Goal: Task Accomplishment & Management: Complete application form

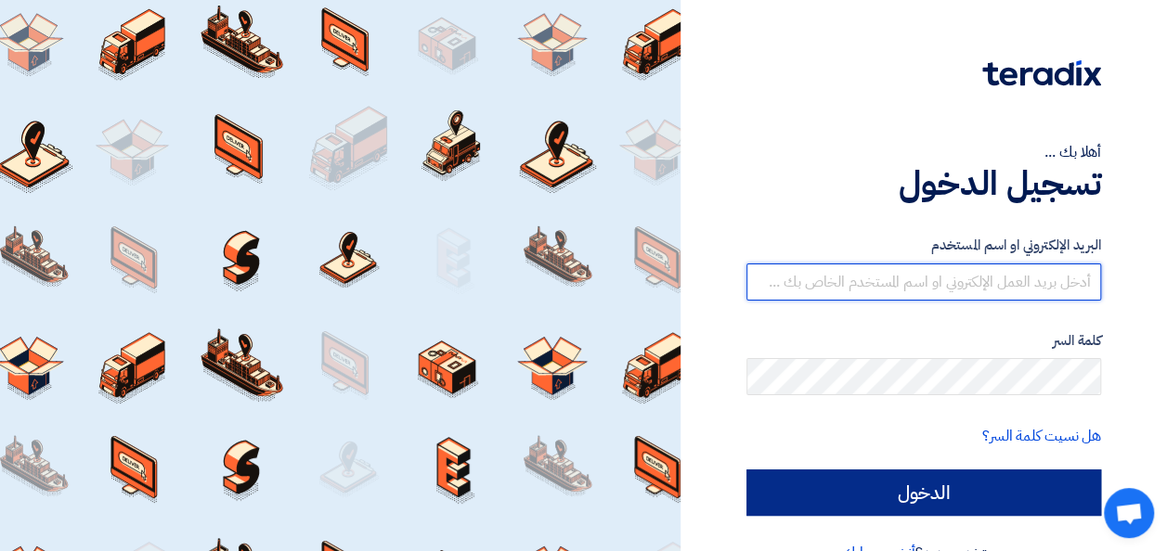
type input "[PERSON_NAME][EMAIL_ADDRESS][DOMAIN_NAME]"
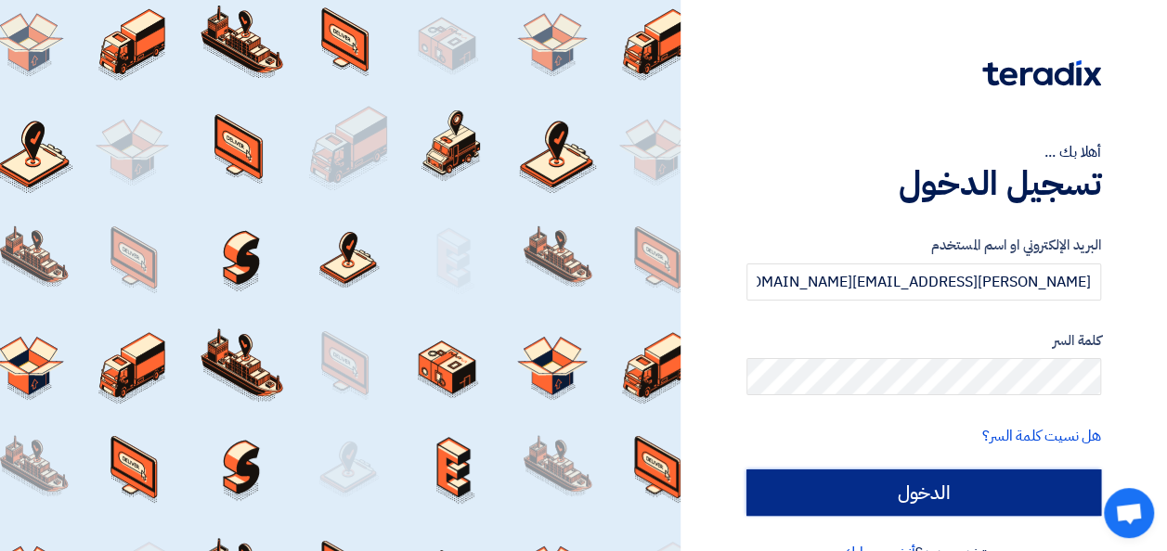
click at [973, 490] on input "الدخول" at bounding box center [923, 493] width 355 height 46
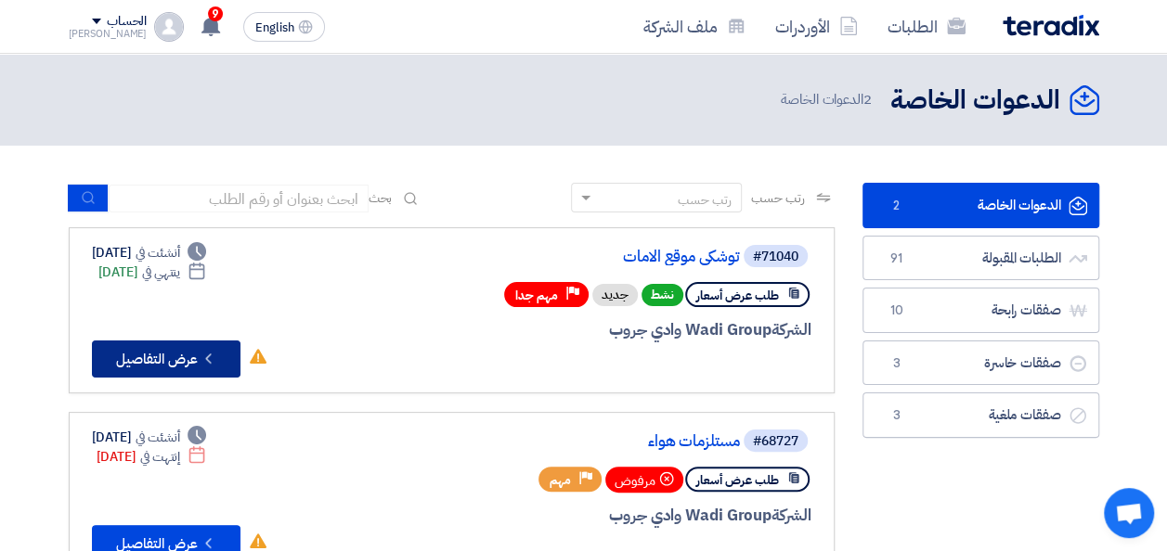
click at [180, 363] on button "Check details عرض التفاصيل" at bounding box center [166, 359] width 148 height 37
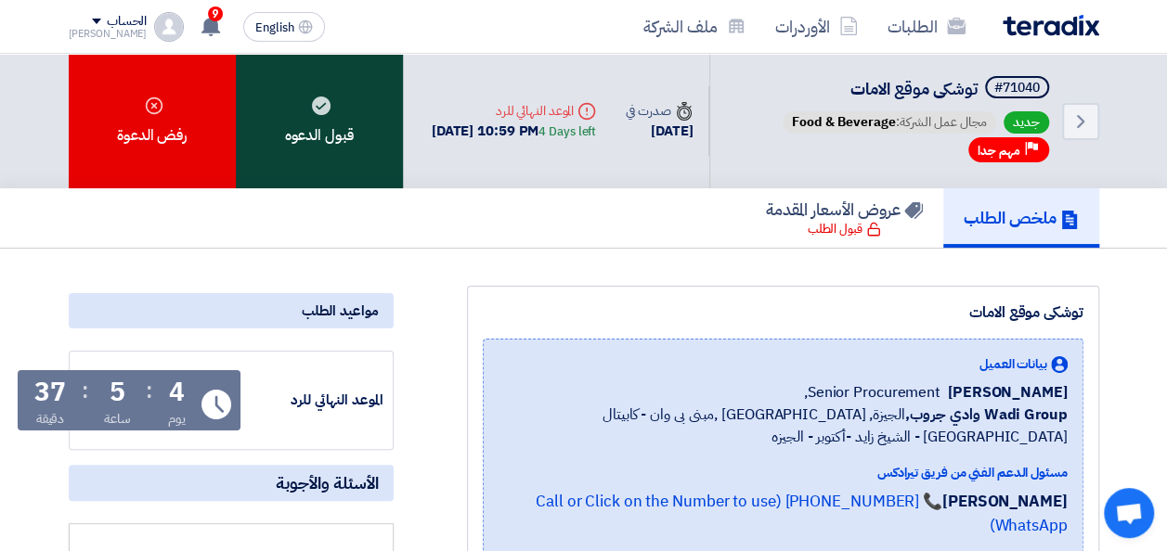
click at [378, 154] on div "قبول الدعوه" at bounding box center [319, 121] width 167 height 135
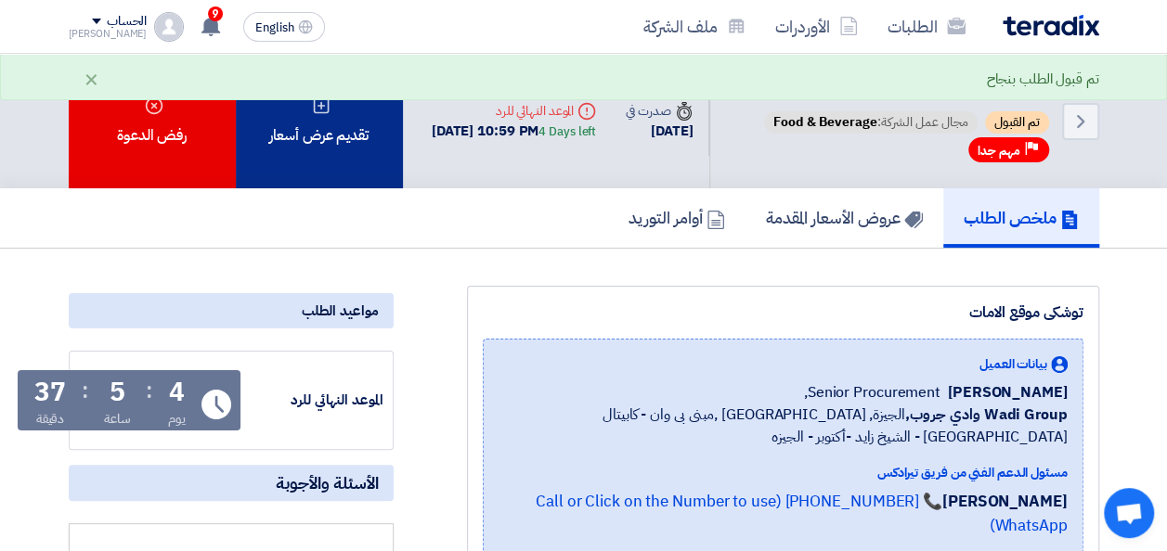
click at [376, 162] on div "تقديم عرض أسعار" at bounding box center [319, 121] width 167 height 135
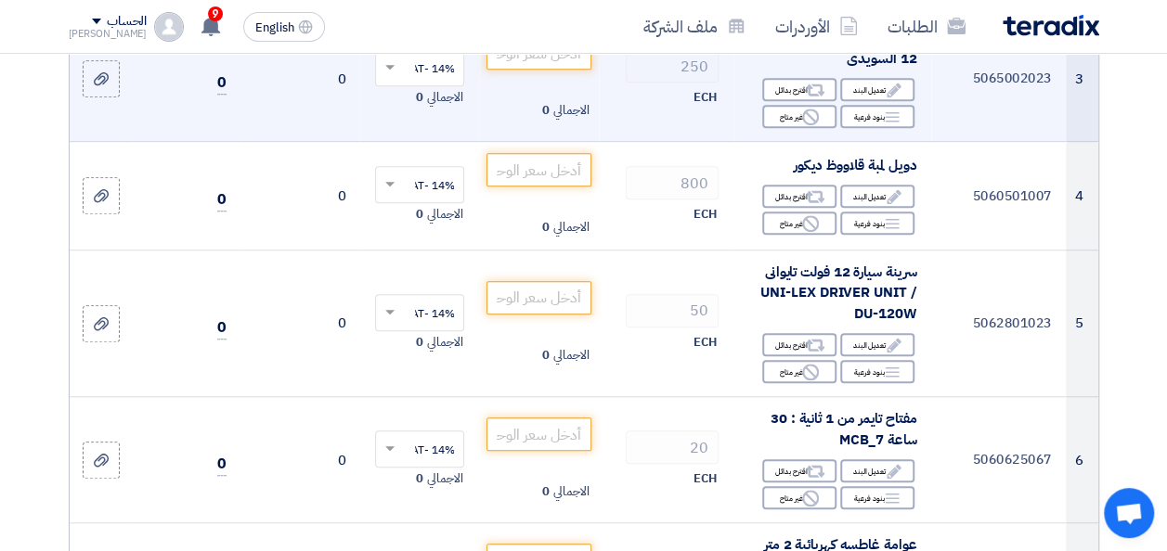
scroll to position [650, 0]
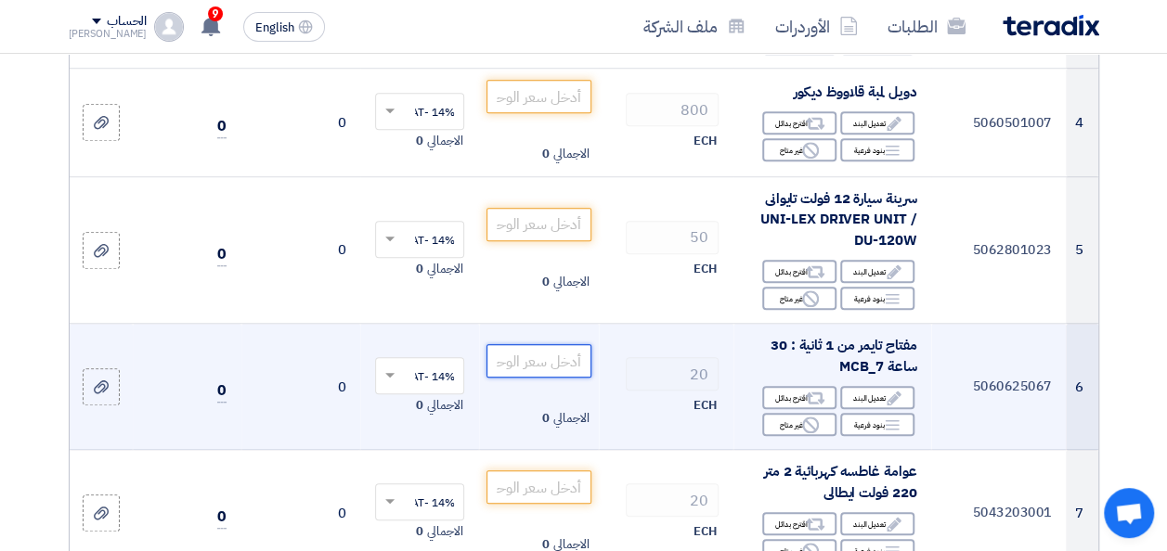
click at [575, 376] on input "number" at bounding box center [538, 360] width 104 height 33
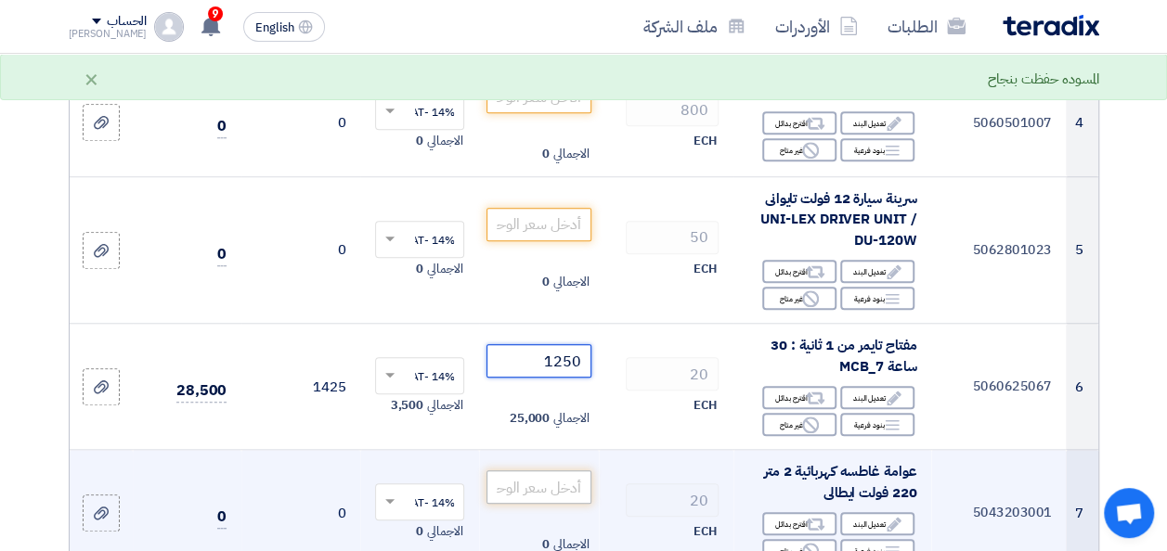
type input "1250"
click at [580, 502] on input "number" at bounding box center [538, 487] width 104 height 33
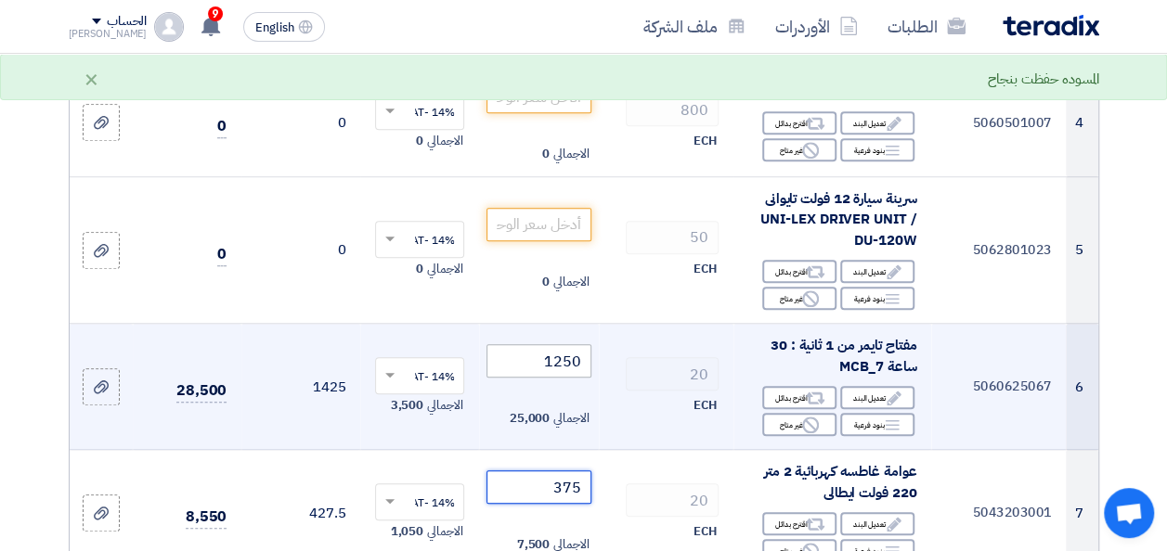
type input "375"
click at [560, 374] on input "1250" at bounding box center [538, 360] width 104 height 33
click at [663, 386] on tr "6 5060625067 مفتاح تايمر من 1 ثانية : 30 ساعة MCB_7 Edit تعديل البند Alternativ…" at bounding box center [584, 387] width 1028 height 126
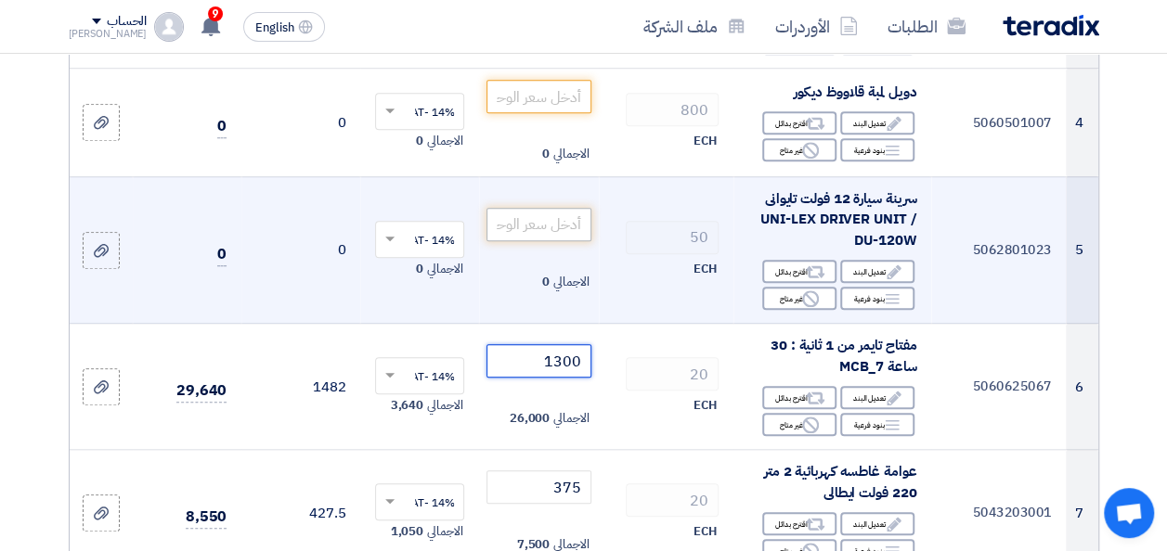
type input "1300"
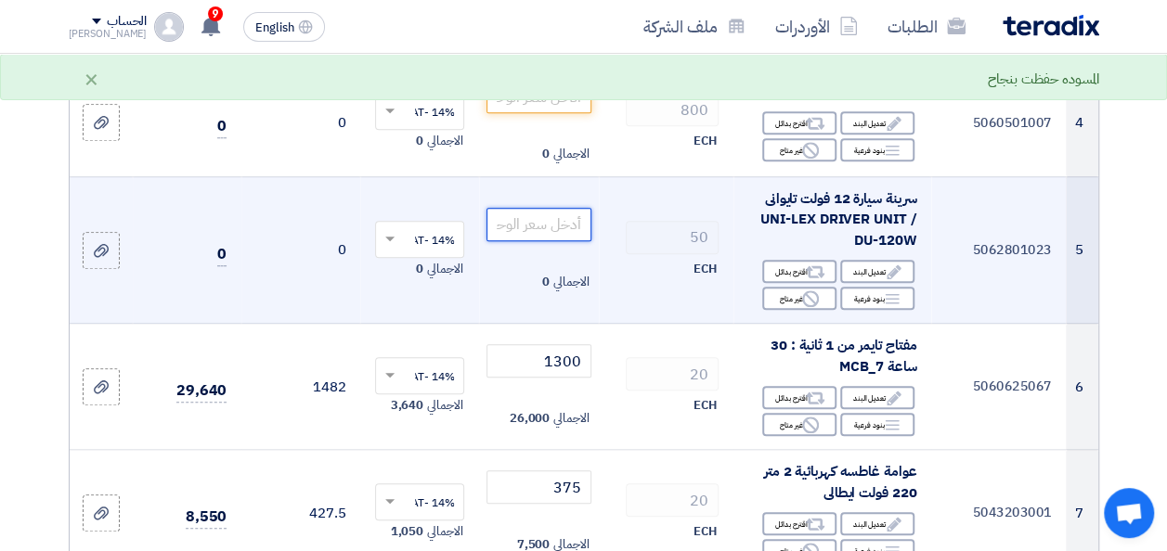
click at [577, 241] on input "number" at bounding box center [538, 224] width 104 height 33
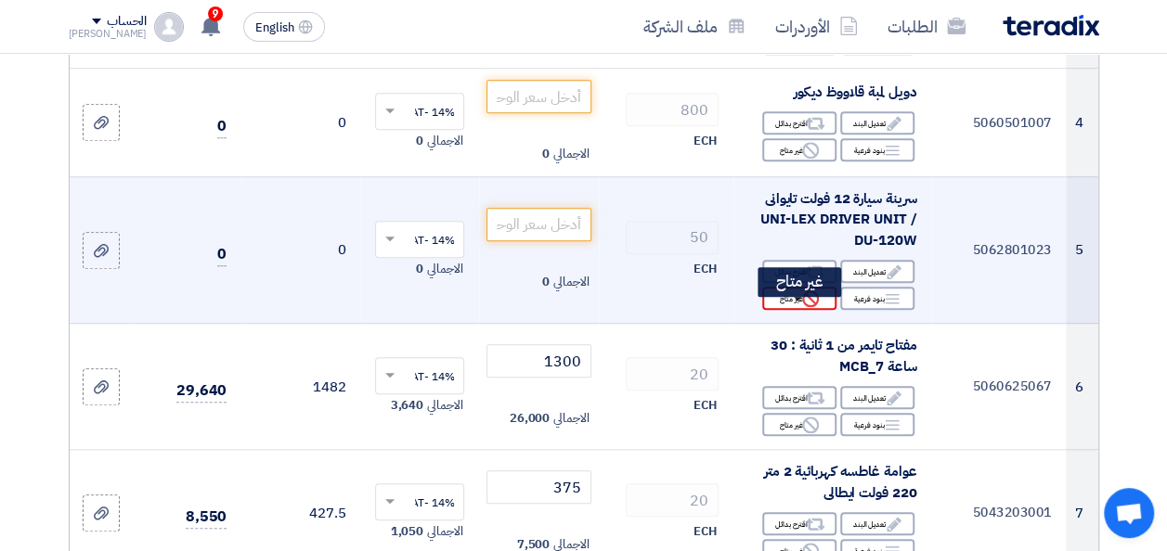
click at [789, 310] on div "Reject غير متاح" at bounding box center [799, 298] width 74 height 23
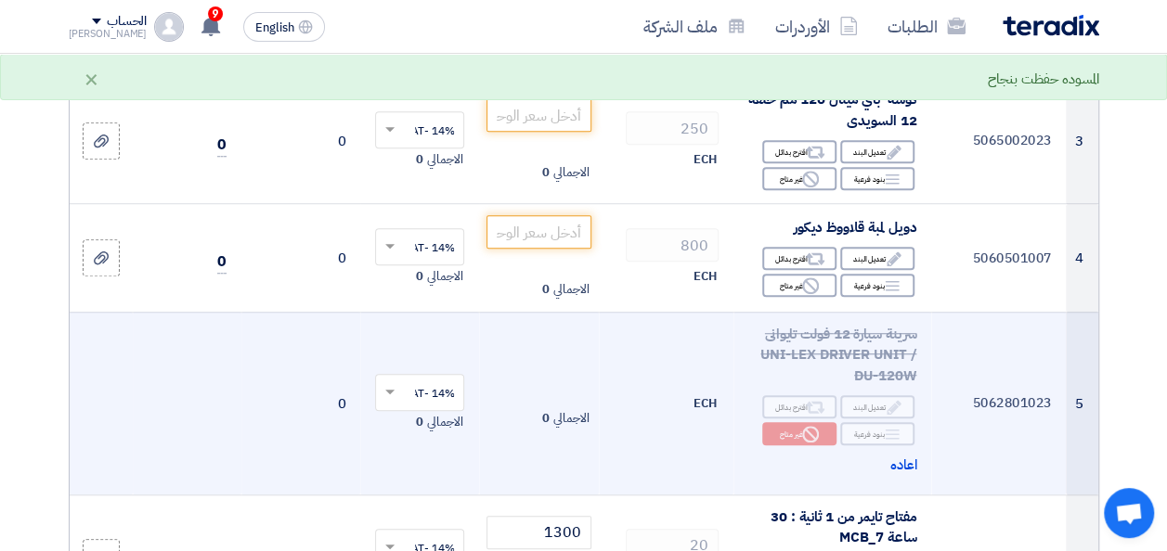
scroll to position [464, 0]
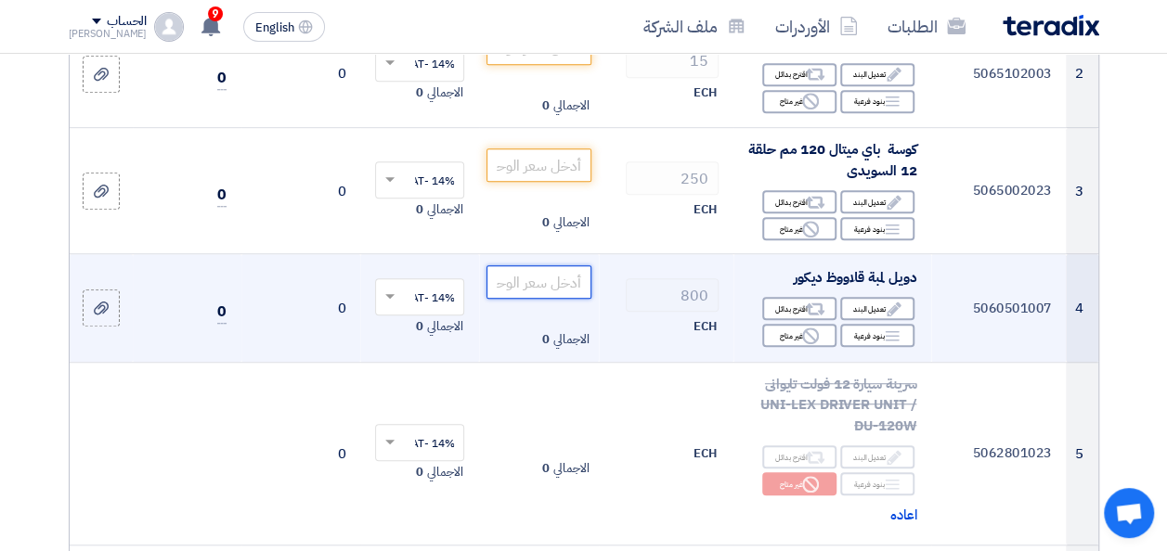
click at [560, 299] on input "number" at bounding box center [538, 281] width 104 height 33
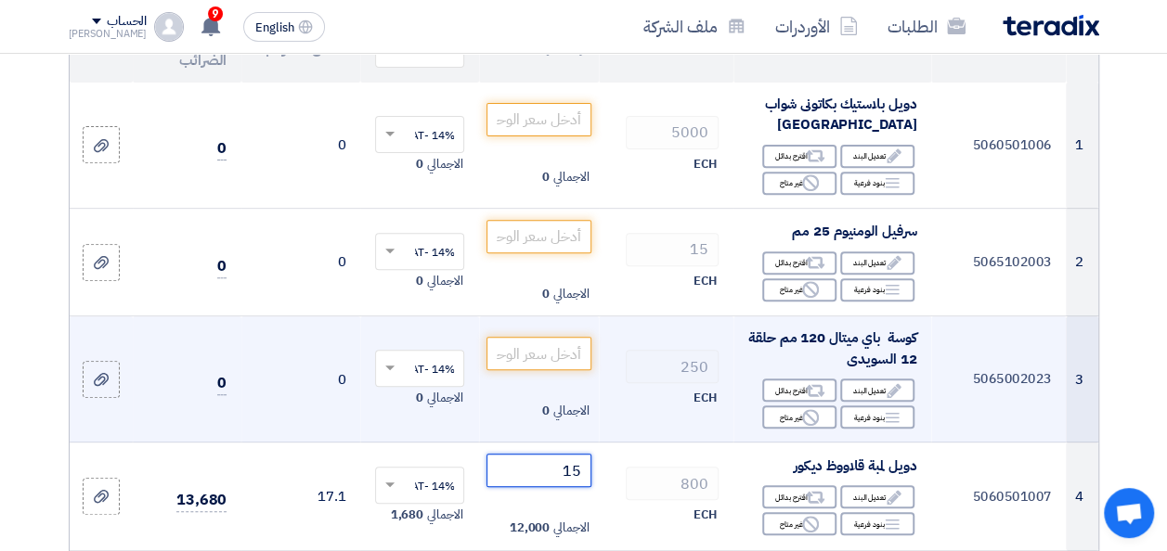
scroll to position [186, 0]
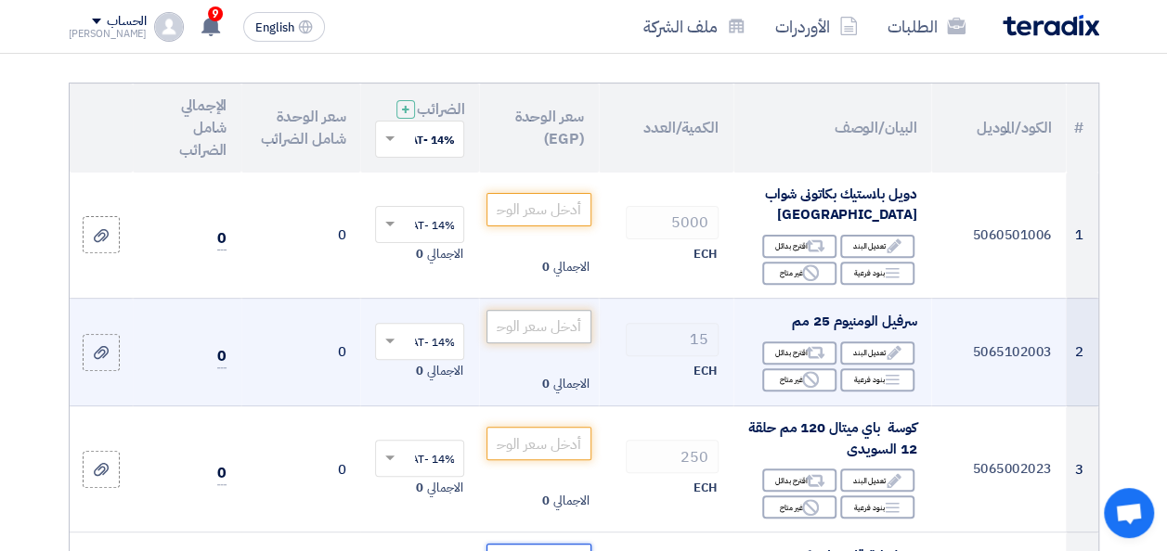
type input "15"
click at [536, 343] on input "number" at bounding box center [538, 326] width 104 height 33
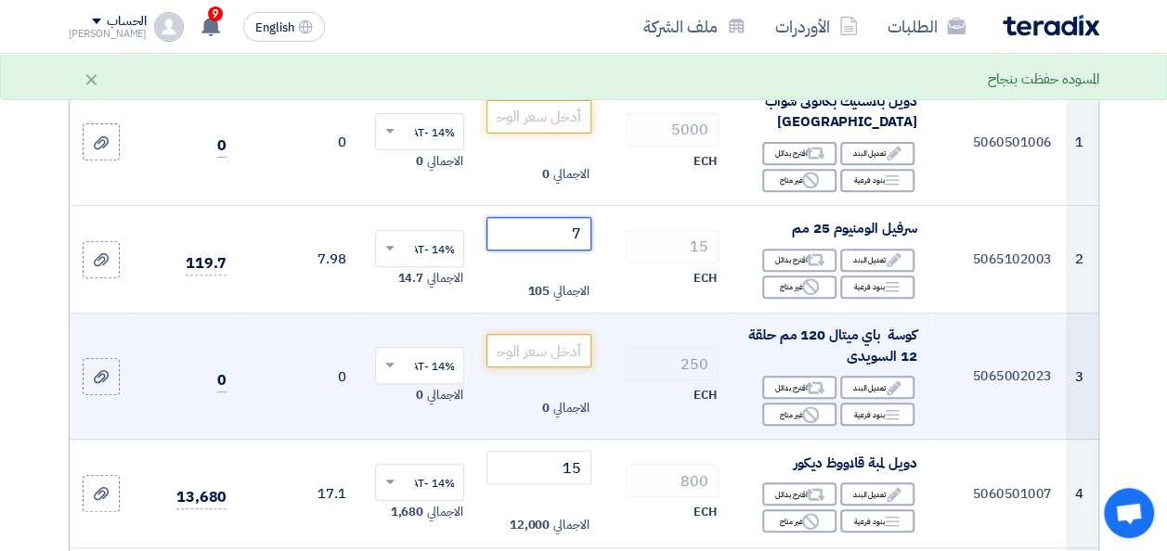
scroll to position [371, 0]
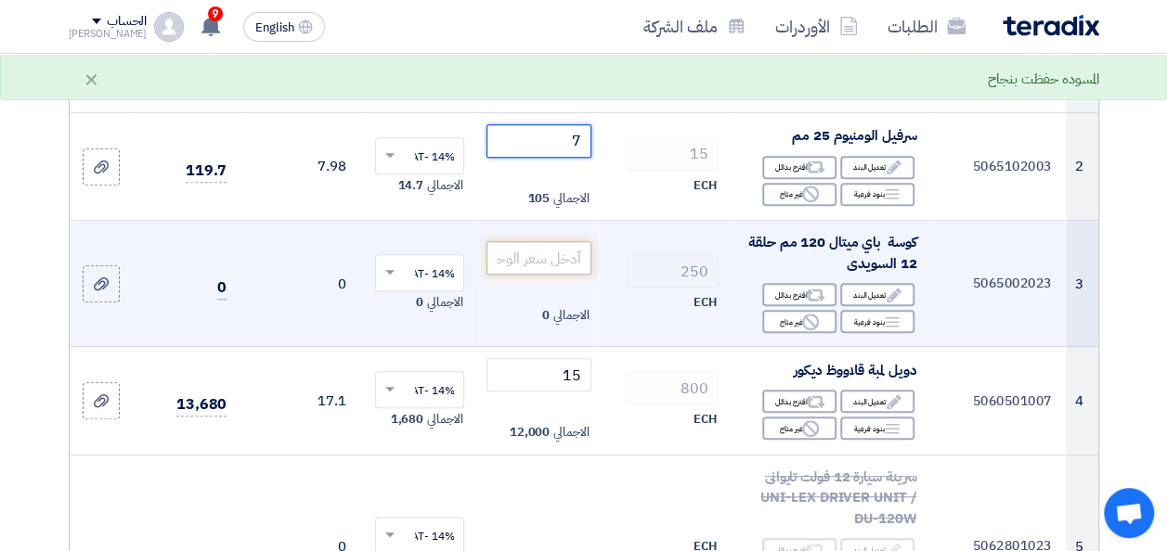
type input "7"
click at [556, 260] on input "number" at bounding box center [538, 257] width 104 height 33
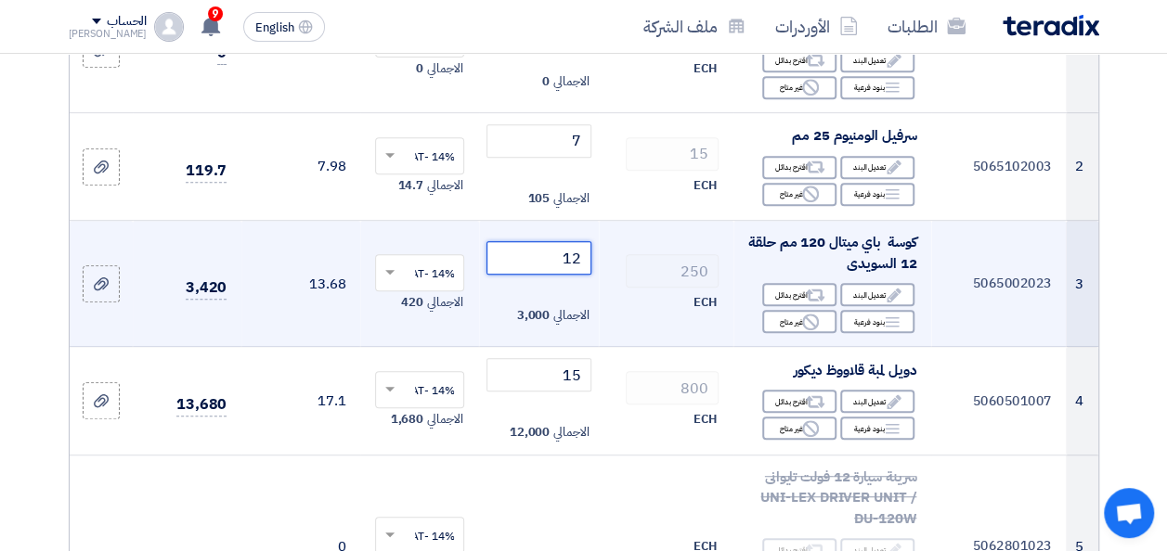
type input "12.5"
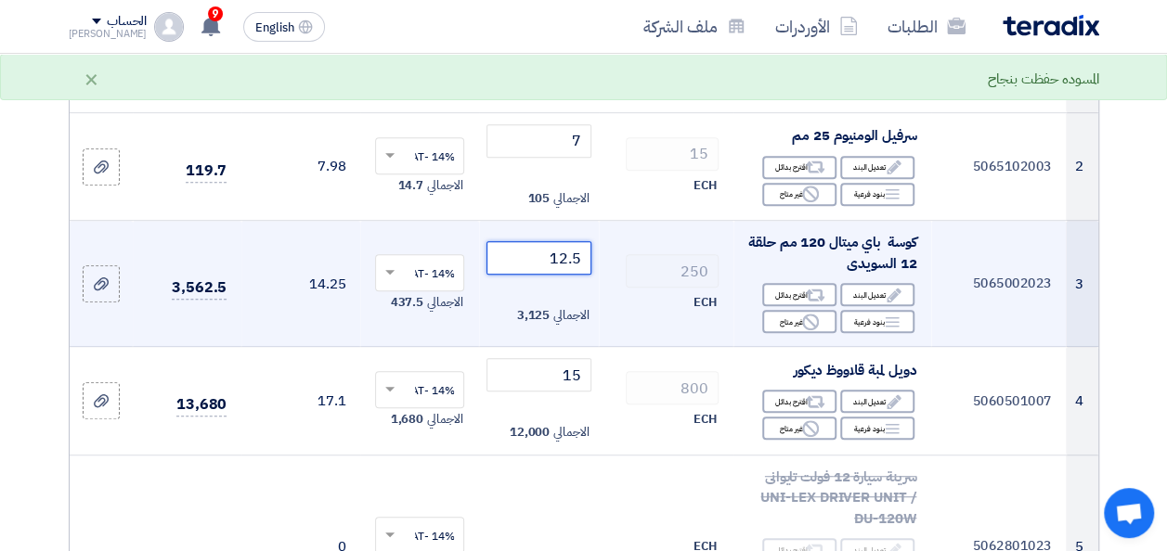
click at [699, 297] on tr "3 5065002023 كوسة باي ميتال 120 مم حلقة 12 السويدى Edit تعديل البند Alternative…" at bounding box center [584, 284] width 1028 height 126
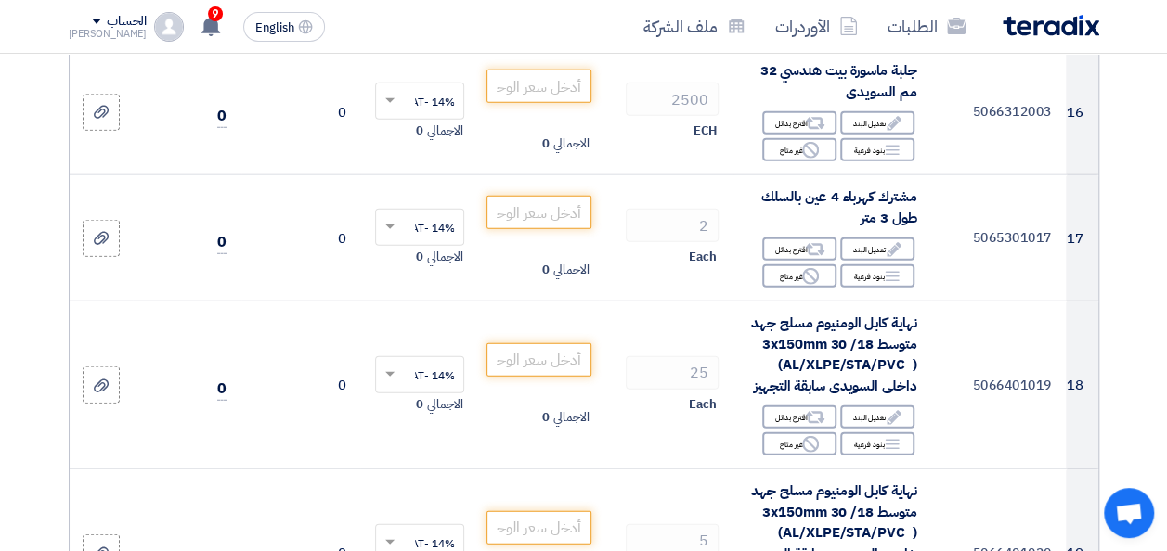
scroll to position [2227, 0]
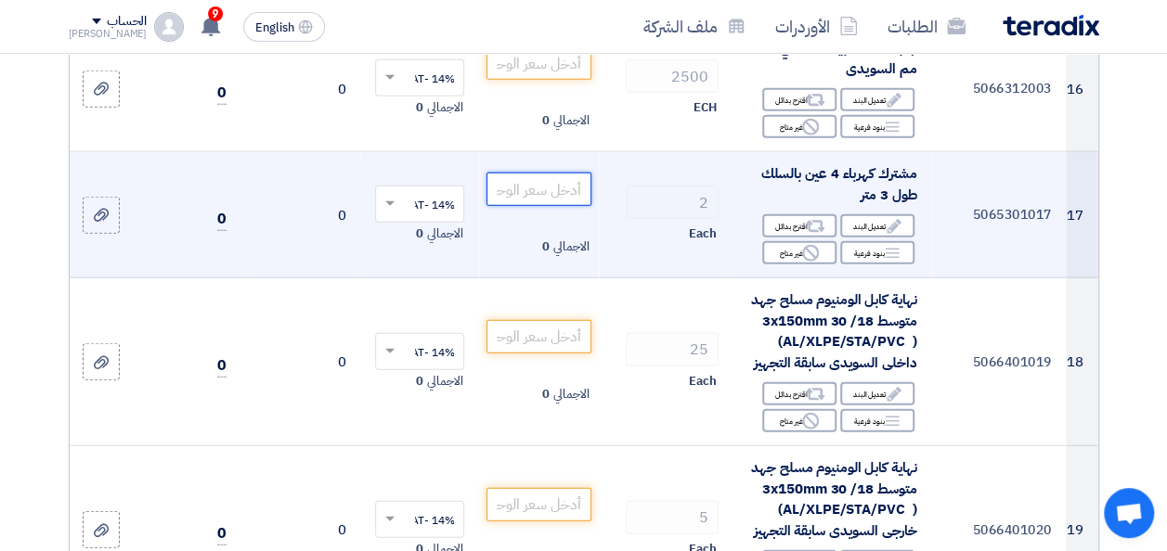
click at [537, 204] on input "number" at bounding box center [538, 189] width 104 height 33
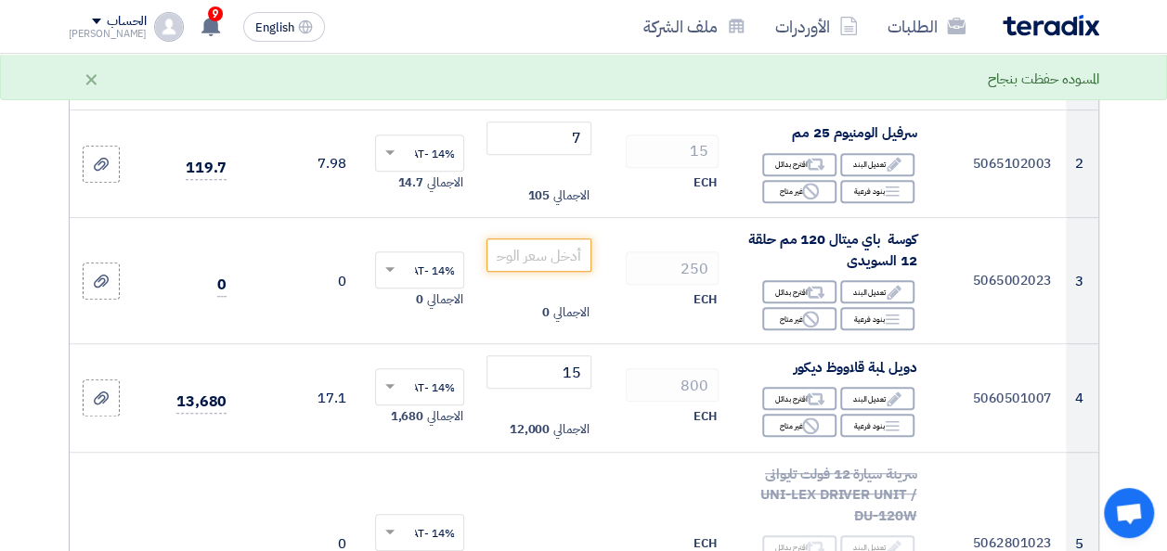
scroll to position [371, 0]
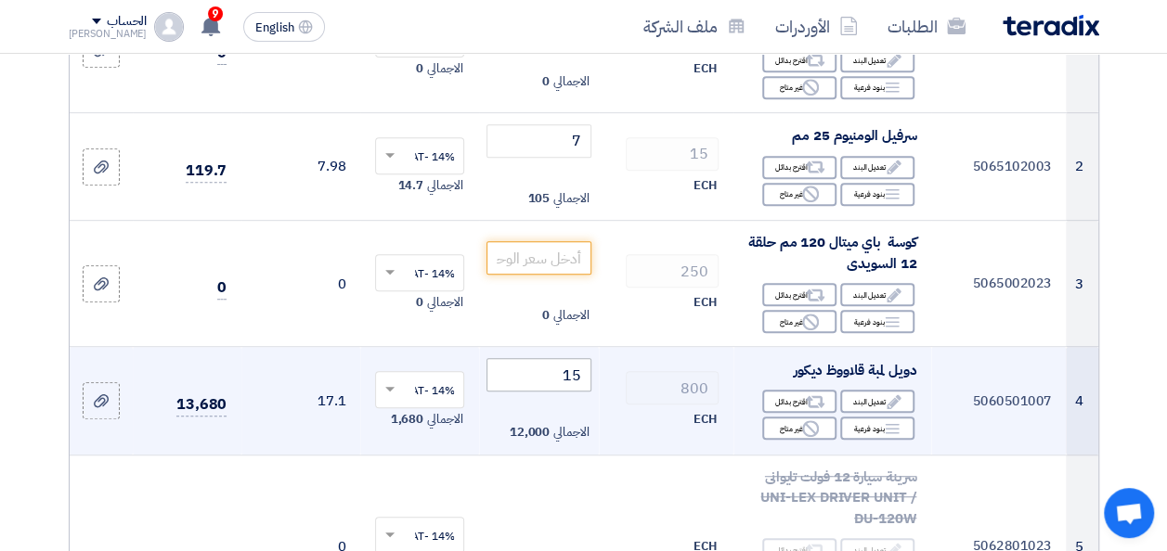
type input "150"
click at [540, 382] on input "15" at bounding box center [538, 374] width 104 height 33
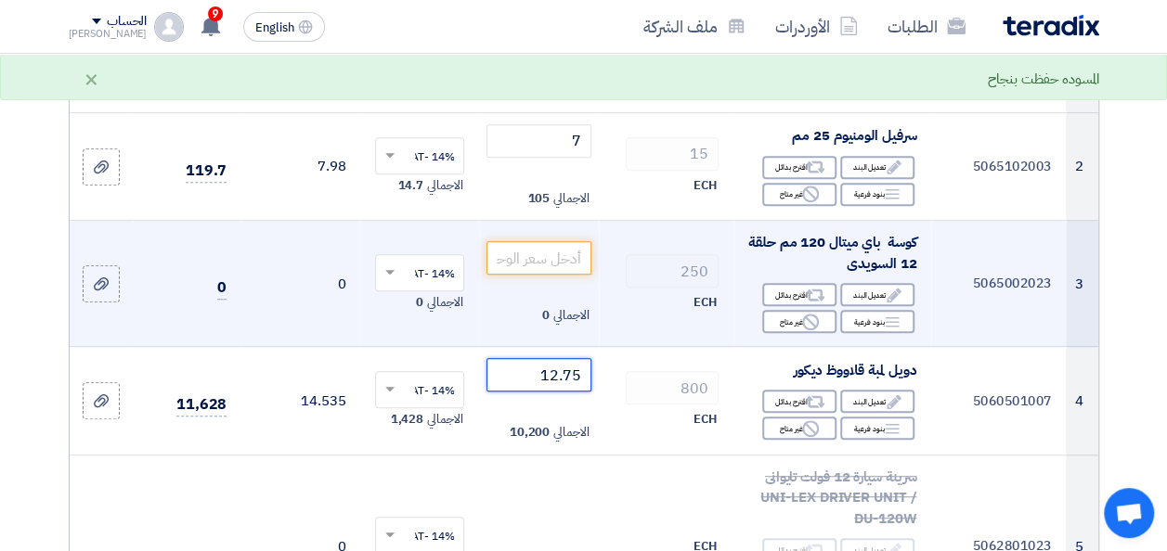
type input "12.75"
click at [493, 327] on div "الاجمالي 0" at bounding box center [538, 315] width 104 height 22
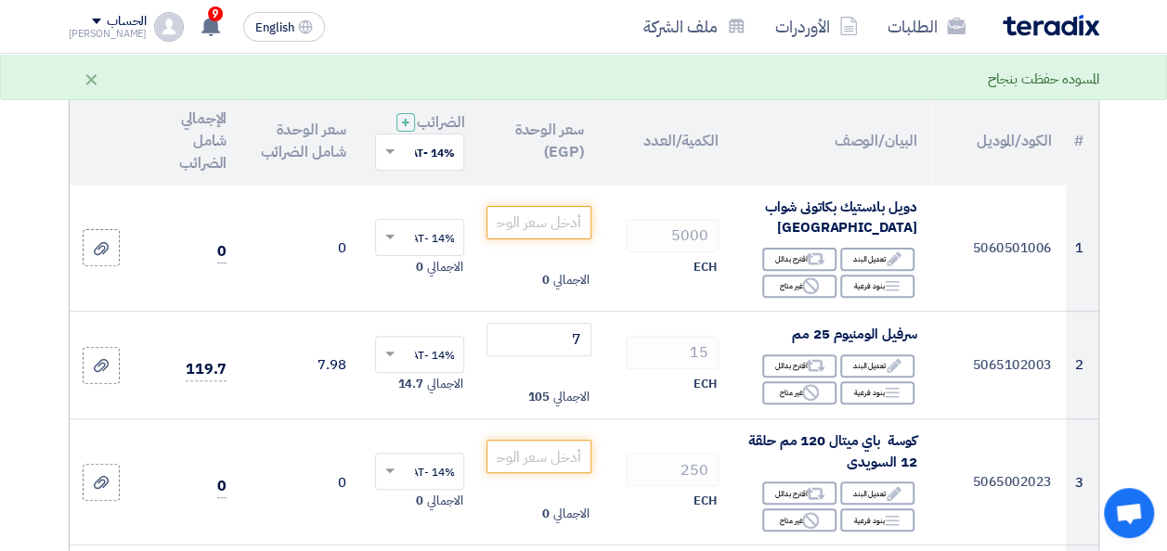
scroll to position [186, 0]
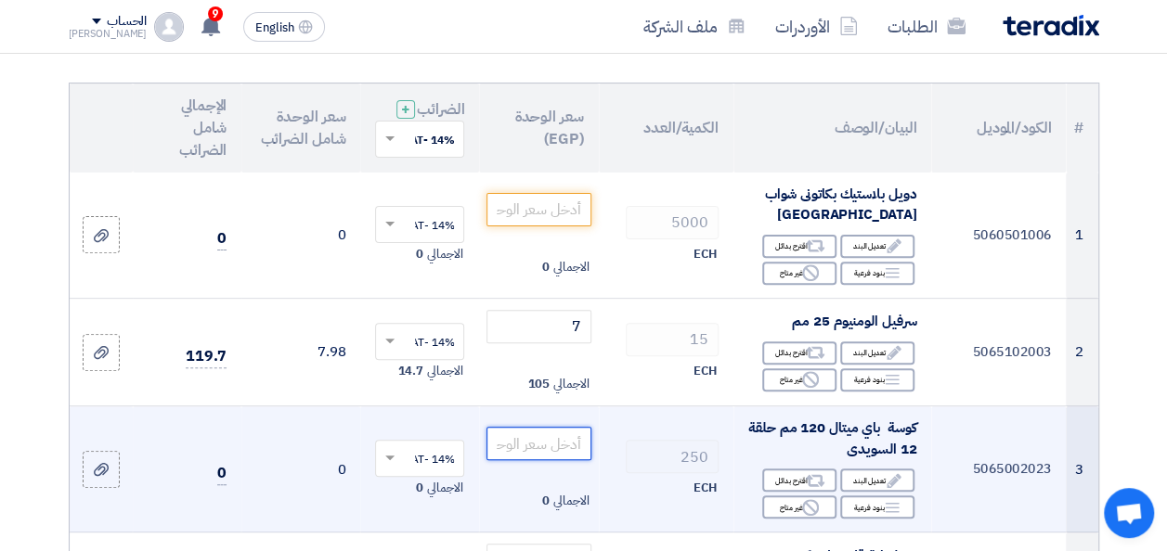
click at [568, 453] on input "number" at bounding box center [538, 443] width 104 height 33
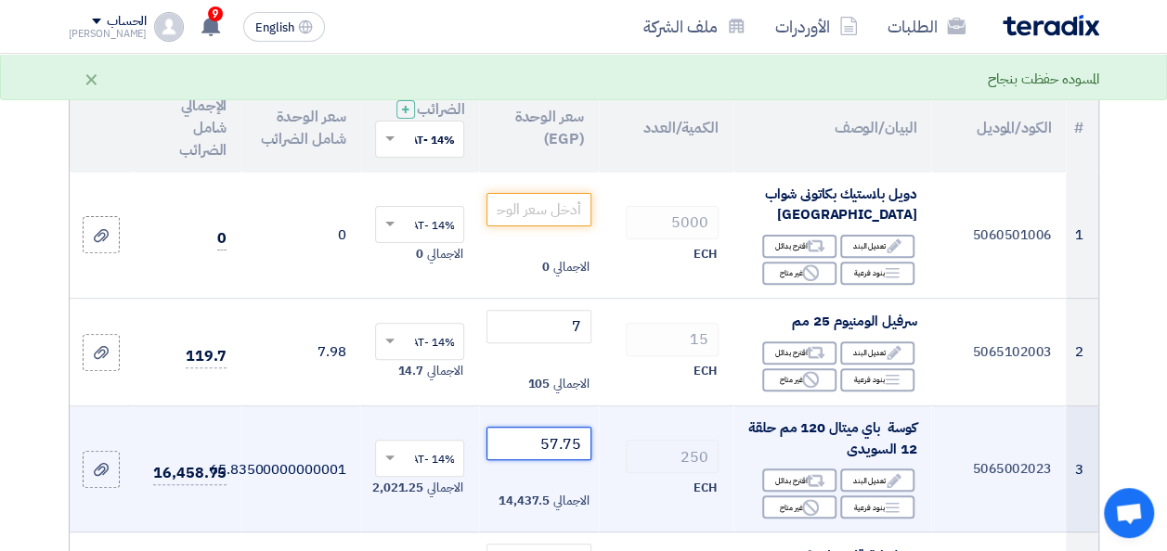
type input "57.75"
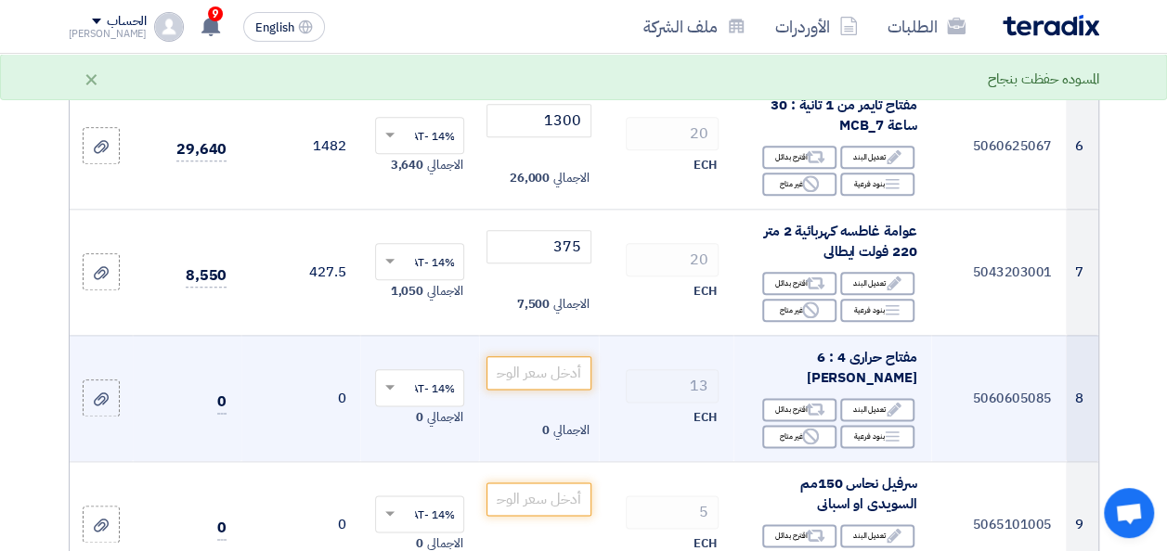
scroll to position [928, 0]
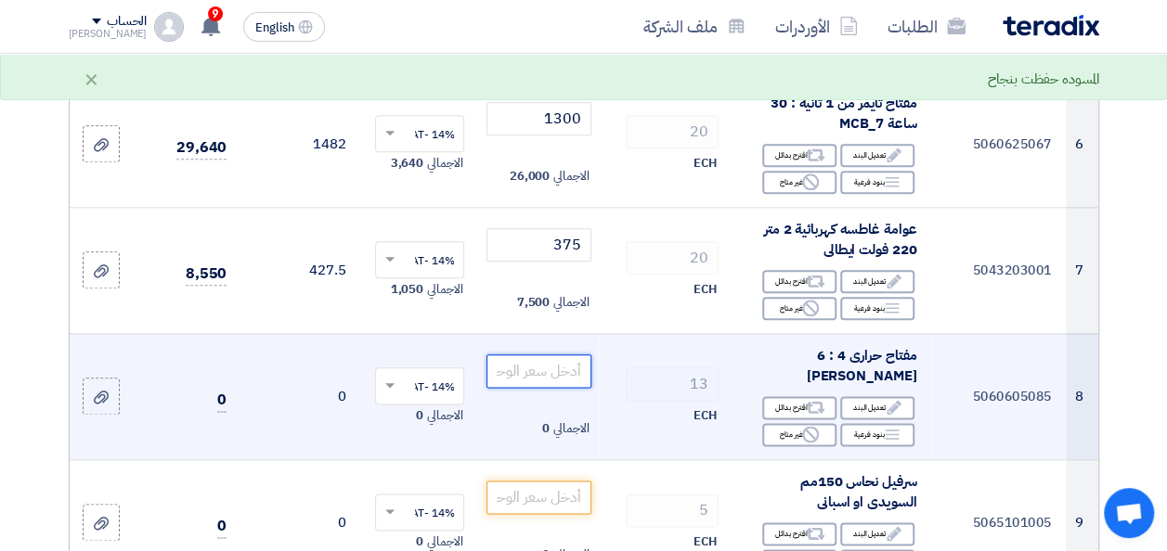
click at [536, 388] on input "number" at bounding box center [538, 371] width 104 height 33
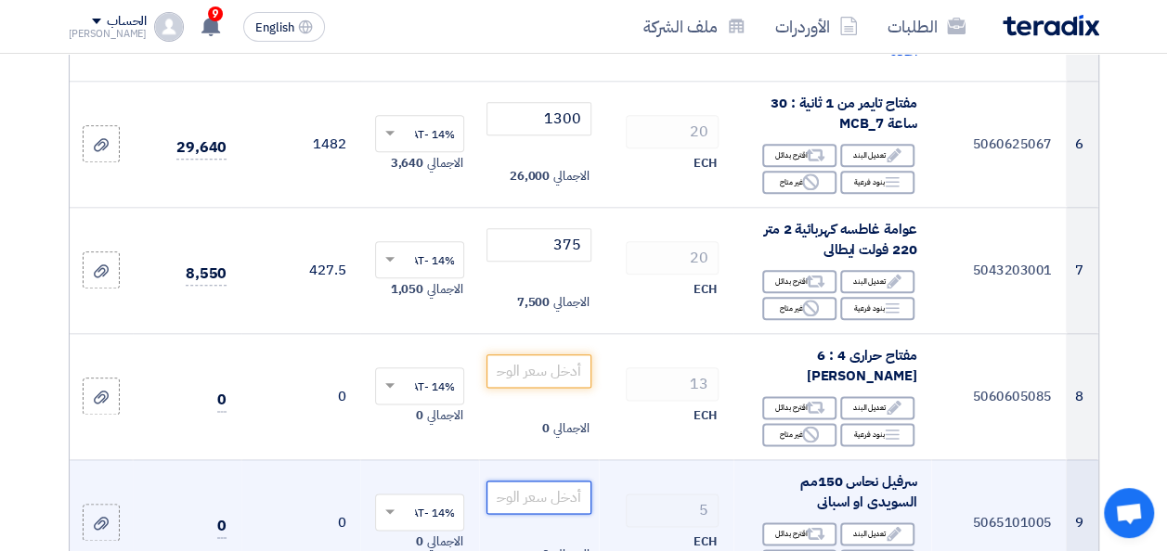
click at [537, 507] on input "number" at bounding box center [538, 497] width 104 height 33
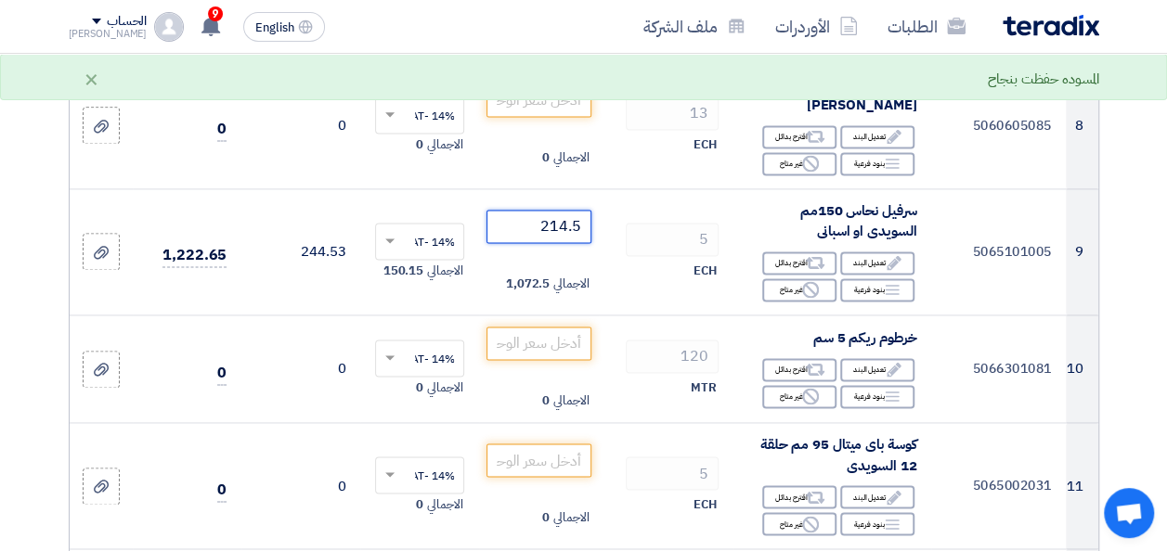
scroll to position [1207, 0]
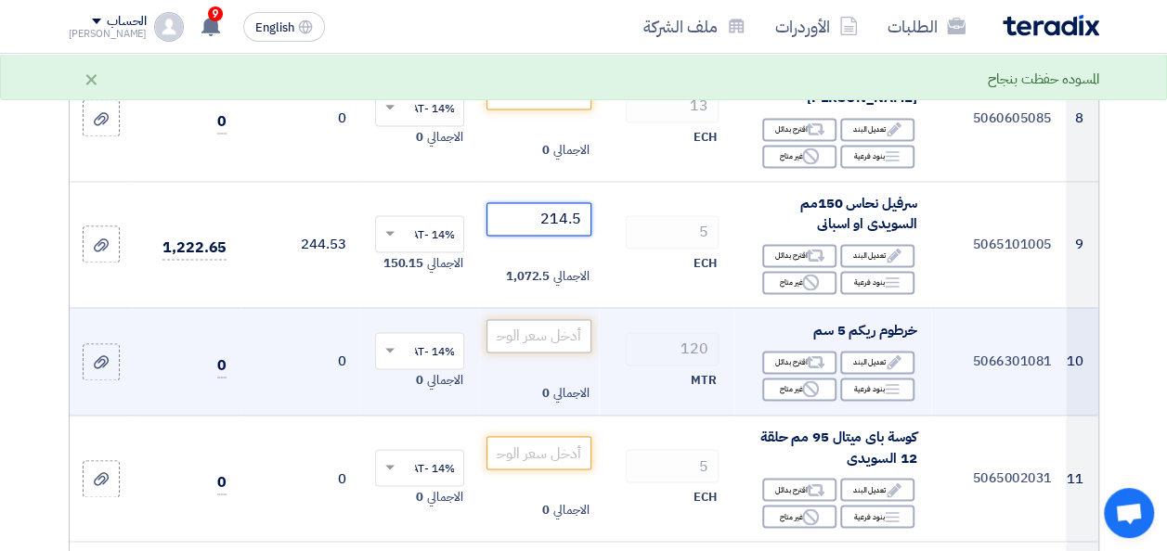
type input "214.5"
click at [559, 344] on input "number" at bounding box center [538, 335] width 104 height 33
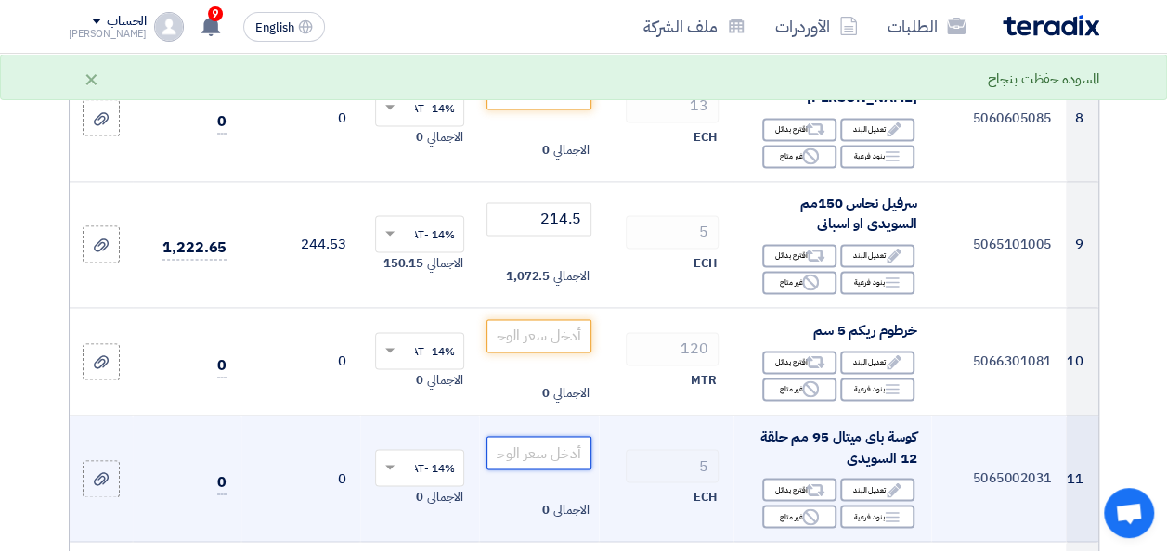
click at [542, 458] on input "number" at bounding box center [538, 452] width 104 height 33
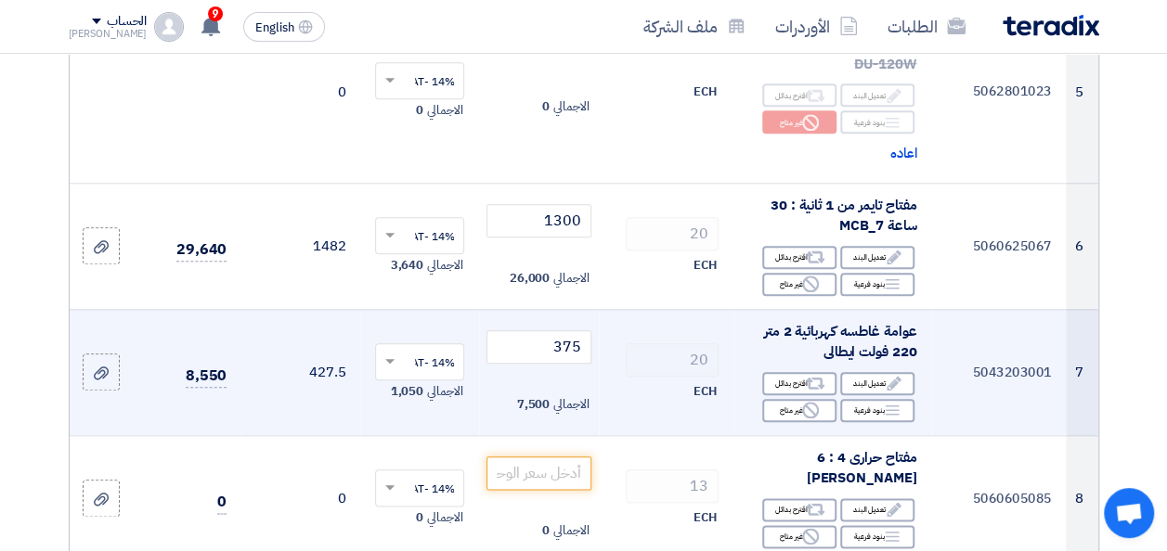
scroll to position [835, 0]
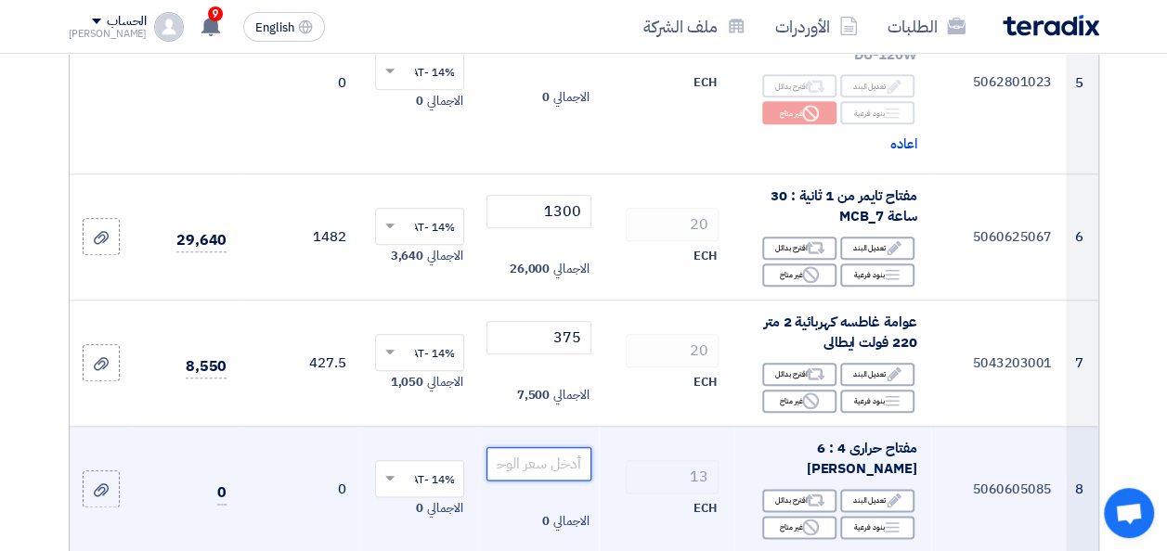
click at [544, 479] on input "number" at bounding box center [538, 463] width 104 height 33
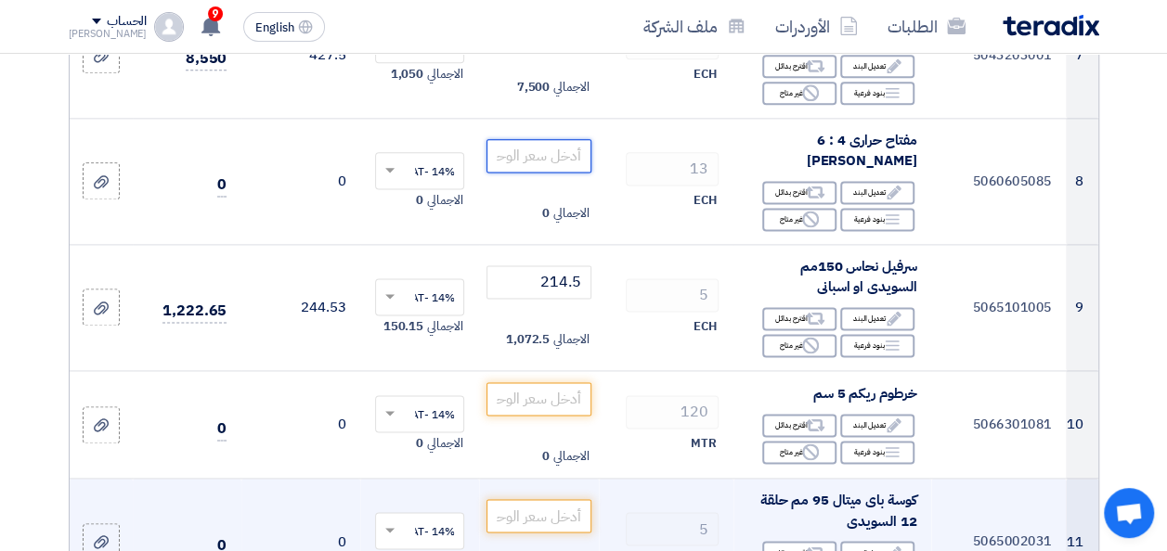
scroll to position [1207, 0]
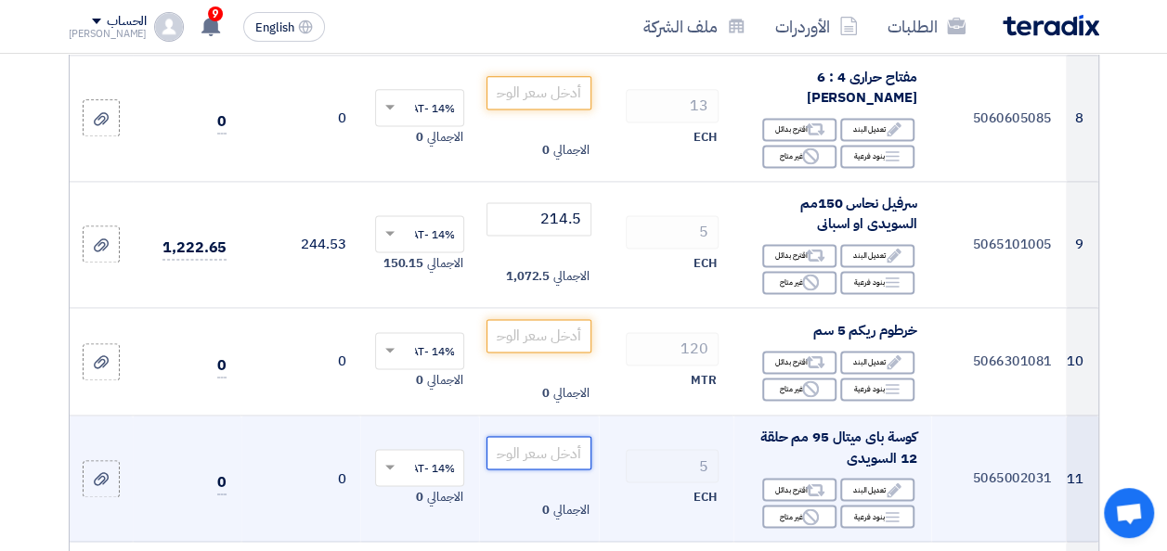
click at [516, 470] on input "number" at bounding box center [538, 452] width 104 height 33
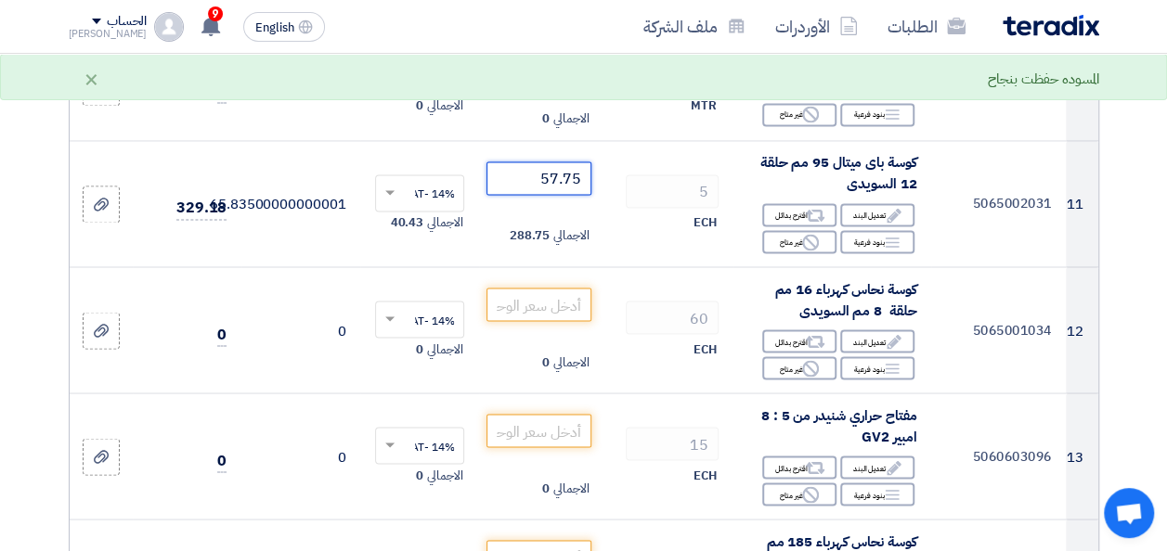
scroll to position [1485, 0]
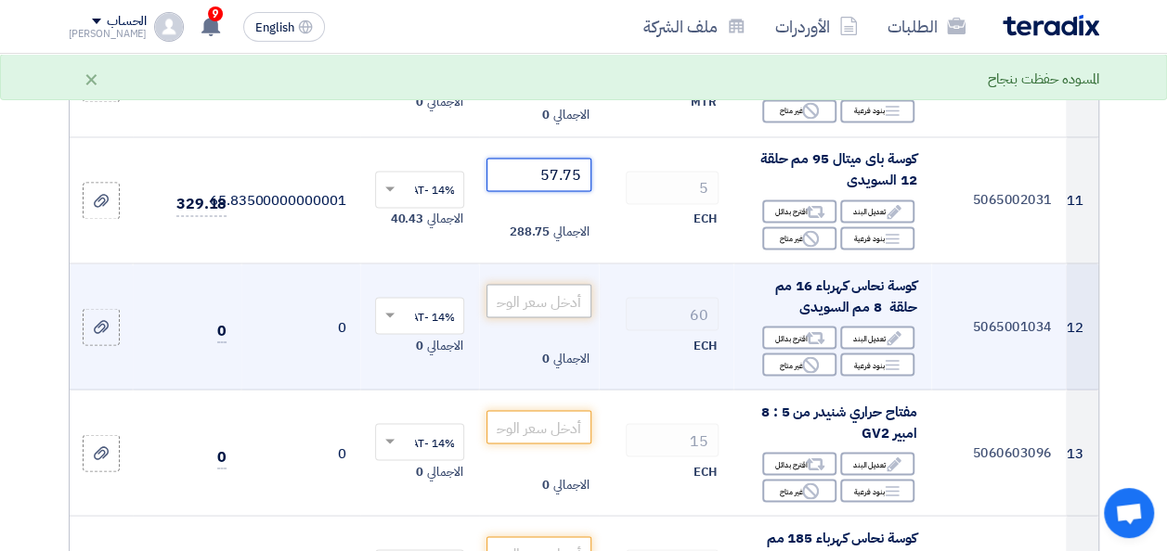
type input "57.75"
click at [562, 317] on input "number" at bounding box center [538, 300] width 104 height 33
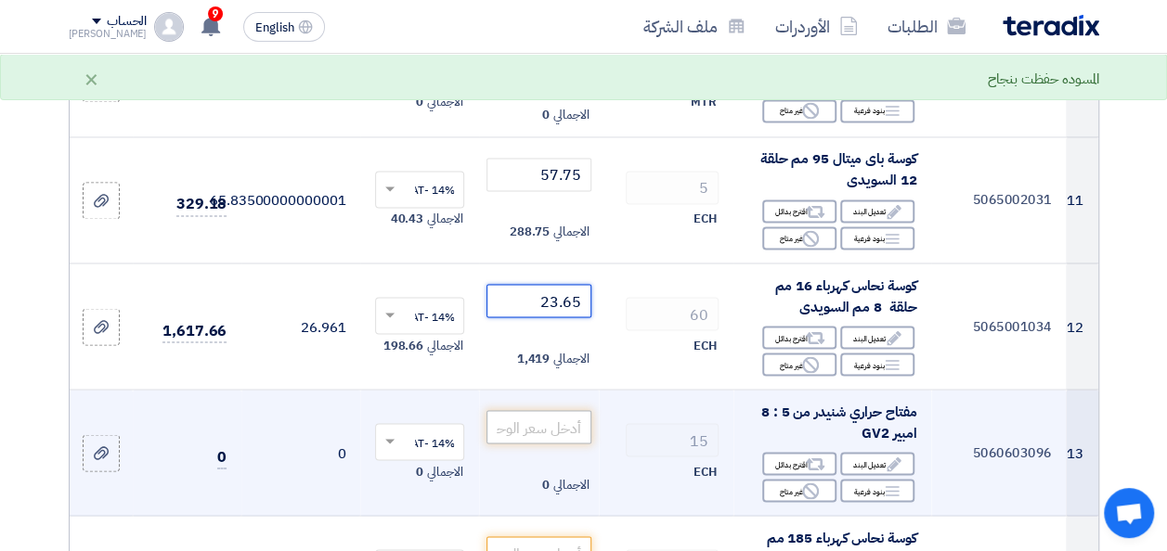
type input "23.65"
click at [560, 440] on input "number" at bounding box center [538, 426] width 104 height 33
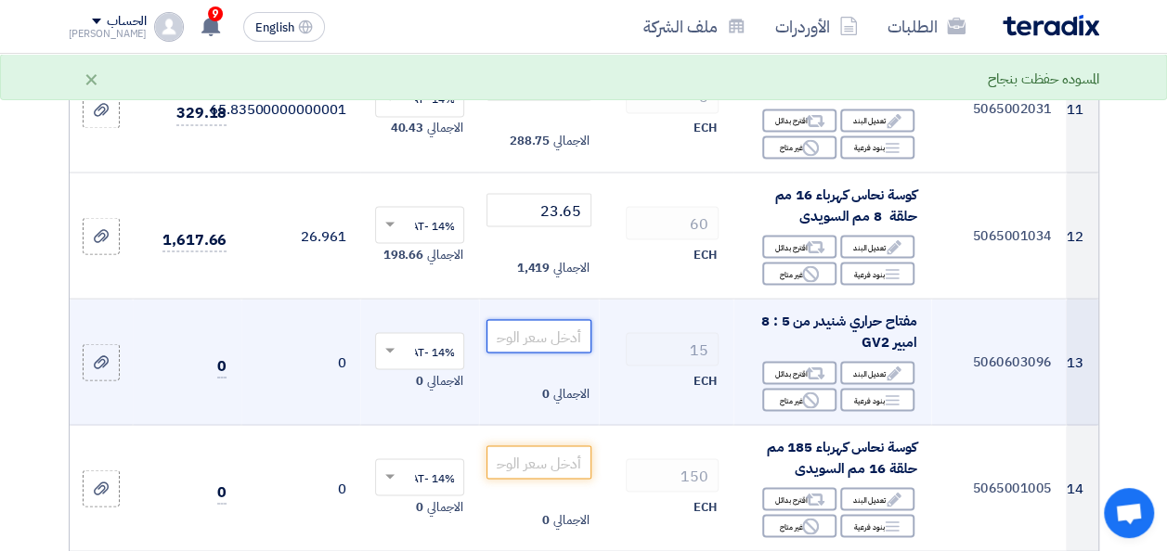
scroll to position [1578, 0]
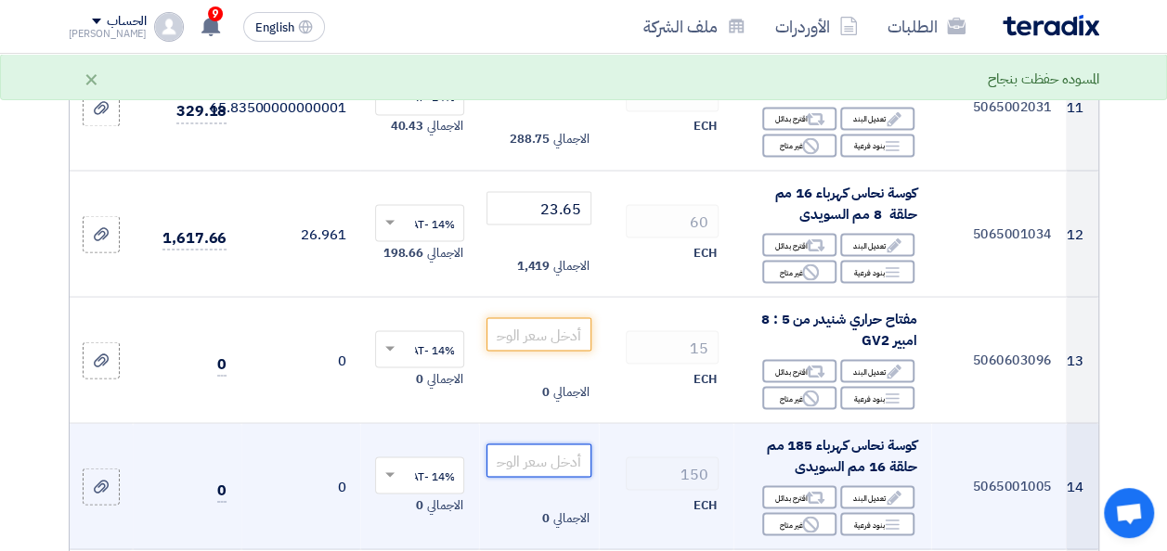
click at [556, 464] on input "number" at bounding box center [538, 460] width 104 height 33
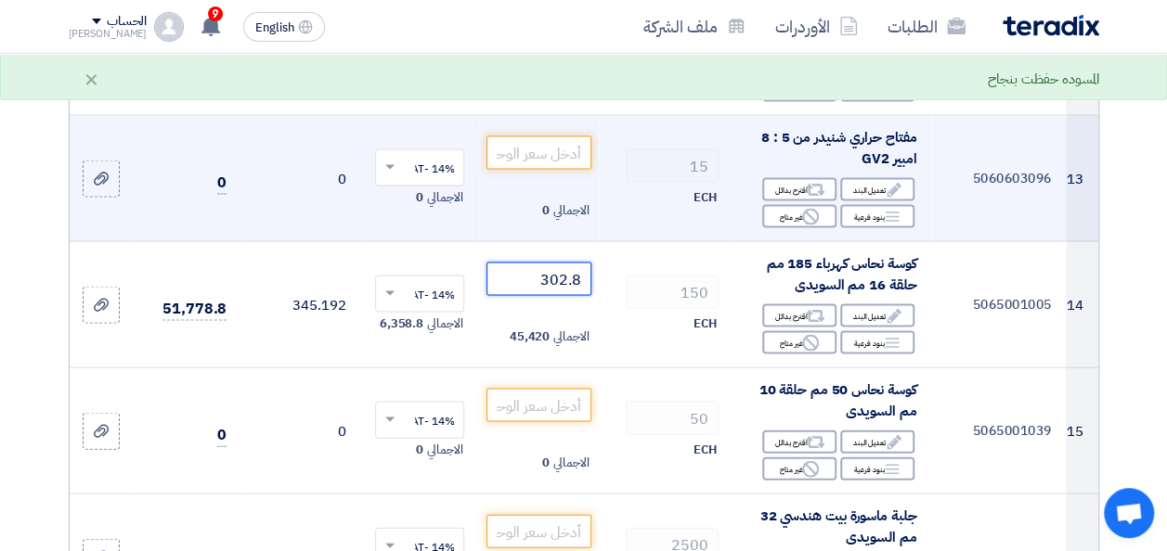
scroll to position [1763, 0]
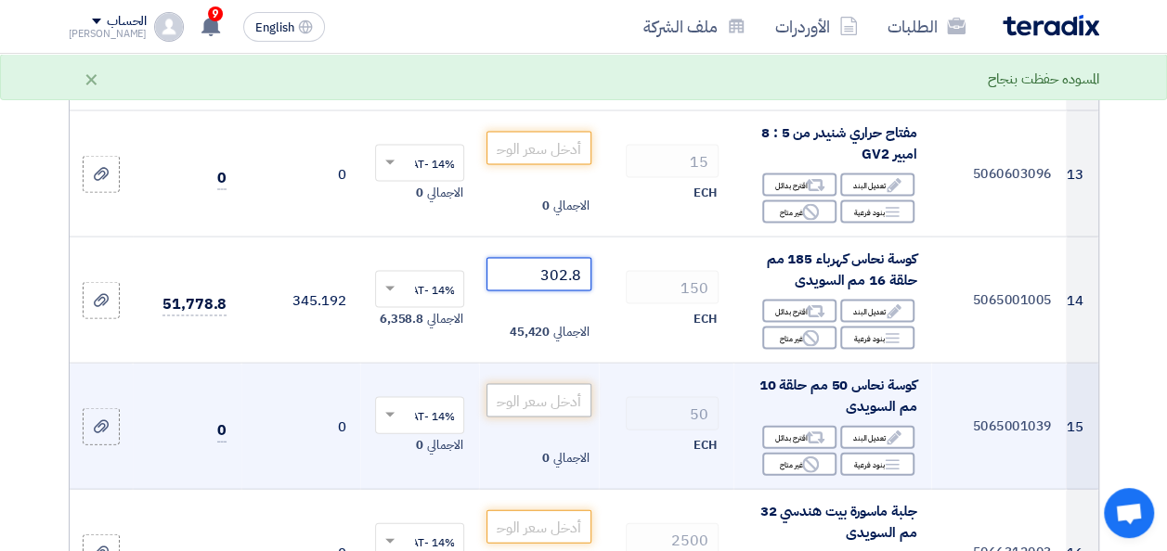
type input "302.8"
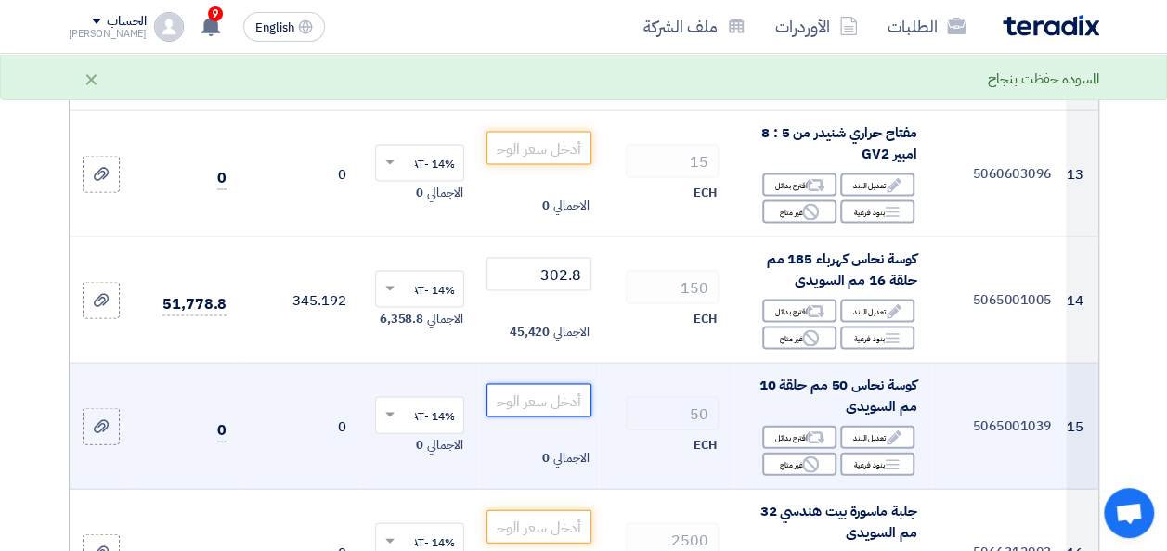
click at [555, 414] on input "number" at bounding box center [538, 400] width 104 height 33
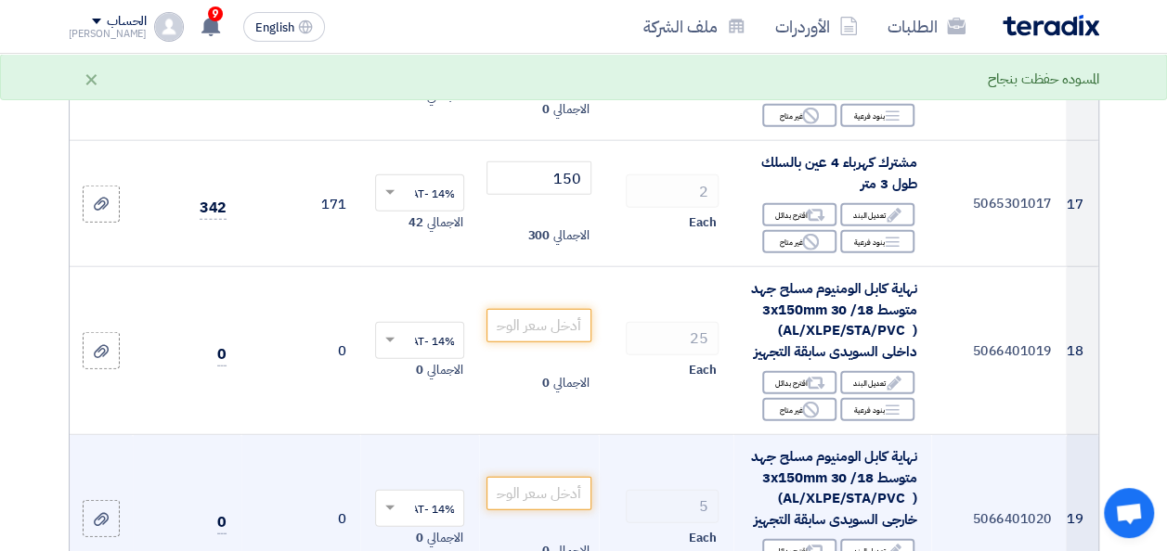
scroll to position [2227, 0]
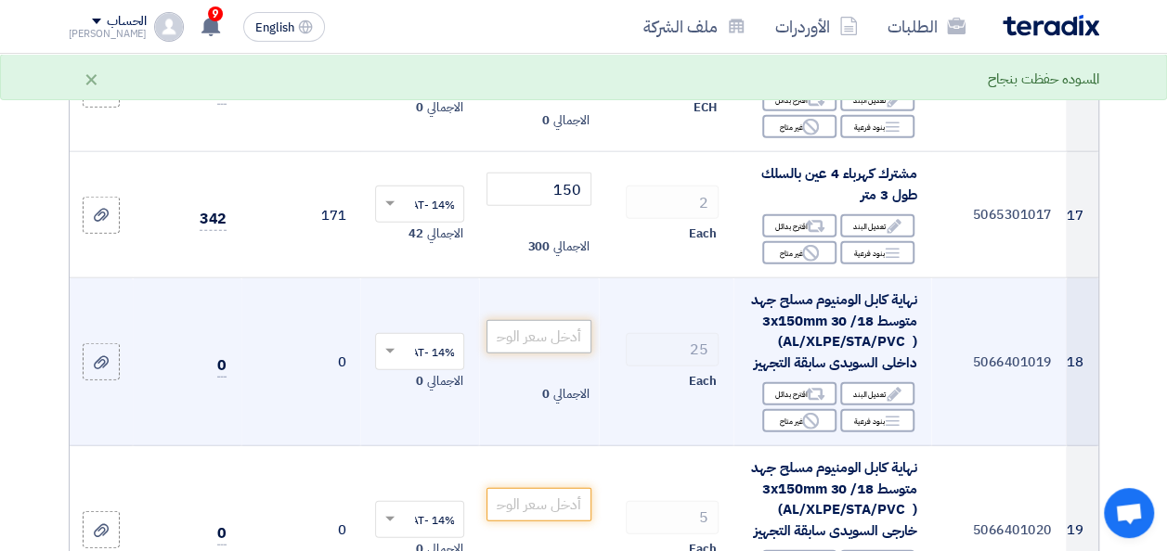
type input "80.96"
click at [557, 351] on input "number" at bounding box center [538, 336] width 104 height 33
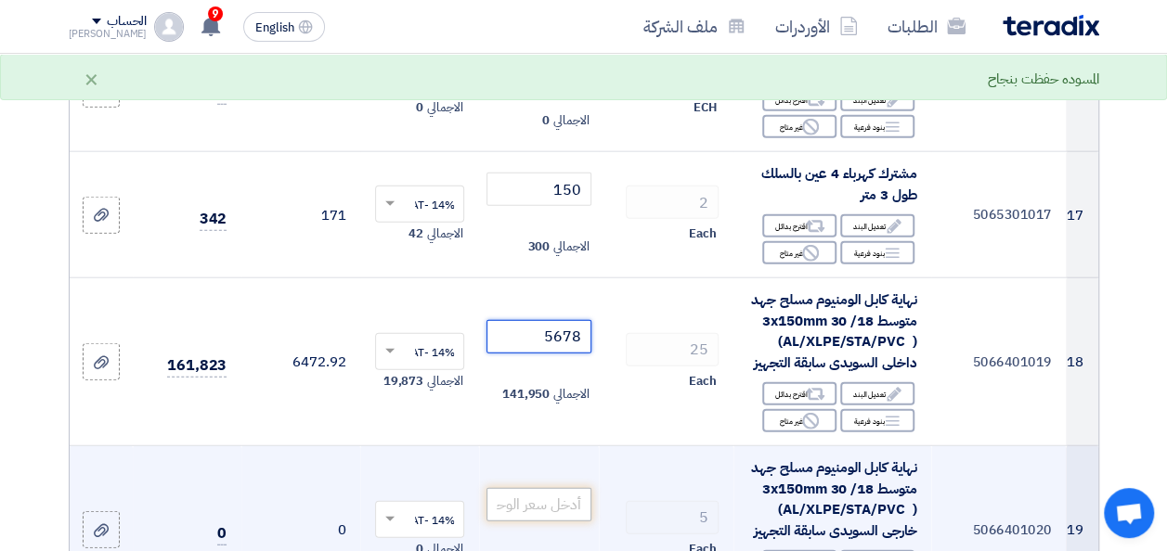
type input "5678"
click at [531, 510] on input "number" at bounding box center [538, 504] width 104 height 33
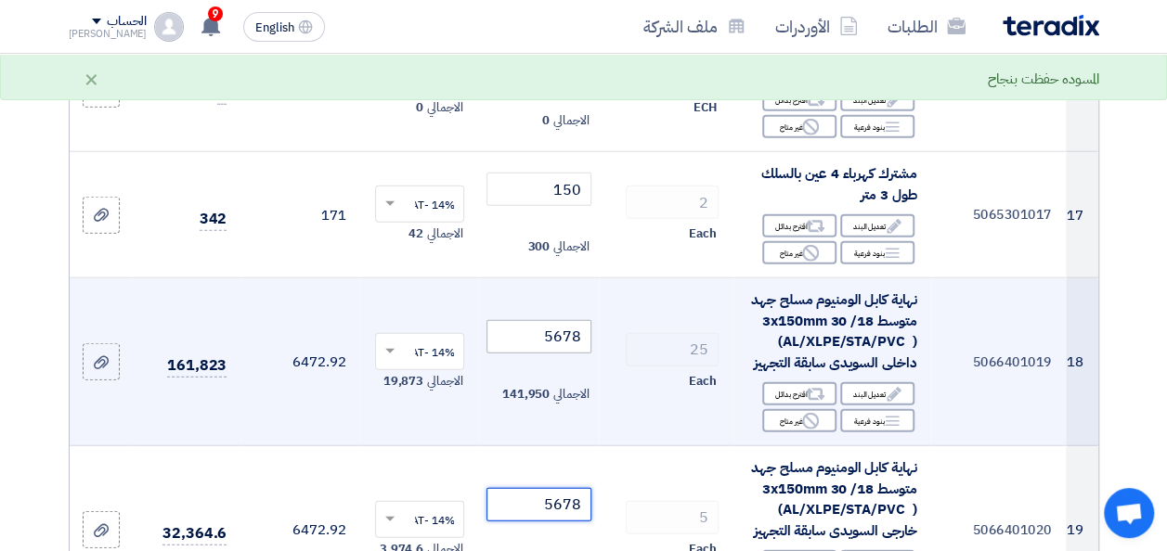
type input "5678"
click at [570, 354] on input "5678" at bounding box center [538, 336] width 104 height 33
click at [569, 352] on input "5678" at bounding box center [538, 336] width 104 height 33
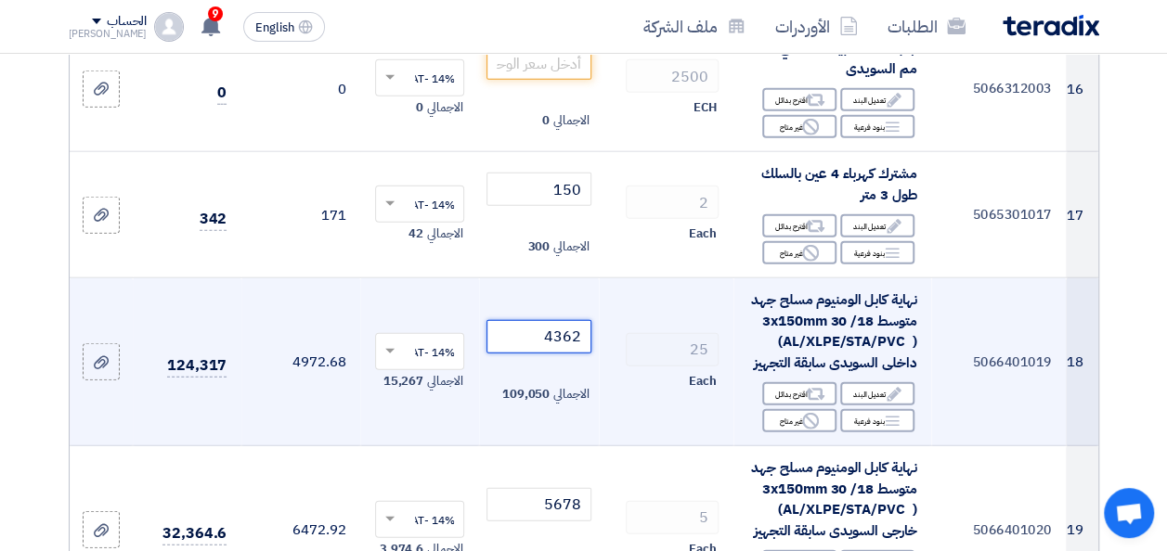
type input "4362"
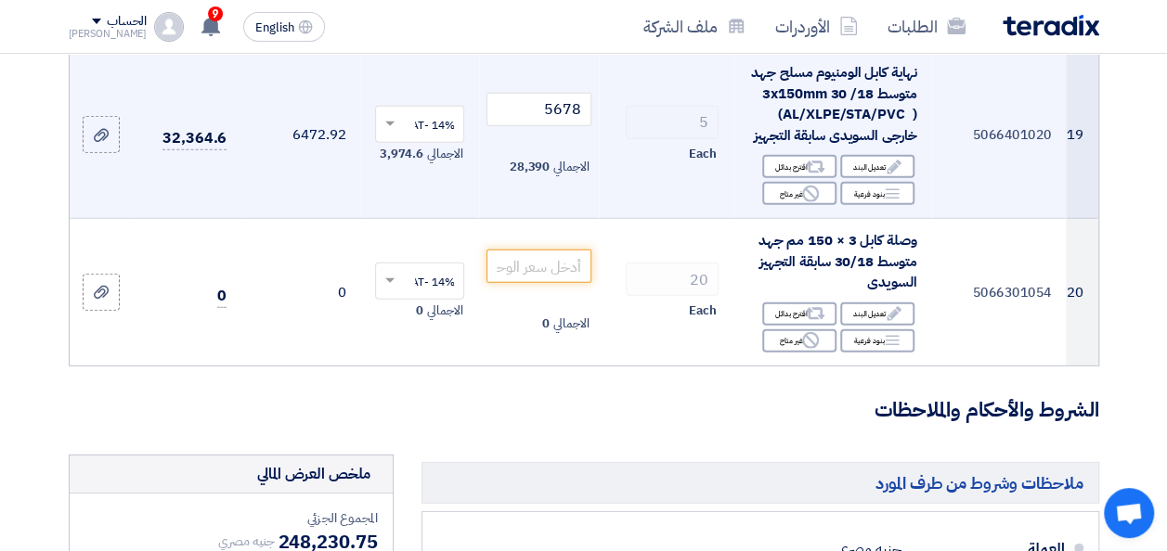
scroll to position [2692, 0]
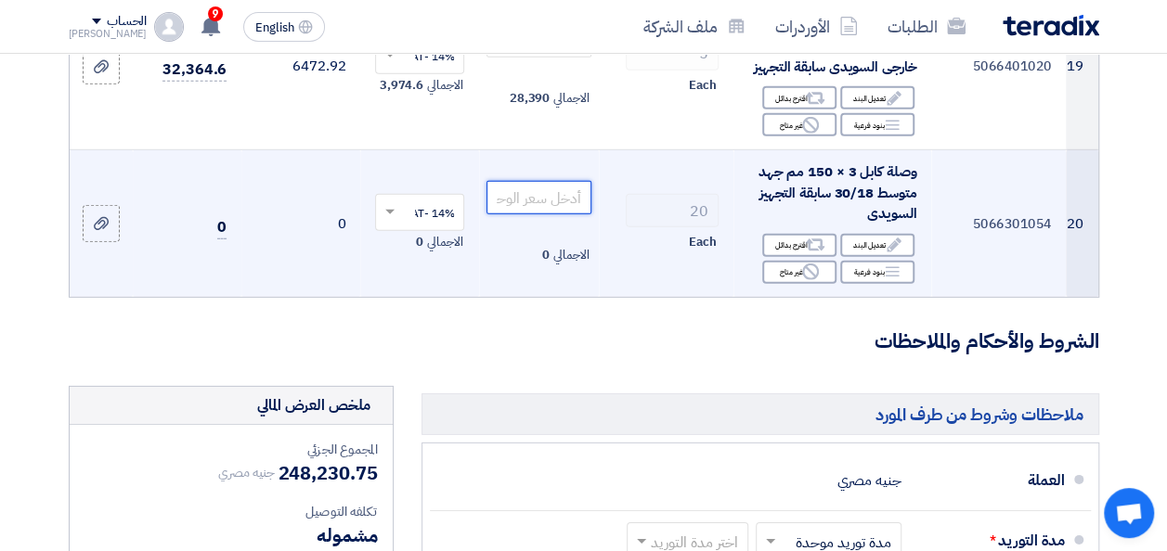
click at [527, 204] on input "number" at bounding box center [538, 197] width 104 height 33
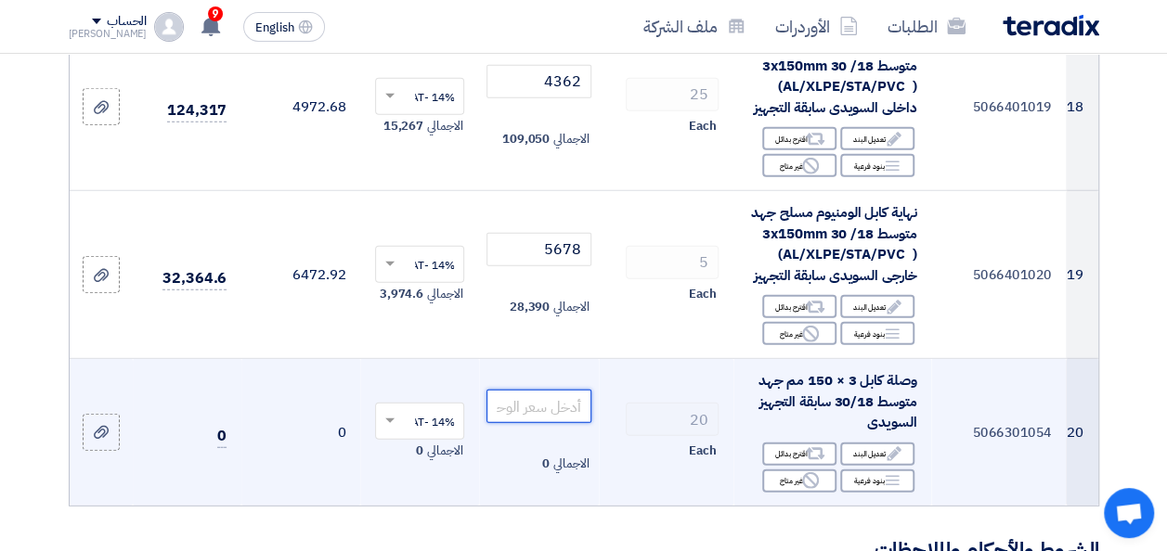
scroll to position [2506, 0]
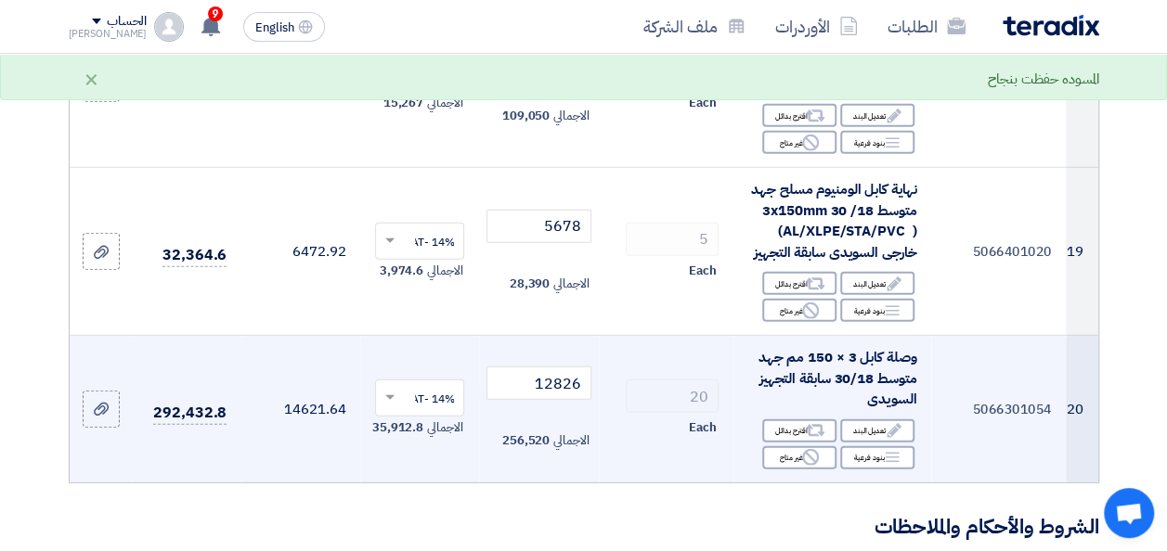
drag, startPoint x: 611, startPoint y: 376, endPoint x: 620, endPoint y: 372, distance: 10.0
click at [613, 375] on td "20 Each" at bounding box center [666, 409] width 135 height 147
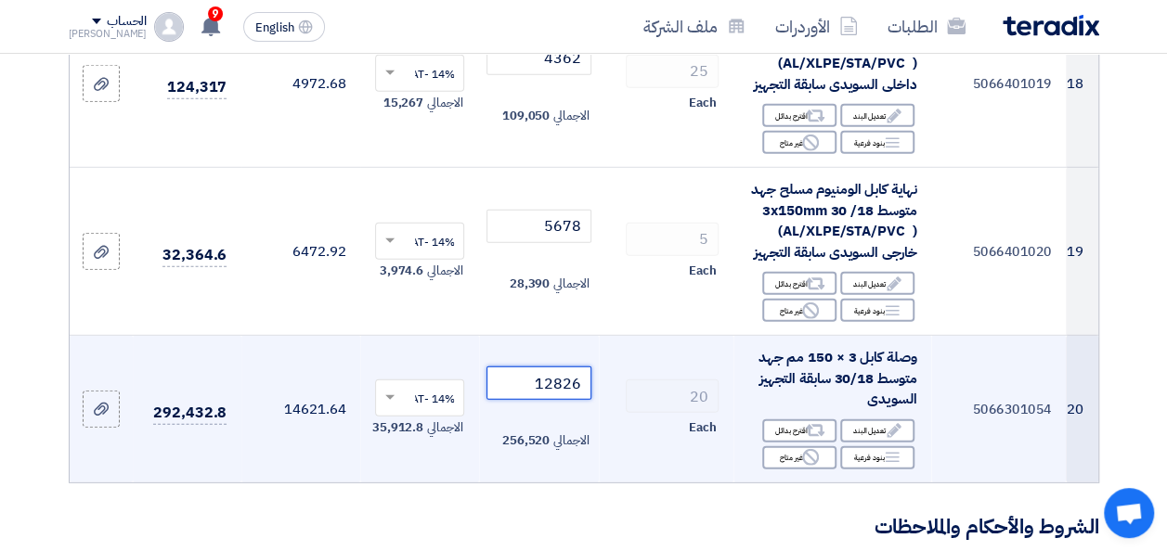
click at [556, 394] on input "12826" at bounding box center [538, 383] width 104 height 33
type input "12618"
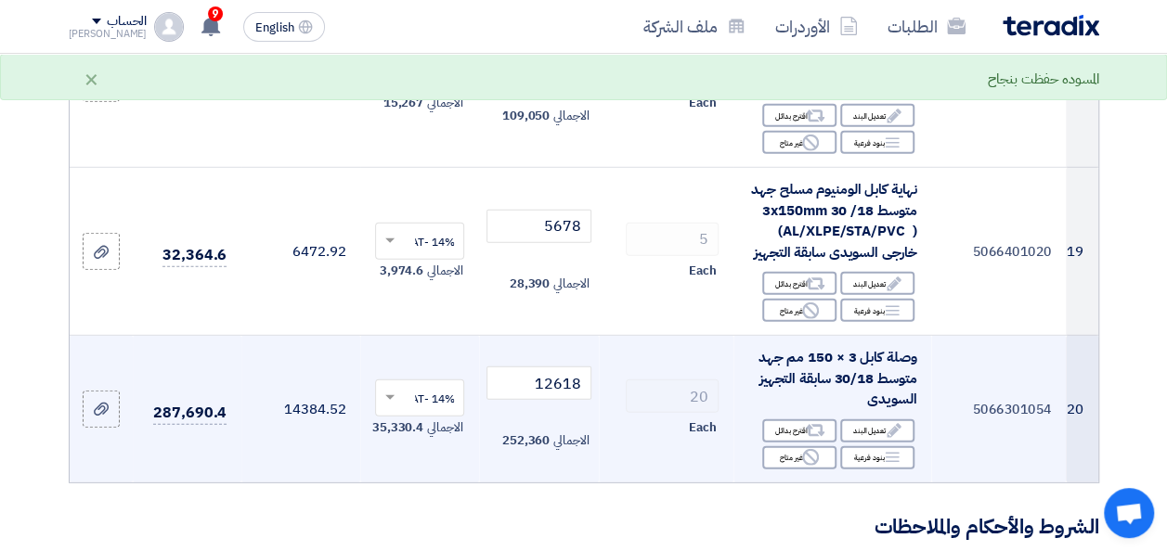
drag, startPoint x: 602, startPoint y: 359, endPoint x: 612, endPoint y: 358, distance: 9.3
click at [603, 358] on td "20 Each" at bounding box center [666, 409] width 135 height 147
drag, startPoint x: 620, startPoint y: 447, endPoint x: 615, endPoint y: 484, distance: 36.5
click at [620, 447] on td "20 Each" at bounding box center [666, 409] width 135 height 147
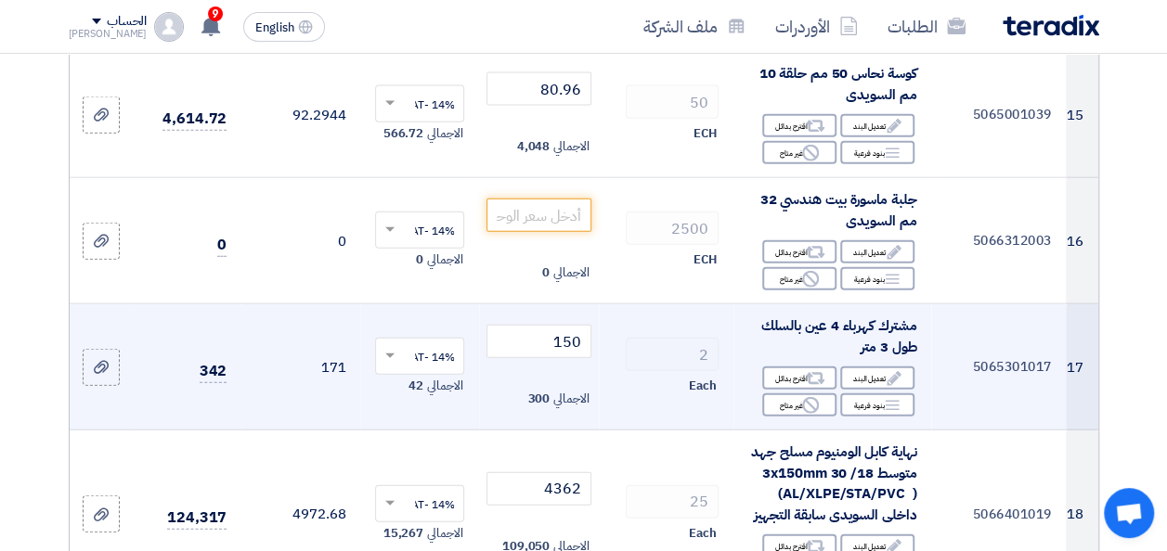
scroll to position [2042, 0]
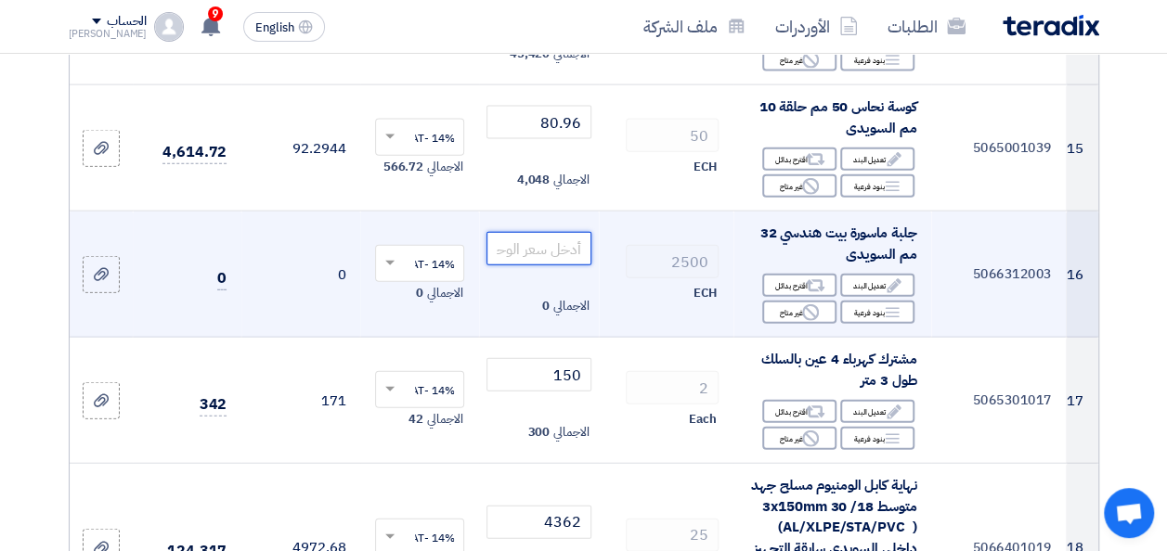
click at [570, 255] on input "number" at bounding box center [538, 248] width 104 height 33
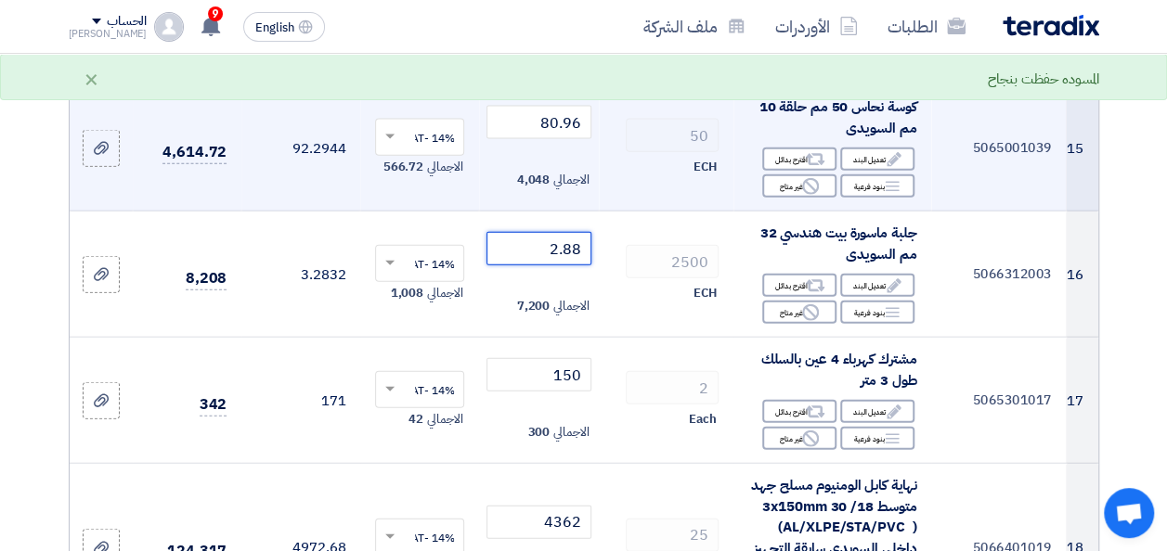
type input "2.88"
click at [652, 171] on div "ECH" at bounding box center [665, 167] width 105 height 22
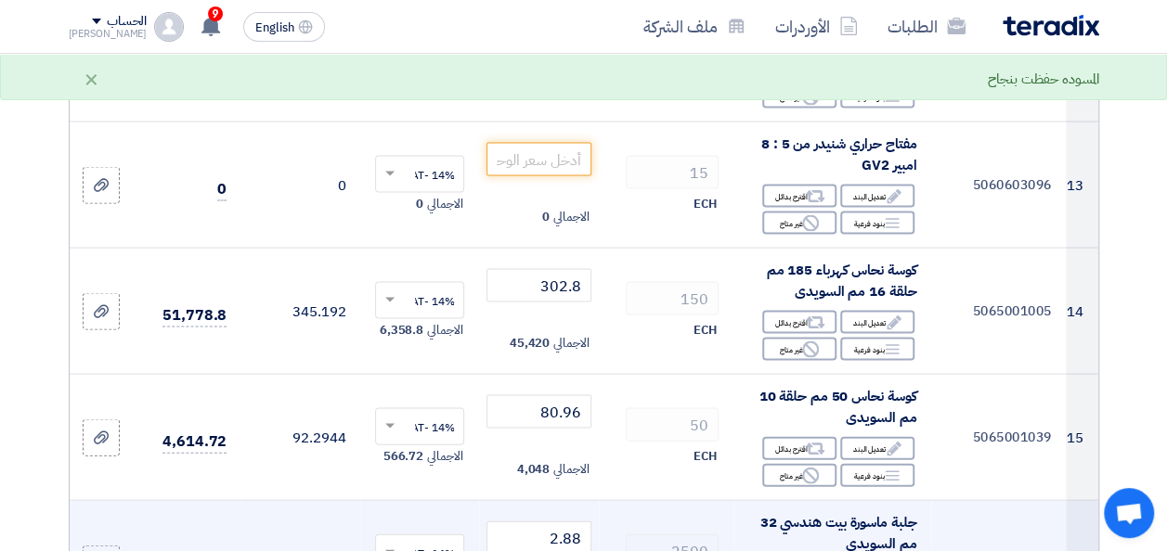
scroll to position [1671, 0]
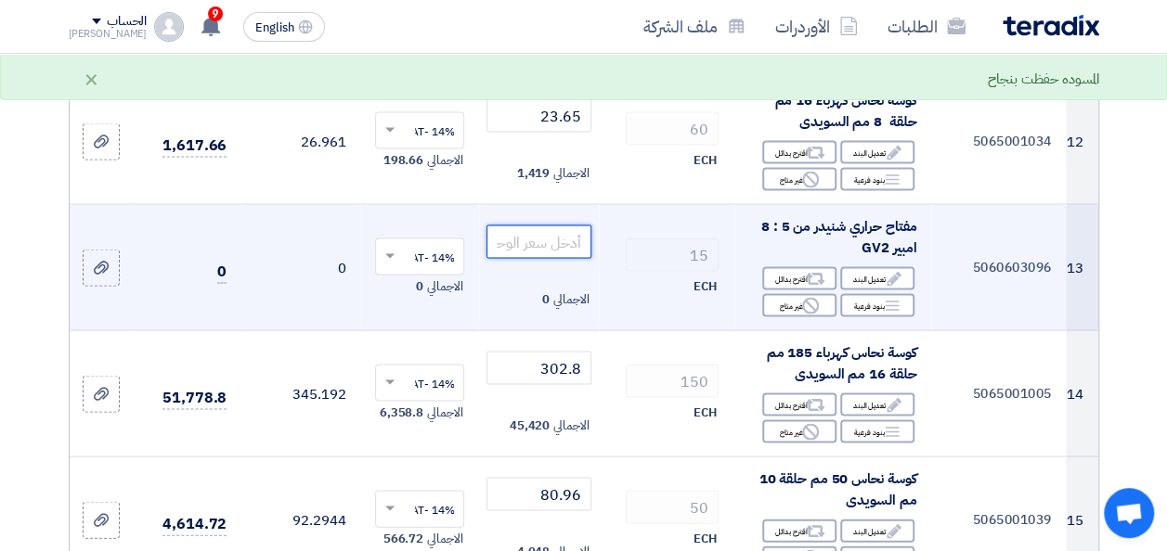
click at [529, 253] on input "number" at bounding box center [538, 241] width 104 height 33
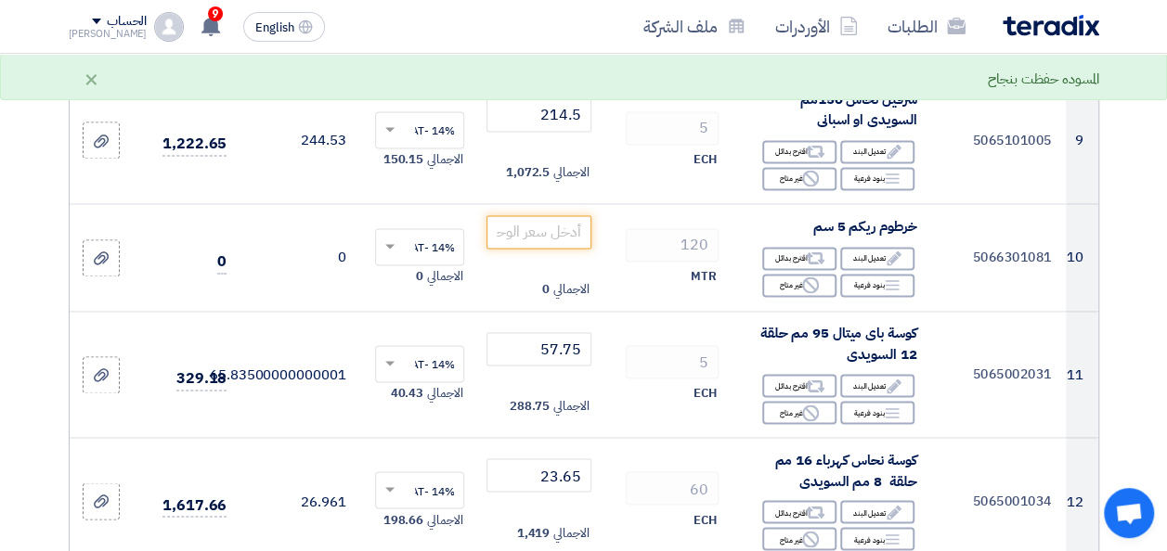
scroll to position [1299, 0]
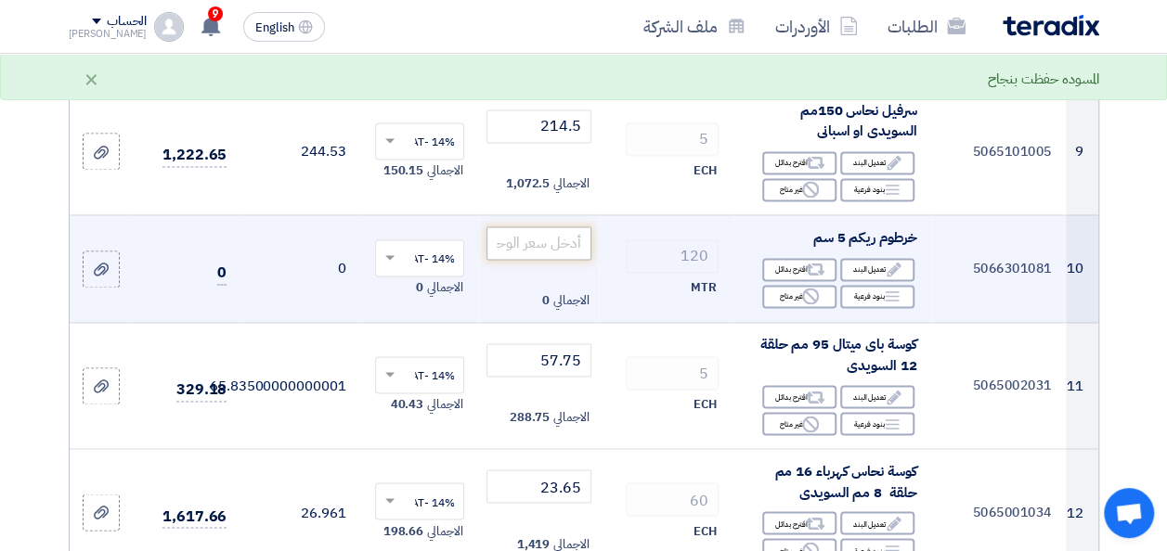
type input "2395"
click at [570, 260] on input "number" at bounding box center [538, 242] width 104 height 33
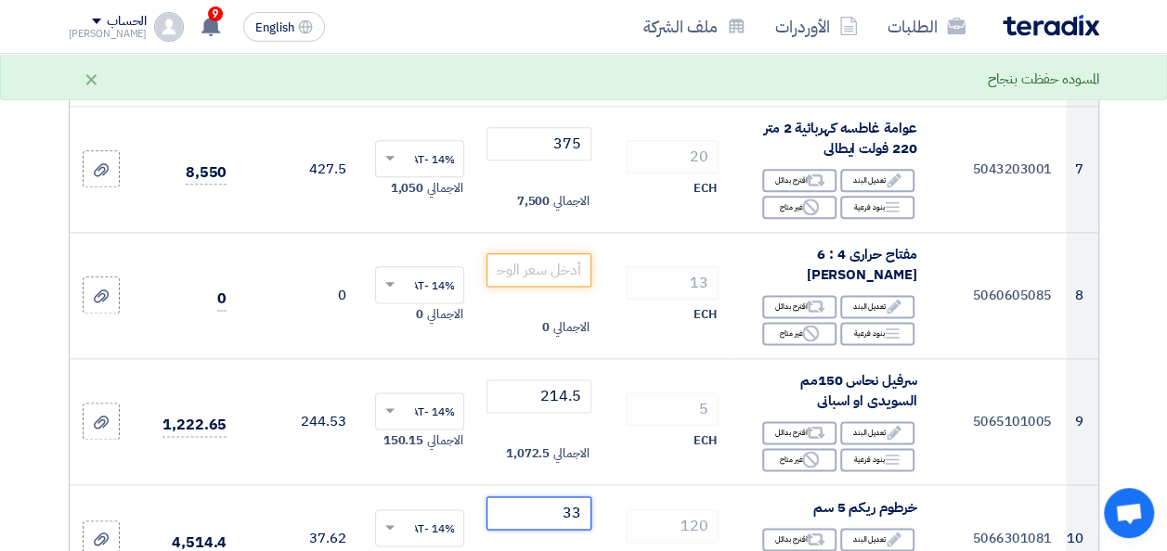
scroll to position [1021, 0]
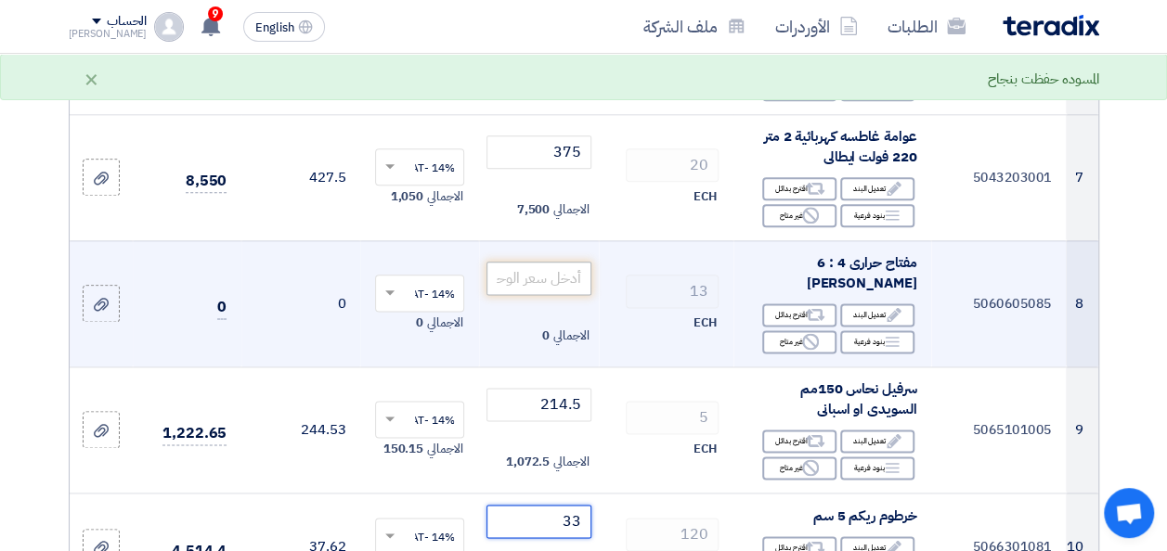
type input "33"
drag, startPoint x: 540, startPoint y: 303, endPoint x: 590, endPoint y: 316, distance: 51.8
click at [546, 308] on td "الاجمالي 0" at bounding box center [538, 303] width 119 height 126
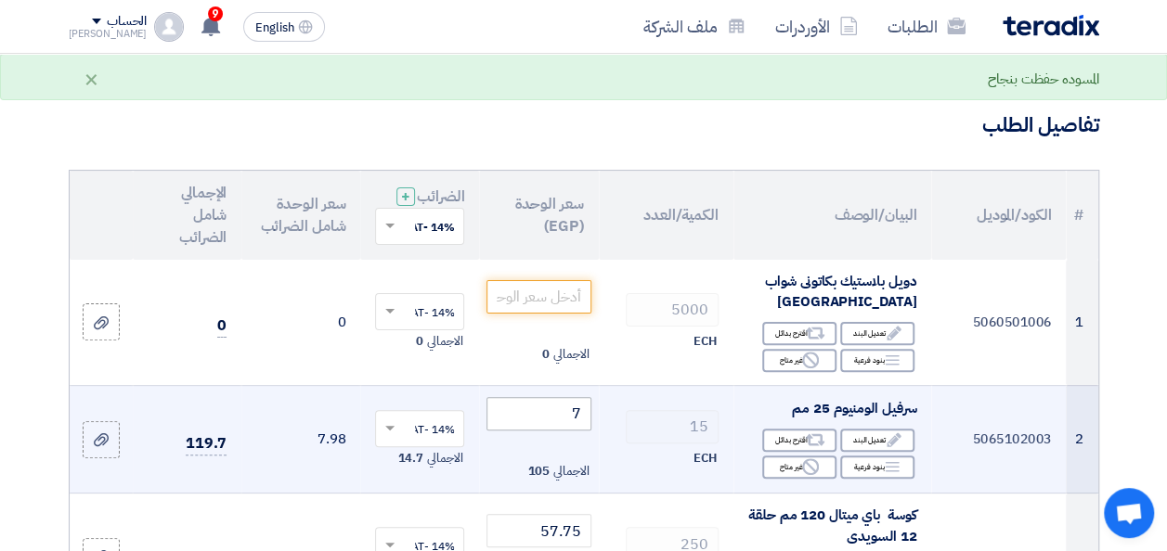
scroll to position [93, 0]
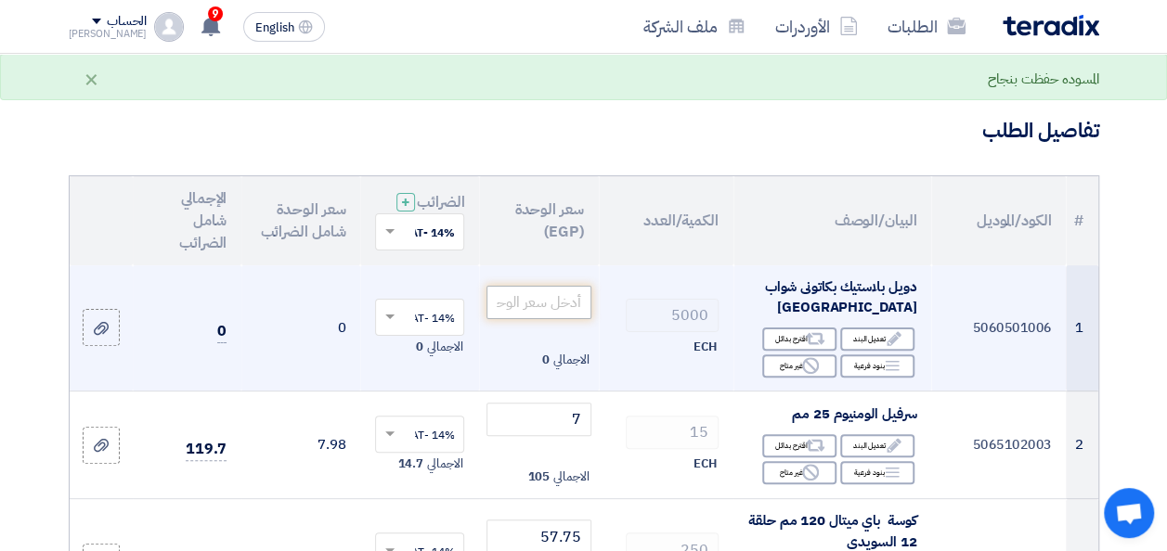
type input "850"
click at [571, 313] on input "number" at bounding box center [538, 302] width 104 height 33
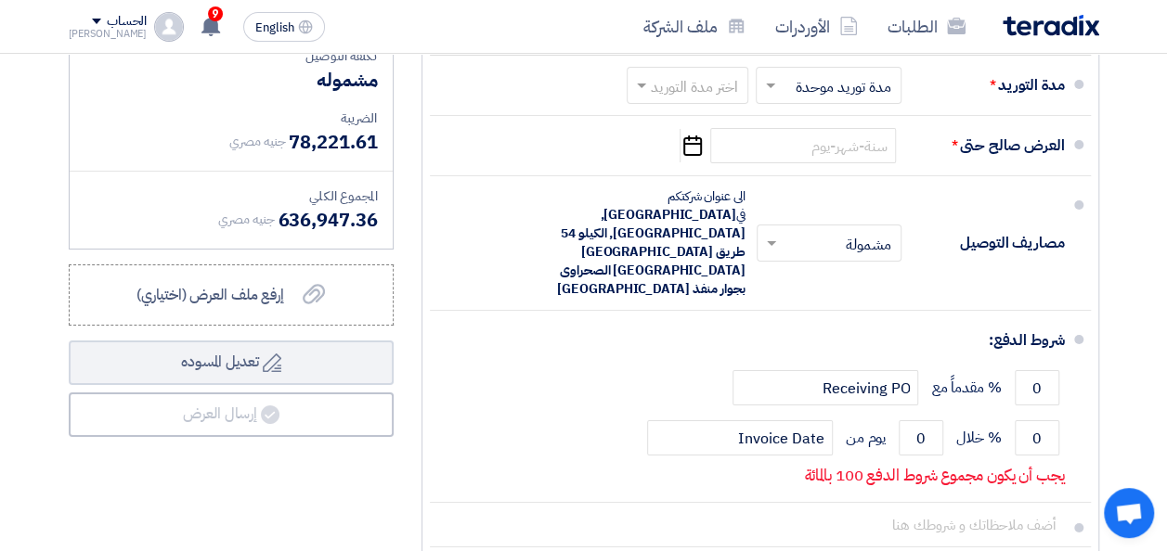
scroll to position [3156, 0]
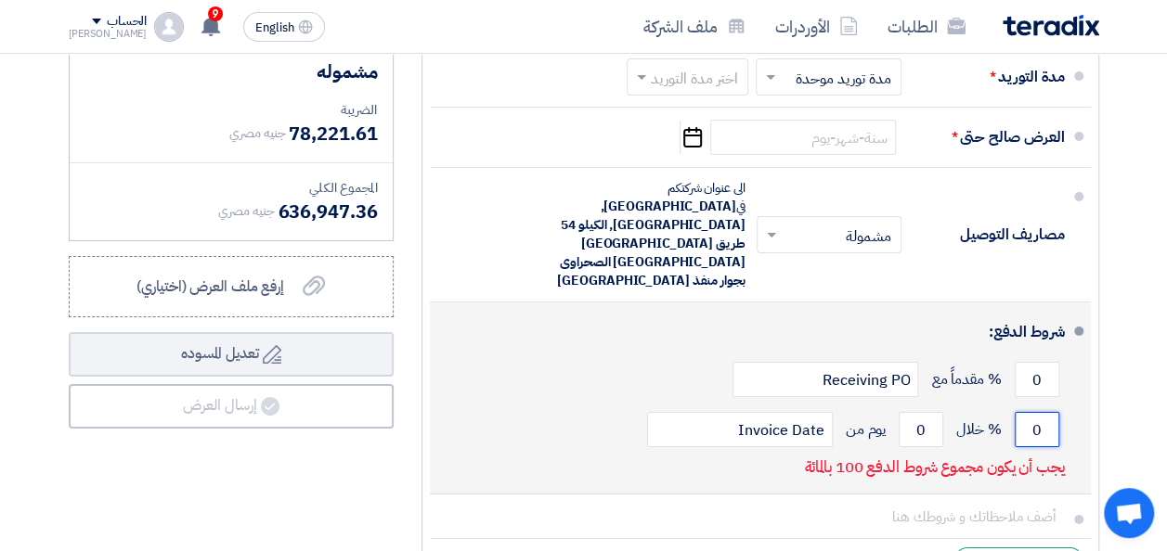
click at [1018, 412] on input "0" at bounding box center [1036, 429] width 45 height 35
type input "100"
click at [924, 412] on input "0" at bounding box center [920, 429] width 45 height 35
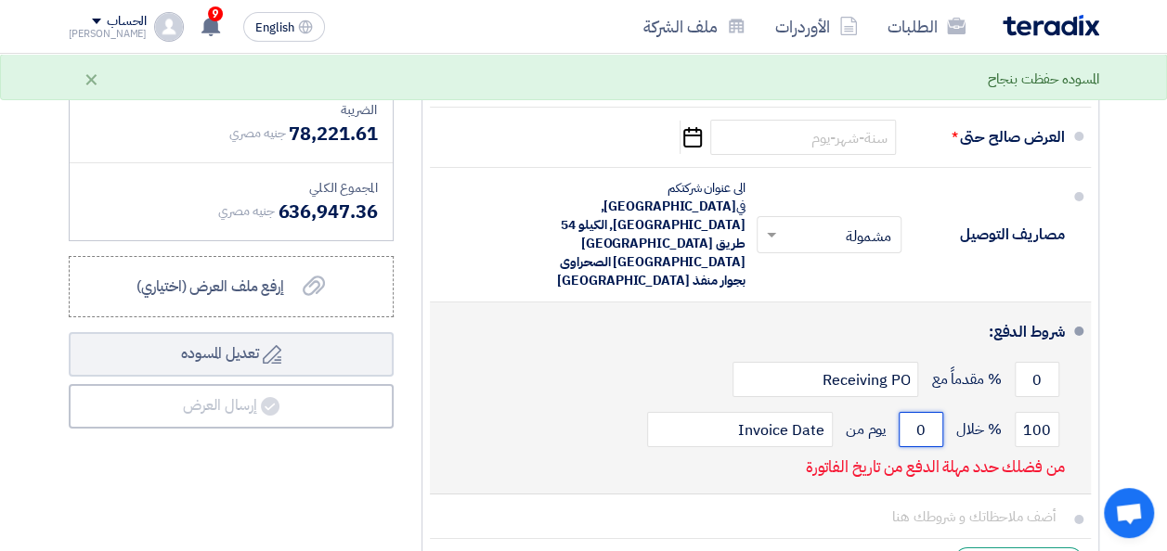
click at [924, 412] on input "0" at bounding box center [920, 429] width 45 height 35
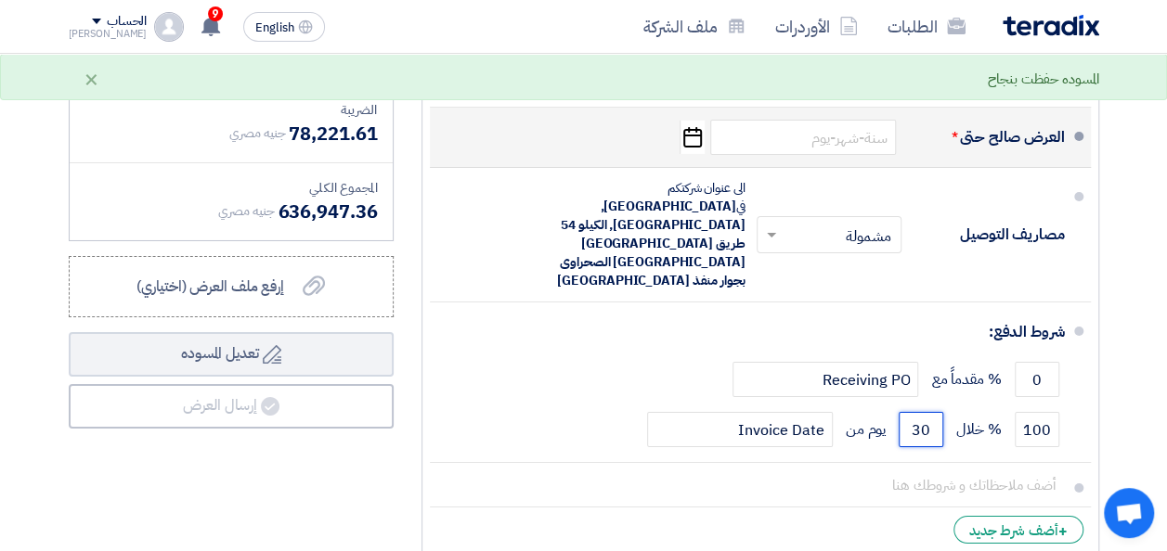
type input "30"
click at [693, 150] on icon "Pick a date" at bounding box center [691, 137] width 25 height 33
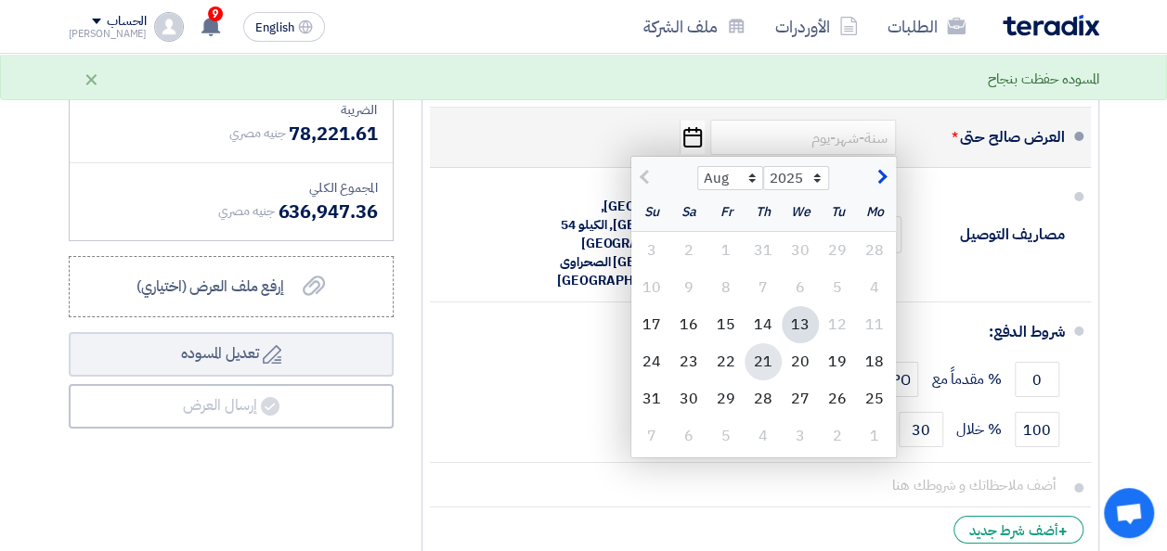
click at [763, 361] on div "21" at bounding box center [762, 361] width 37 height 37
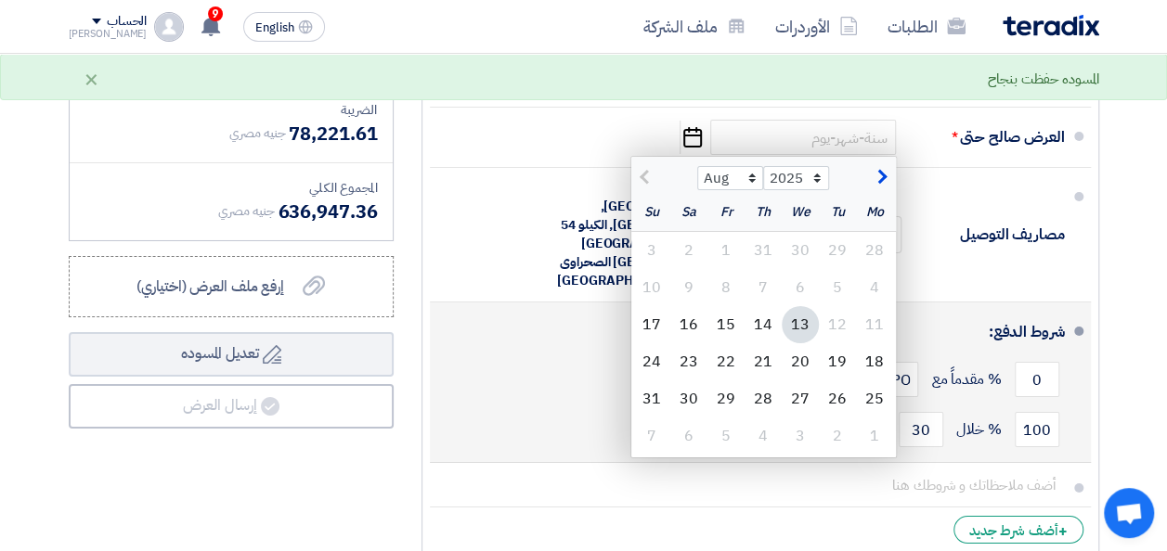
type input "[DATE]"
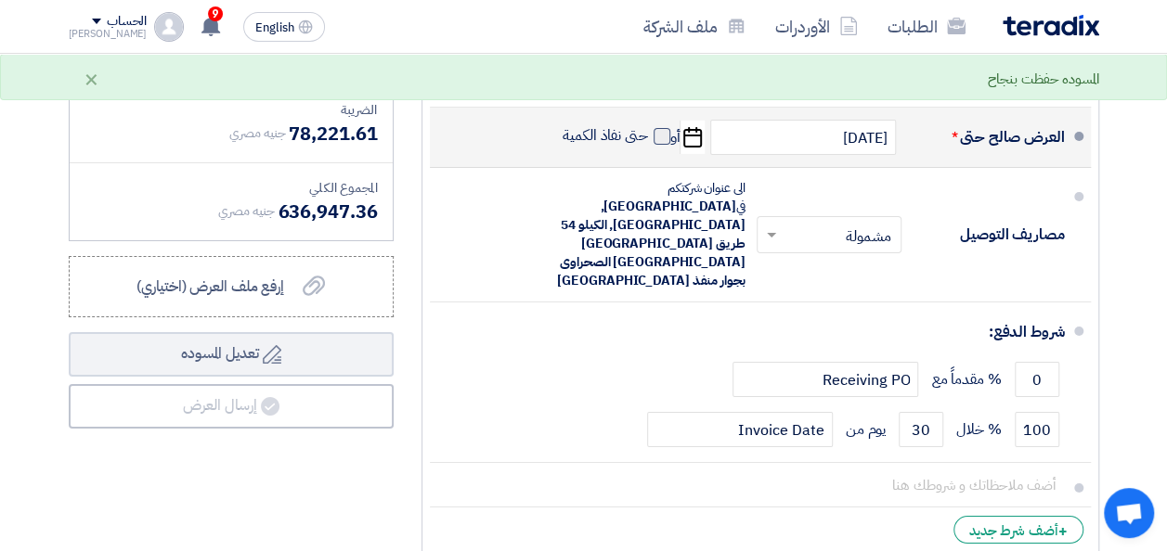
click at [665, 137] on span at bounding box center [661, 136] width 17 height 17
click at [648, 137] on input "حتى نفاذ الكمية" at bounding box center [603, 143] width 89 height 35
checkbox input "true"
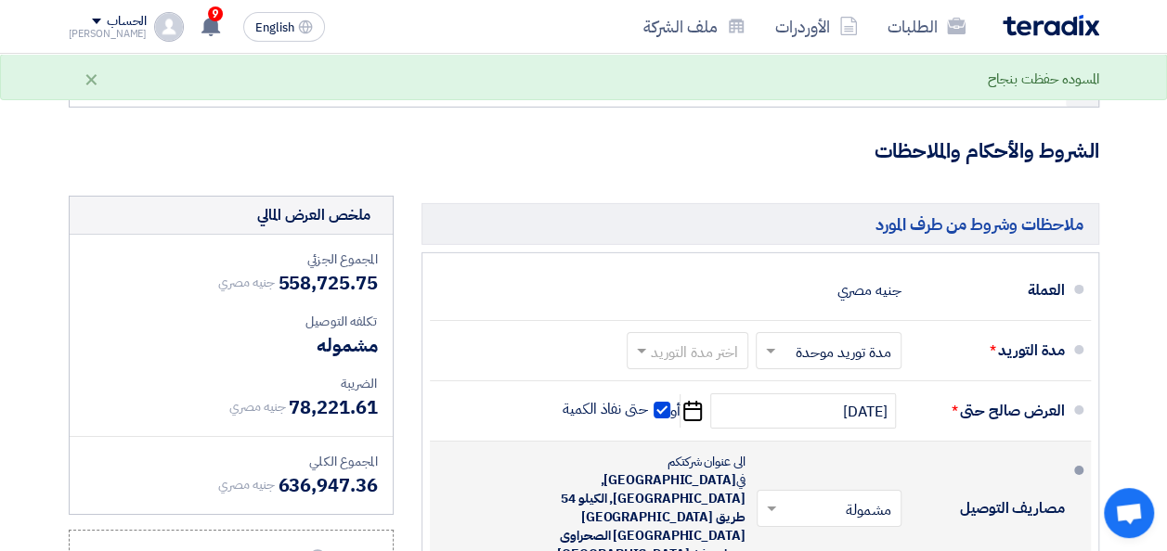
scroll to position [2877, 0]
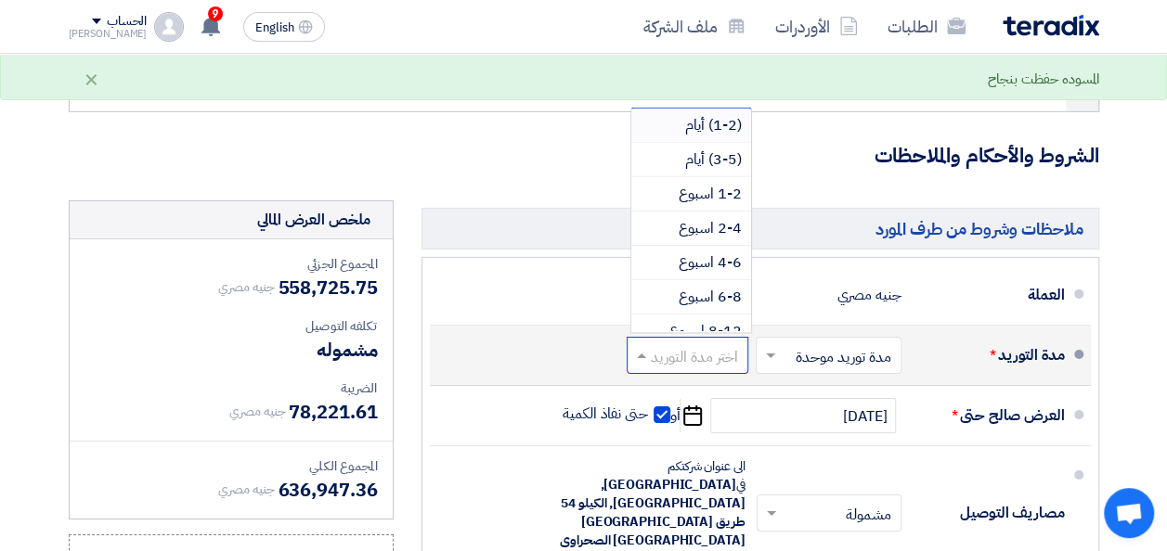
click at [650, 364] on span at bounding box center [638, 355] width 23 height 19
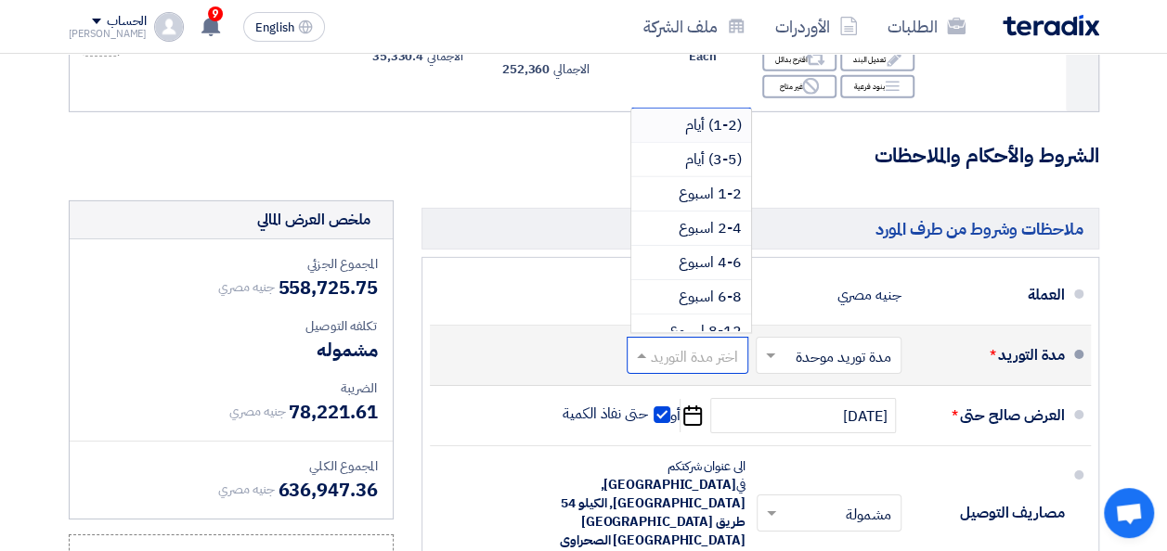
click at [723, 132] on span "(1-2) أيام" at bounding box center [713, 125] width 57 height 22
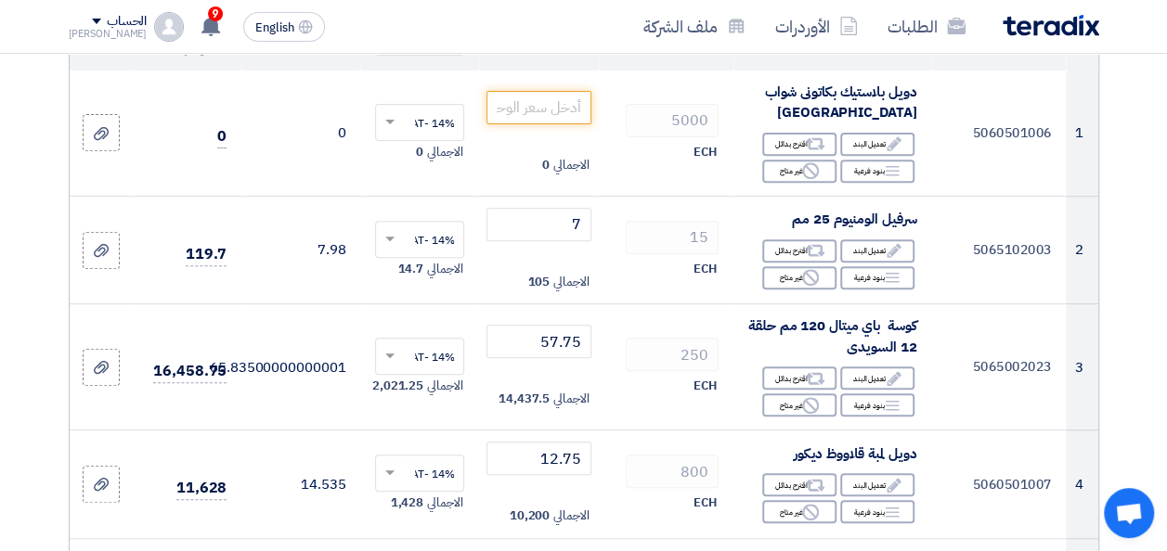
scroll to position [186, 0]
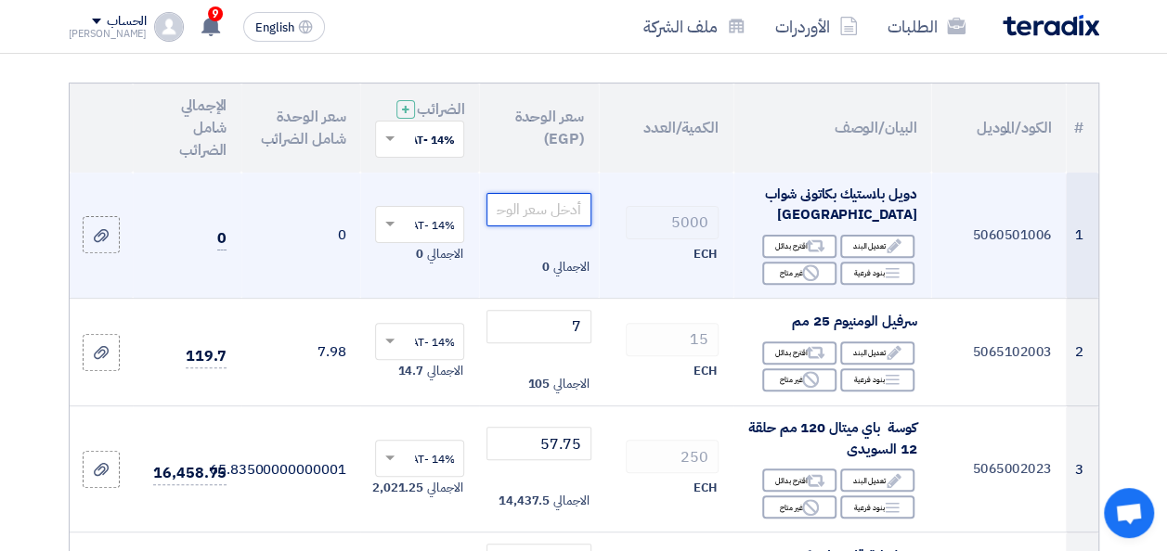
click at [544, 226] on input "number" at bounding box center [538, 209] width 104 height 33
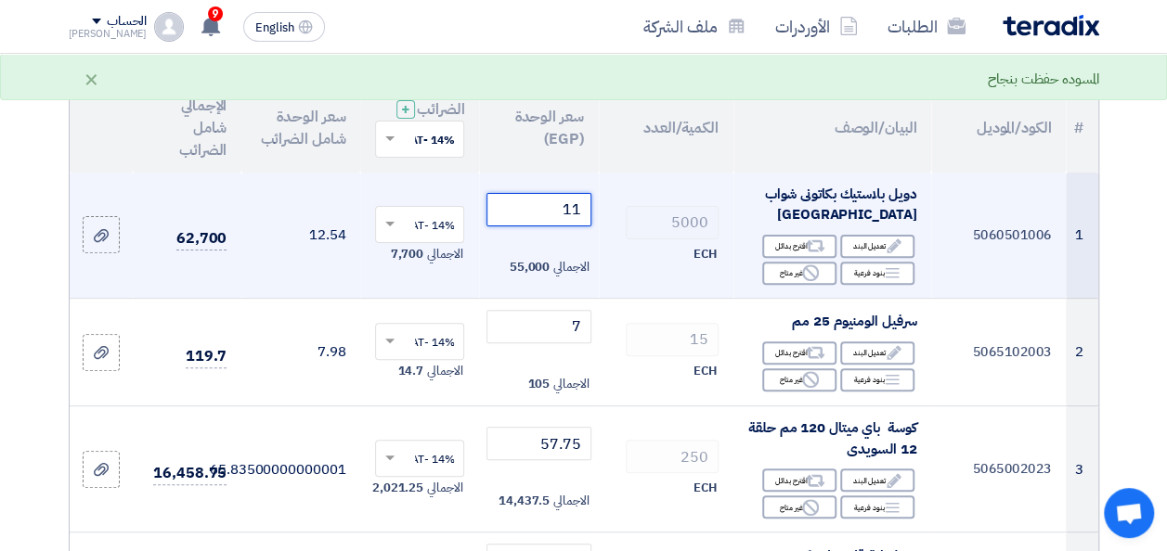
type input "11"
click at [644, 286] on td "5000 ECH" at bounding box center [666, 236] width 135 height 126
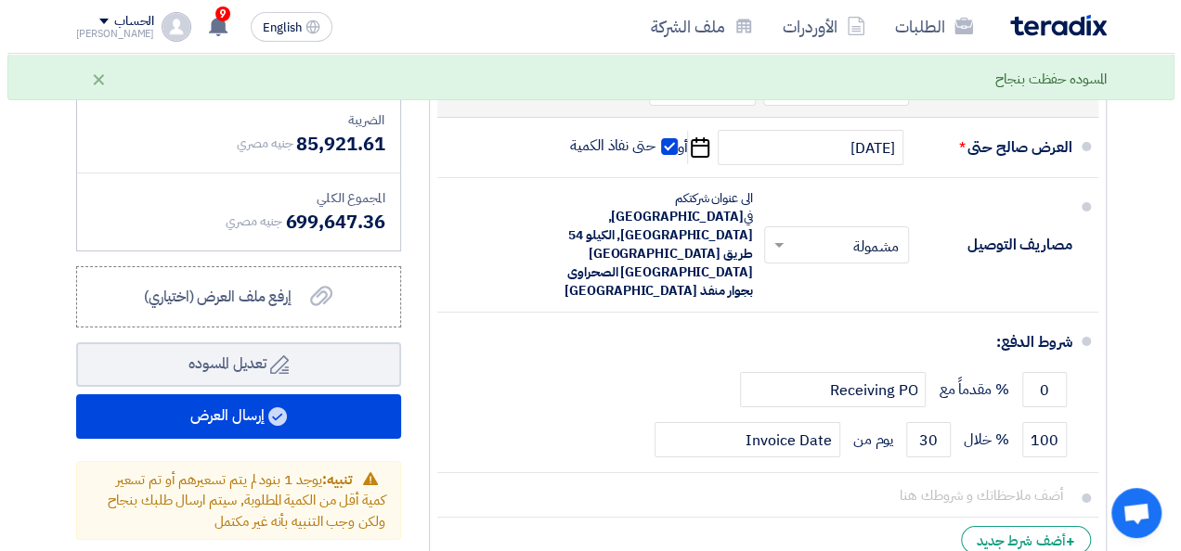
scroll to position [3063, 0]
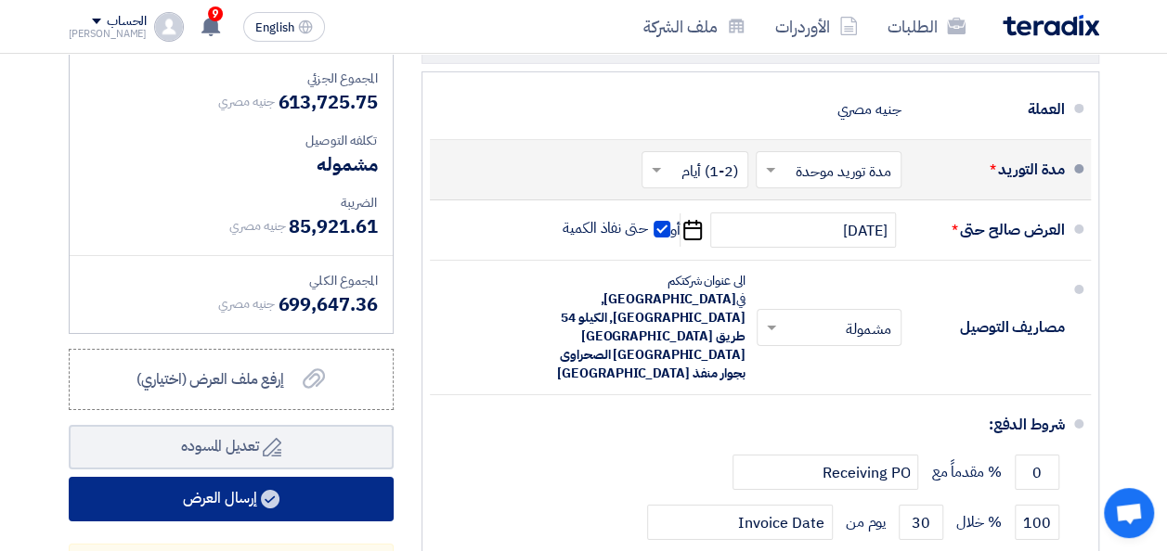
click at [321, 503] on button "إرسال العرض" at bounding box center [231, 499] width 325 height 45
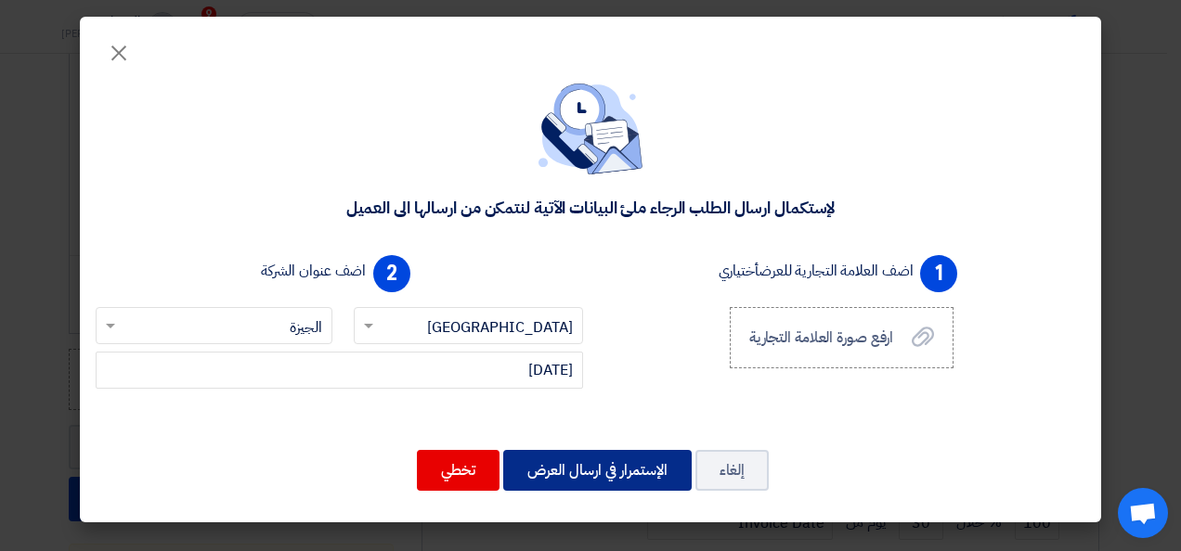
drag, startPoint x: 567, startPoint y: 458, endPoint x: 631, endPoint y: 462, distance: 64.1
click at [568, 458] on button "الإستمرار في ارسال العرض" at bounding box center [597, 470] width 188 height 41
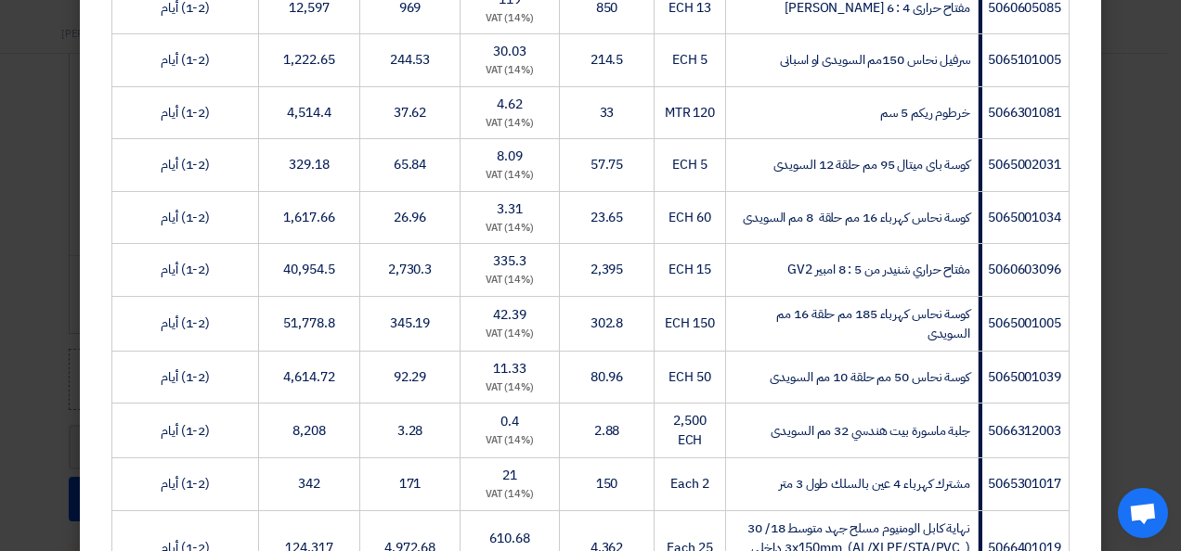
scroll to position [1309, 0]
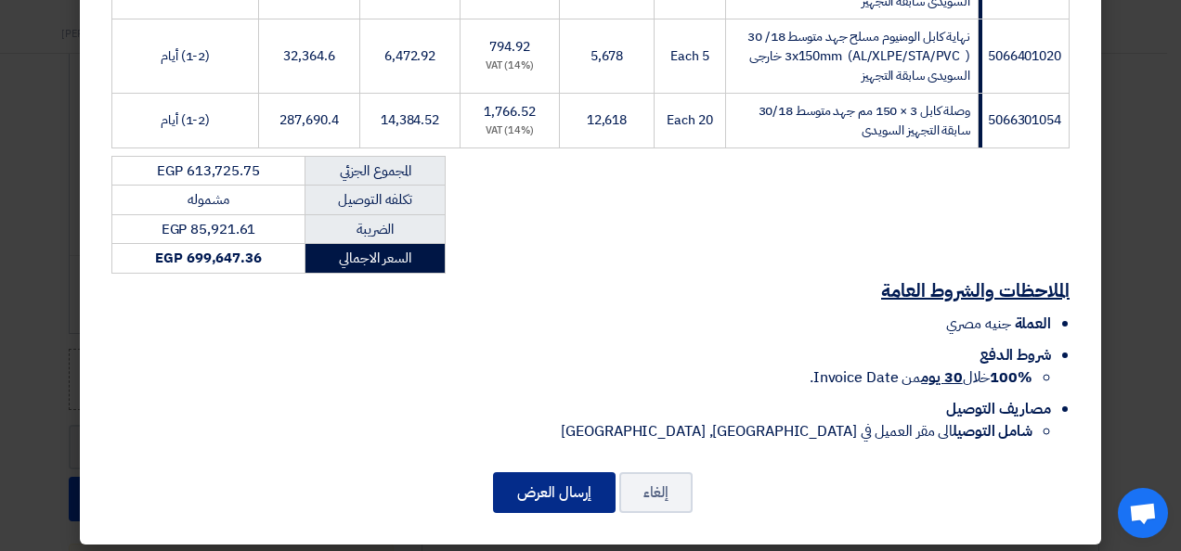
click at [553, 490] on button "إرسال العرض" at bounding box center [554, 492] width 123 height 41
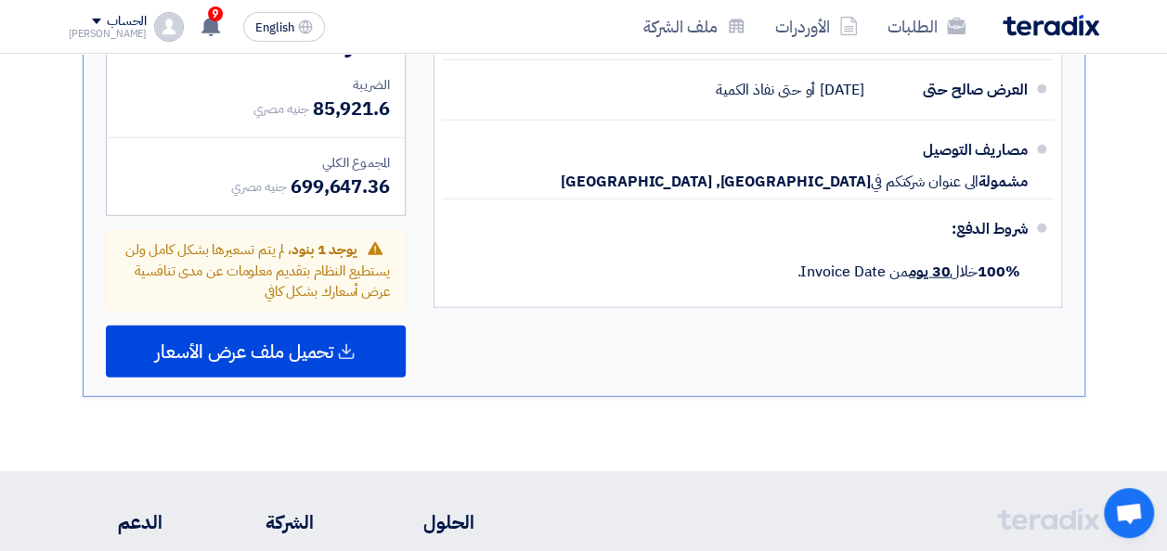
scroll to position [2439, 0]
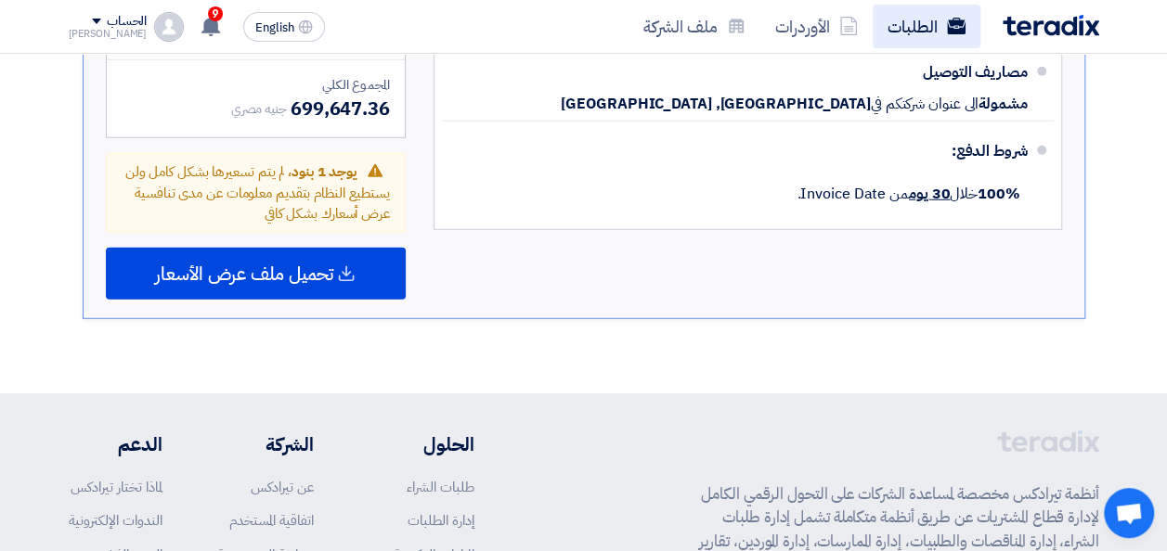
click at [924, 32] on link "الطلبات" at bounding box center [926, 27] width 108 height 44
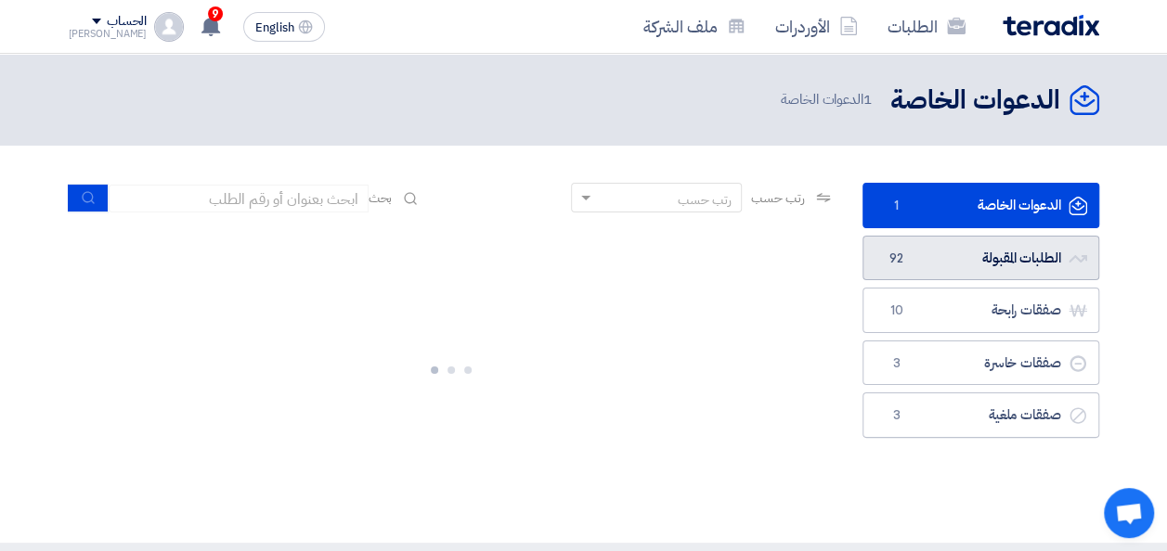
click at [993, 254] on link "الطلبات المقبولة الطلبات المقبولة 92" at bounding box center [980, 258] width 237 height 45
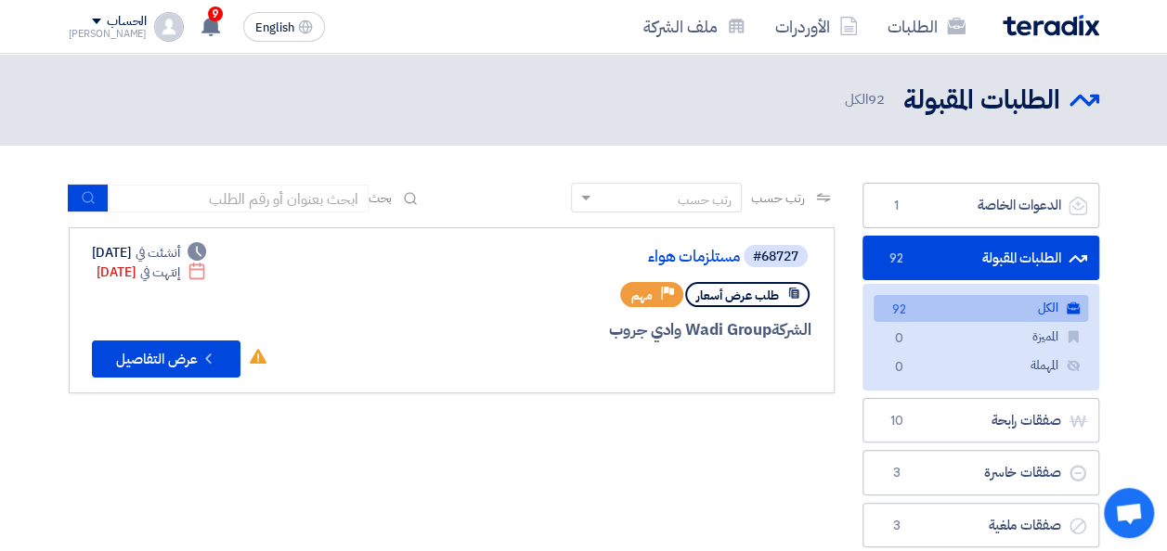
click at [958, 255] on link "الطلبات المقبولة الطلبات المقبولة 92" at bounding box center [980, 258] width 237 height 45
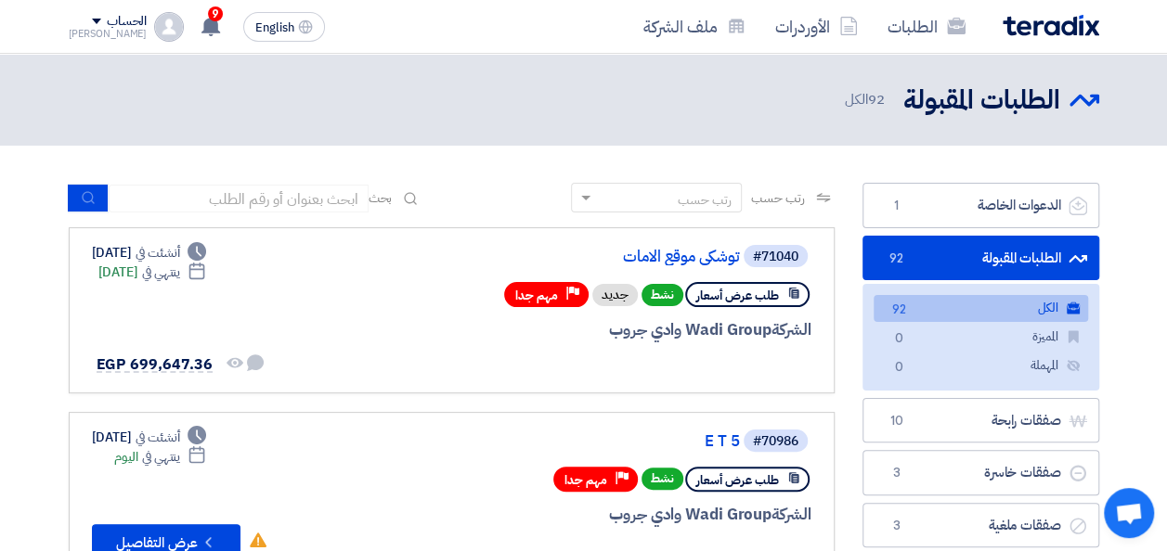
click at [958, 255] on link "الطلبات المقبولة الطلبات المقبولة 92" at bounding box center [980, 258] width 237 height 45
click at [708, 260] on link "توشكى موقع الامات" at bounding box center [553, 257] width 371 height 17
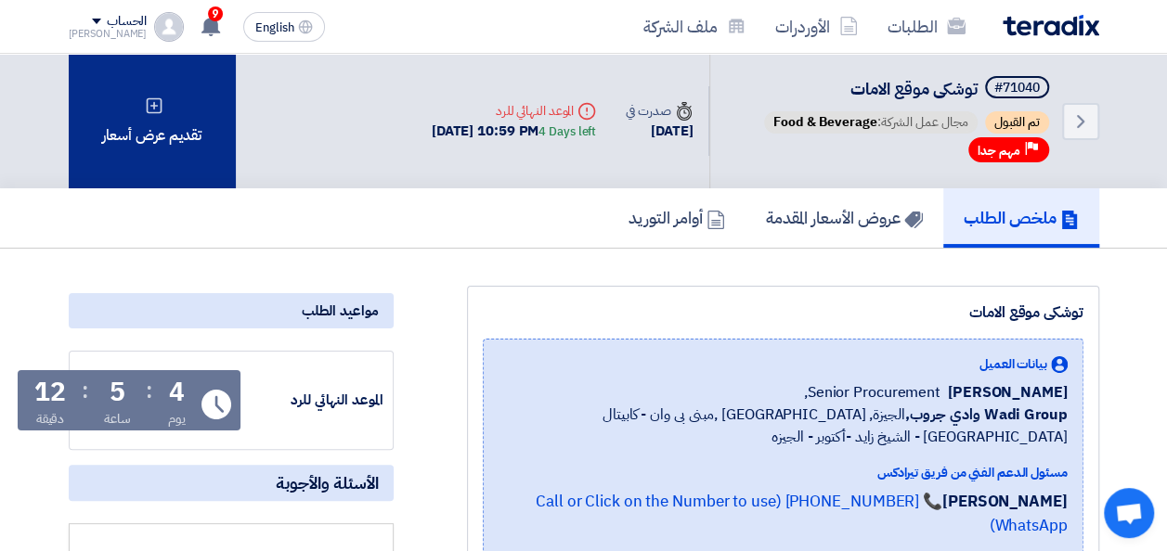
click at [214, 126] on div "تقديم عرض أسعار" at bounding box center [152, 121] width 167 height 135
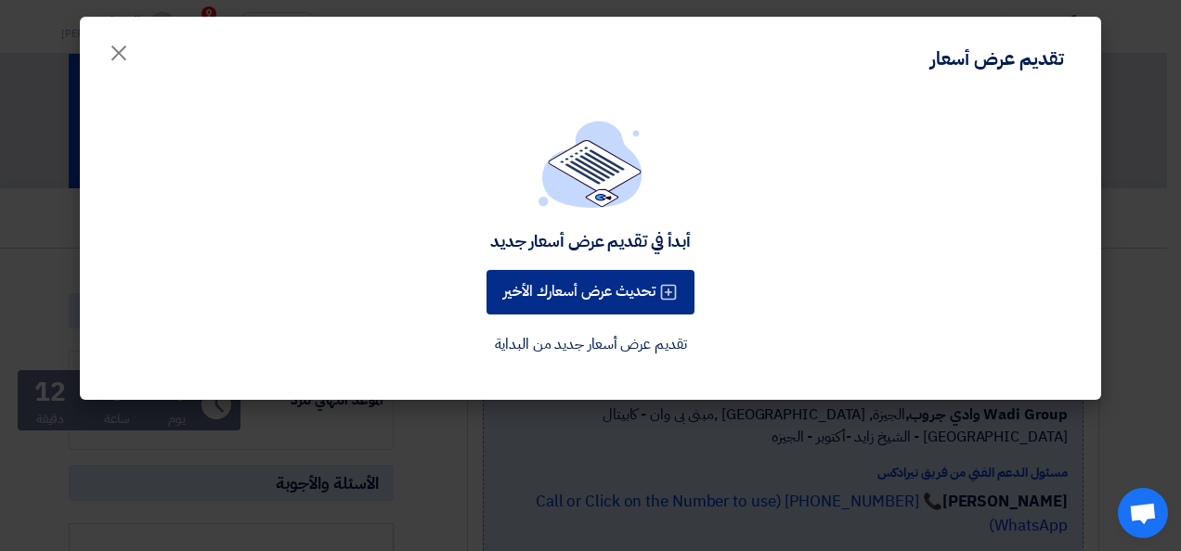
click at [609, 297] on button "تحديث عرض أسعارك الأخير" at bounding box center [590, 292] width 208 height 45
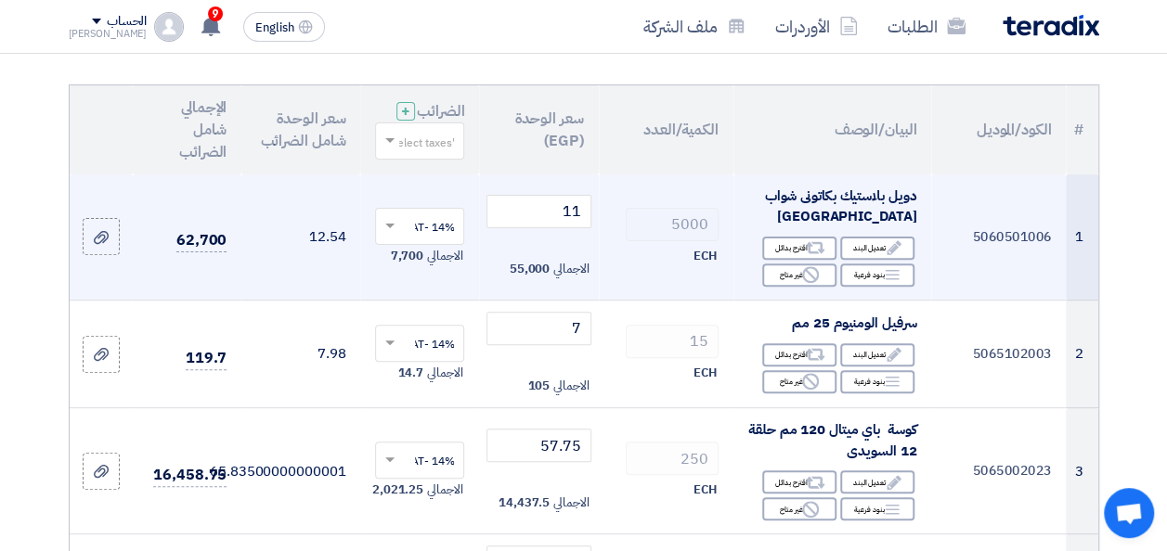
scroll to position [186, 0]
click at [640, 249] on tr "1 5060501006 دويل بلاستيك بكاتونى شواب [GEOGRAPHIC_DATA] Edit تعديل البند Alter…" at bounding box center [584, 236] width 1028 height 126
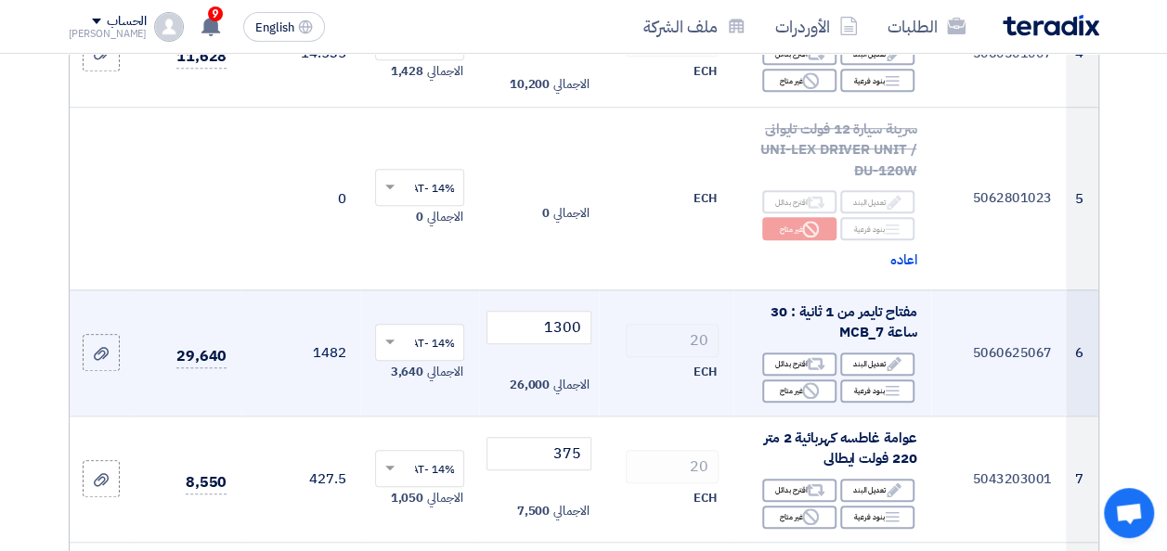
scroll to position [650, 0]
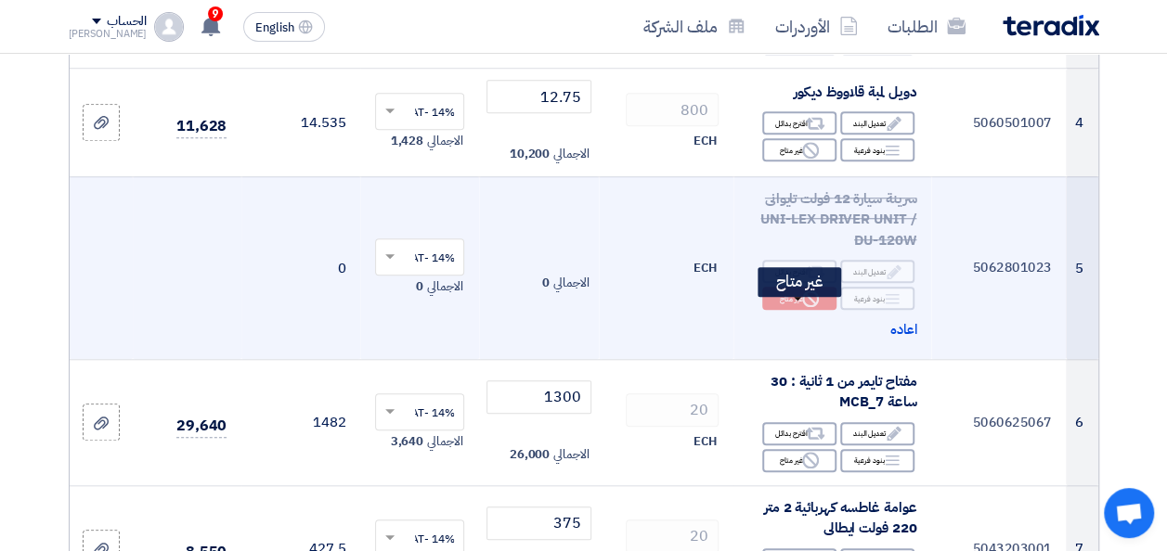
type input "9"
click at [798, 306] on div "Reject غير متاح" at bounding box center [799, 298] width 74 height 23
click at [902, 341] on span "اعاده" at bounding box center [903, 329] width 27 height 21
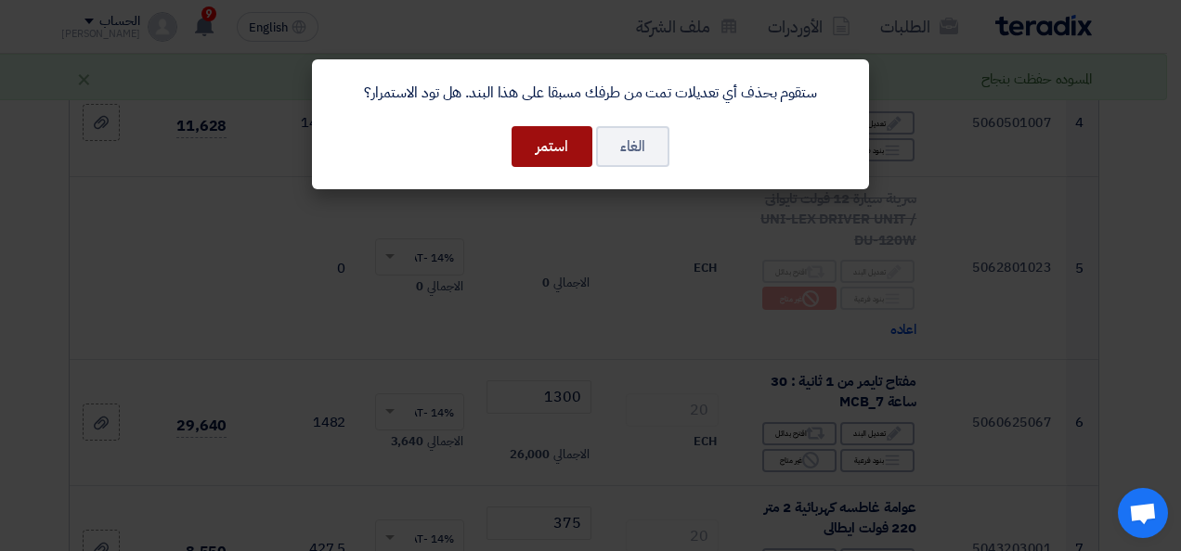
click at [577, 154] on button "استمر" at bounding box center [551, 146] width 81 height 41
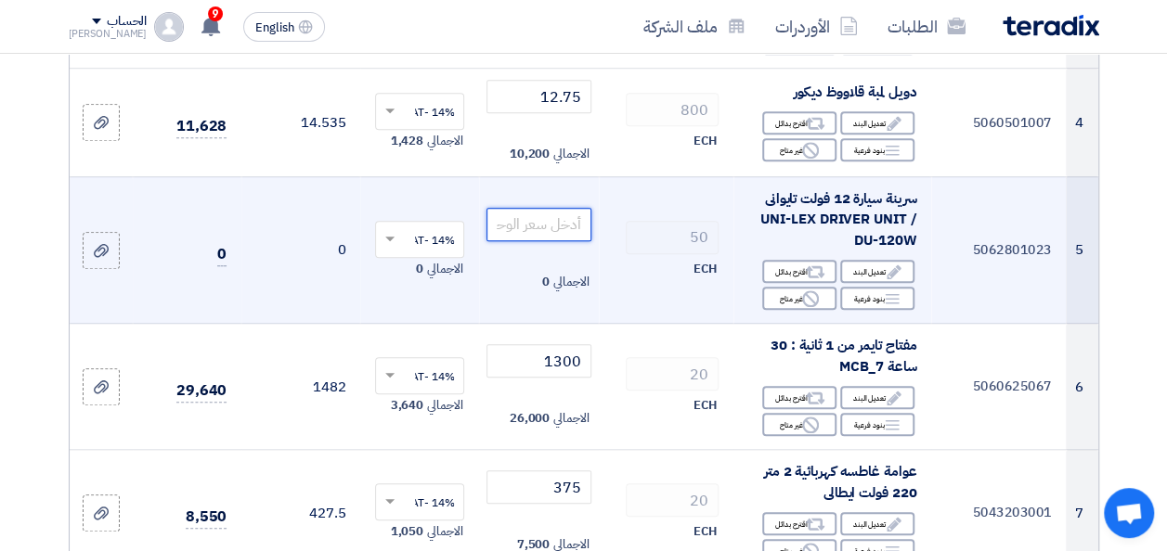
click at [548, 234] on input "number" at bounding box center [538, 224] width 104 height 33
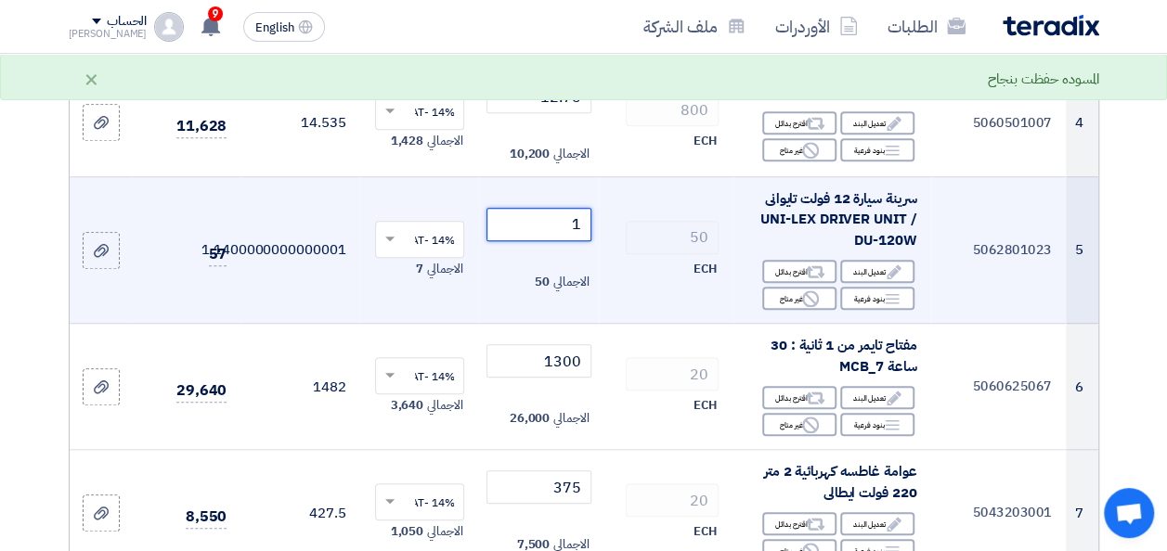
click at [572, 236] on input "1" at bounding box center [538, 224] width 104 height 33
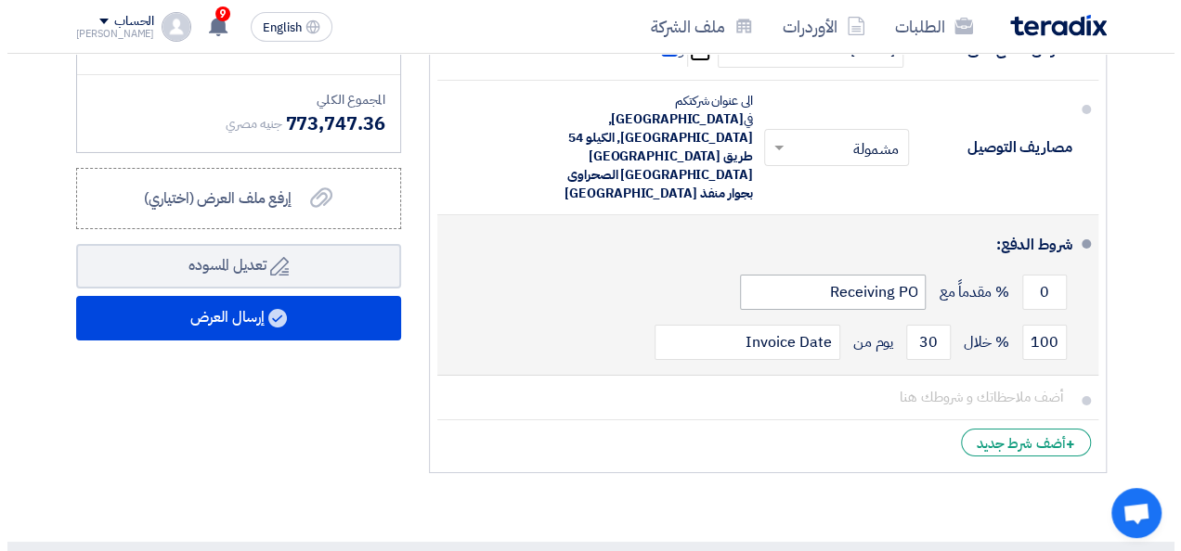
scroll to position [3341, 0]
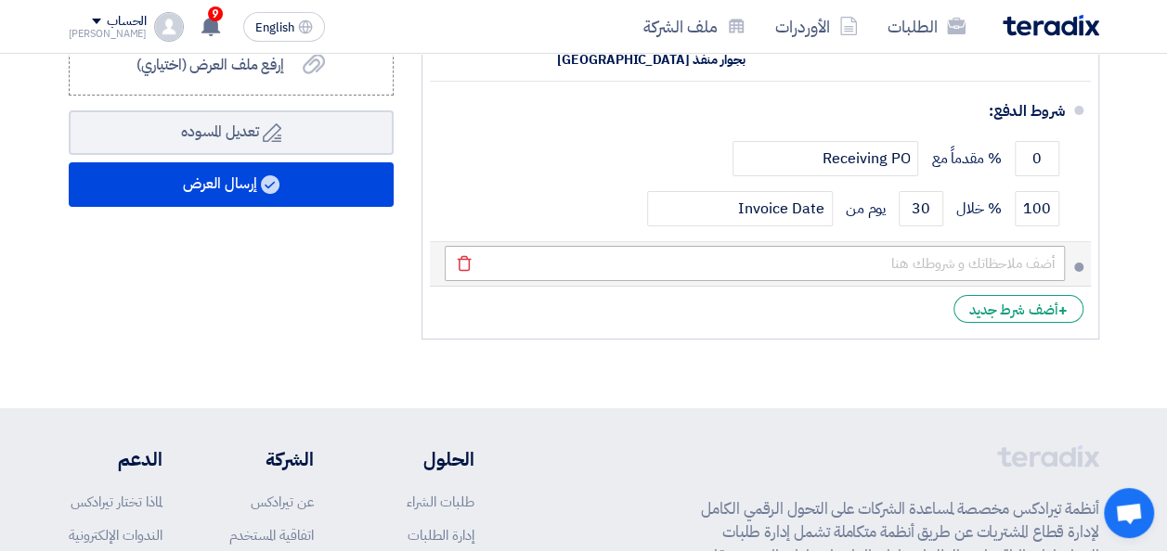
type input "1500"
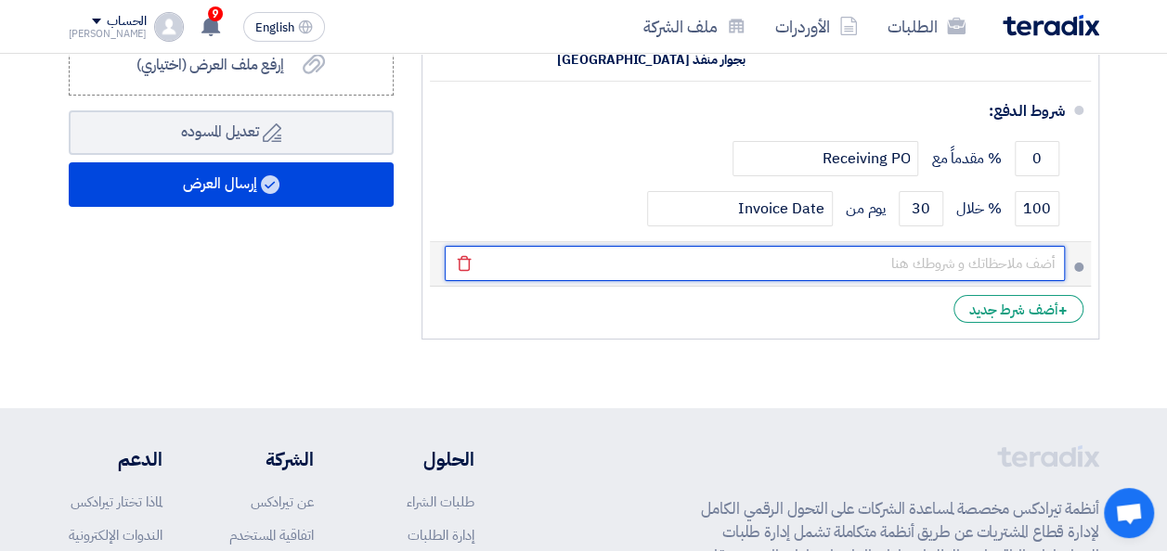
click at [980, 246] on input "text" at bounding box center [755, 263] width 620 height 35
type input "ا"
click at [737, 246] on input "السرينة UNIT +هورن" at bounding box center [755, 263] width 620 height 35
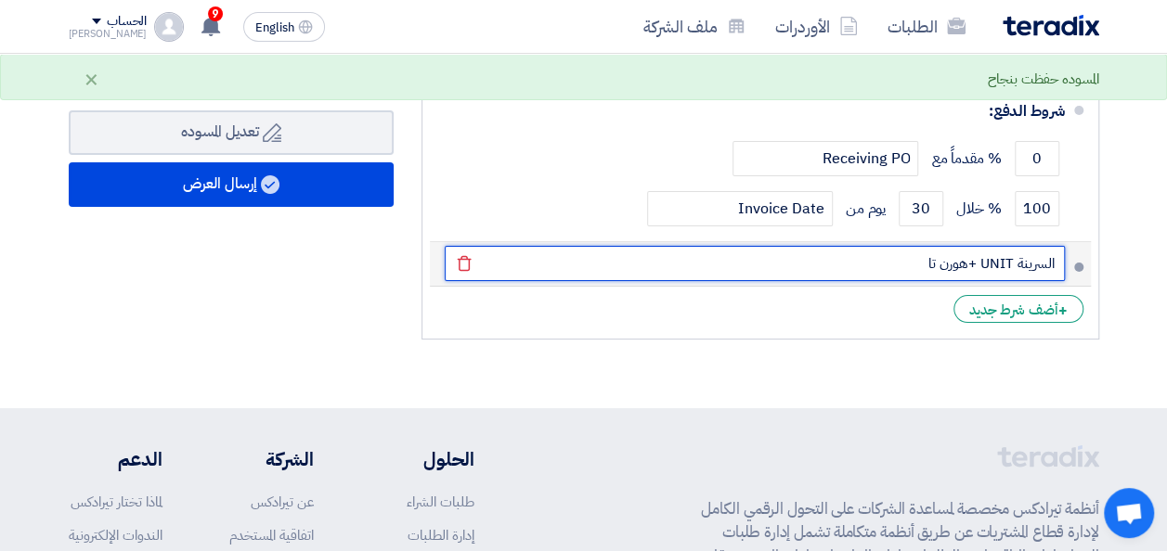
drag, startPoint x: 1012, startPoint y: 214, endPoint x: 1027, endPoint y: 221, distance: 17.1
click at [1012, 246] on input "السرينة UNIT +هورن تا" at bounding box center [755, 263] width 620 height 35
click at [854, 246] on input "السرينة 120UNIT +هورن تا" at bounding box center [755, 263] width 620 height 35
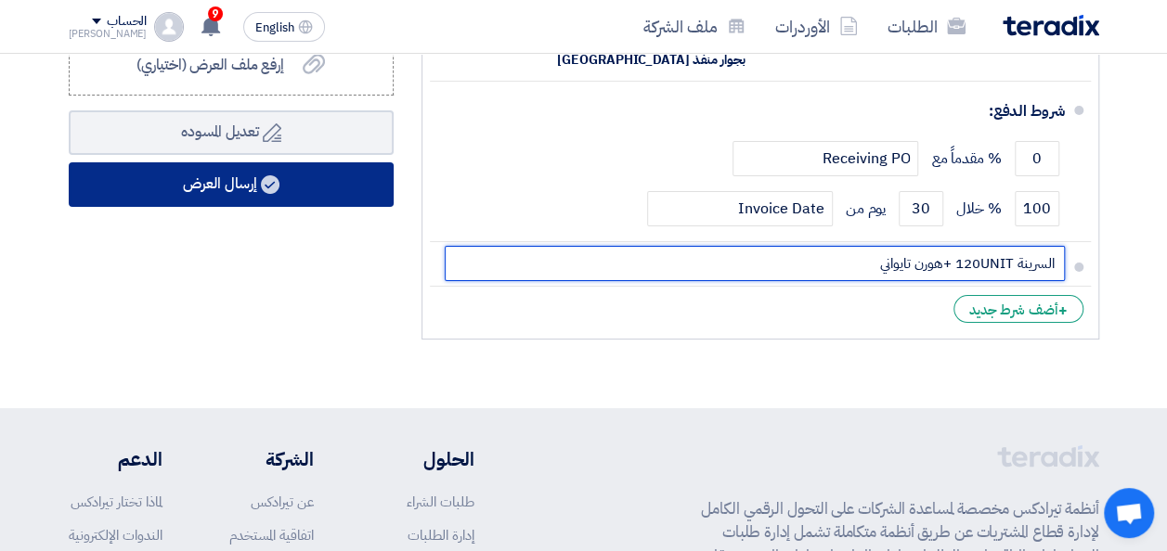
type input "السرينة 120UNIT +هورن تايواني"
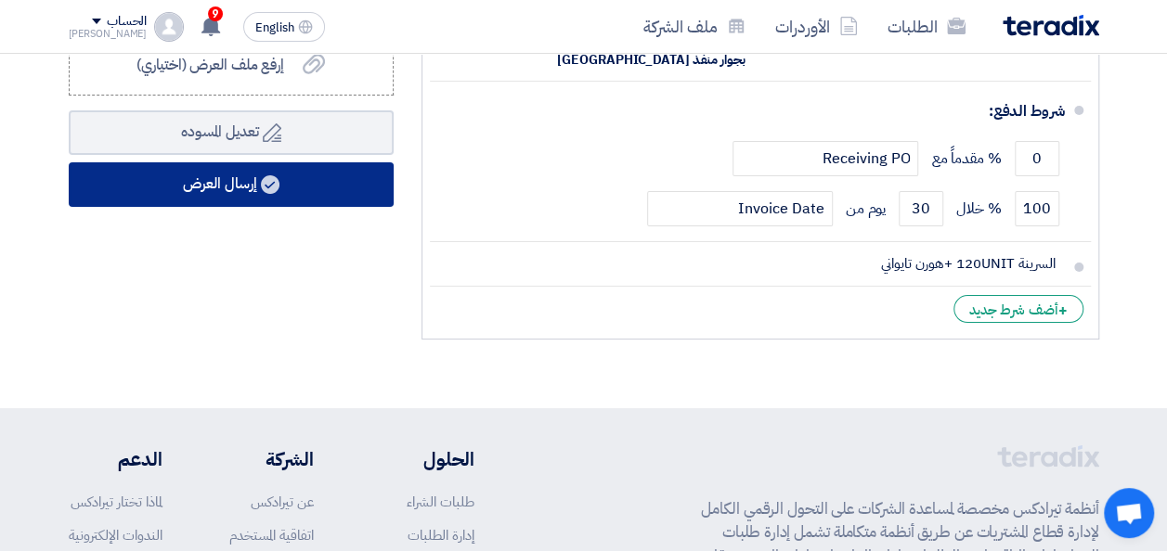
click at [343, 207] on button "إرسال العرض" at bounding box center [231, 184] width 325 height 45
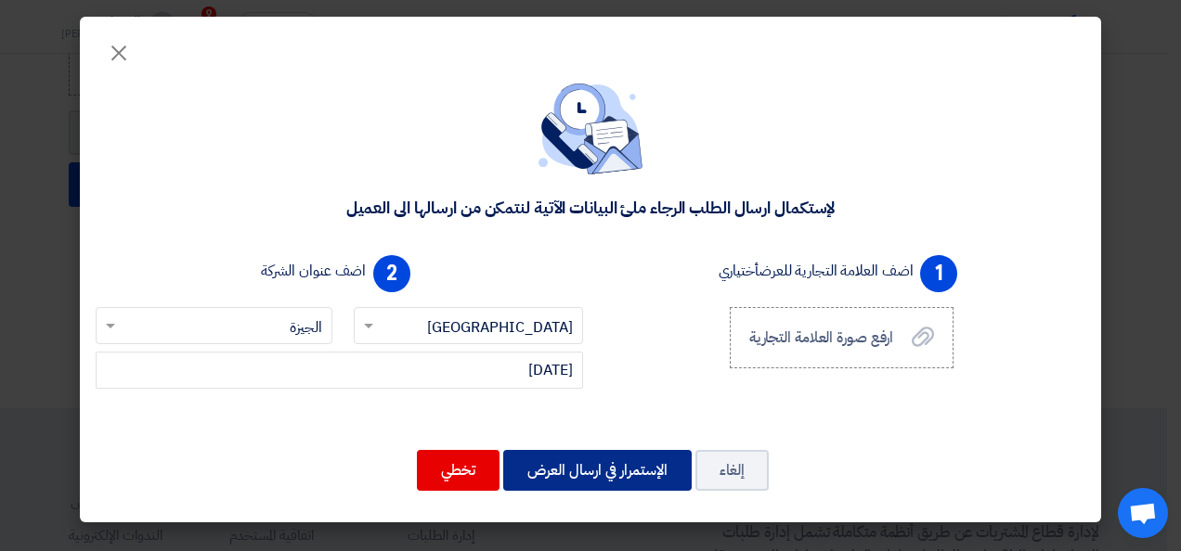
click at [563, 464] on button "الإستمرار في ارسال العرض" at bounding box center [597, 470] width 188 height 41
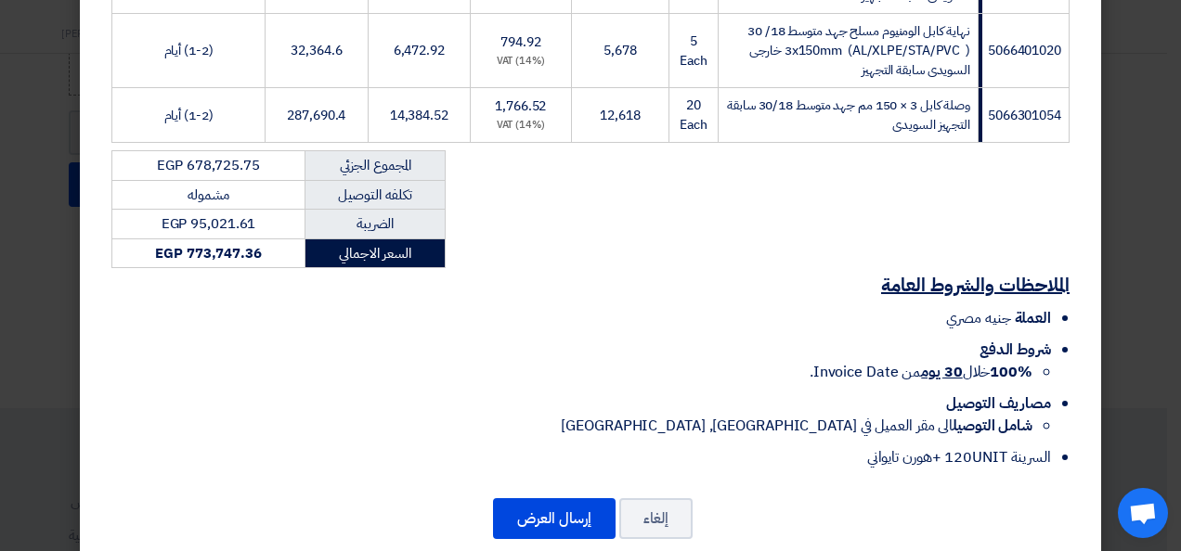
scroll to position [1370, 0]
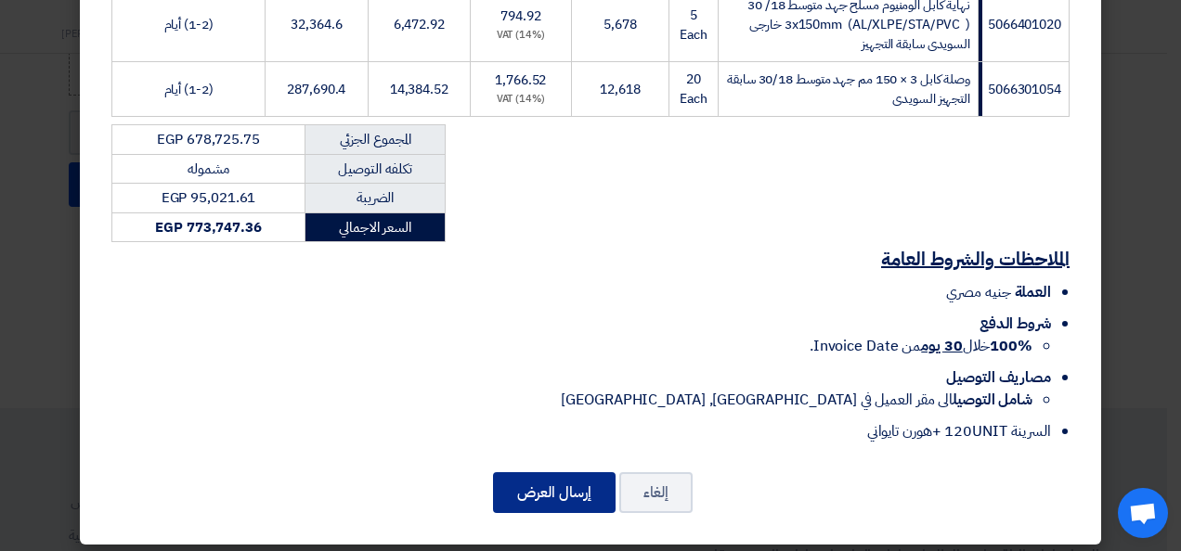
click at [544, 488] on button "إرسال العرض" at bounding box center [554, 492] width 123 height 41
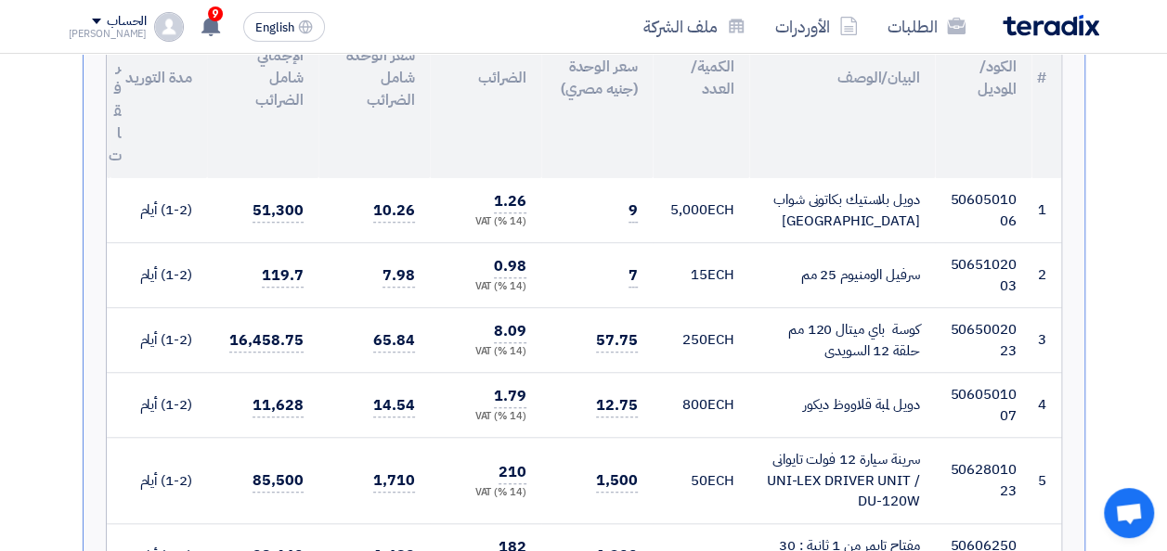
scroll to position [93, 0]
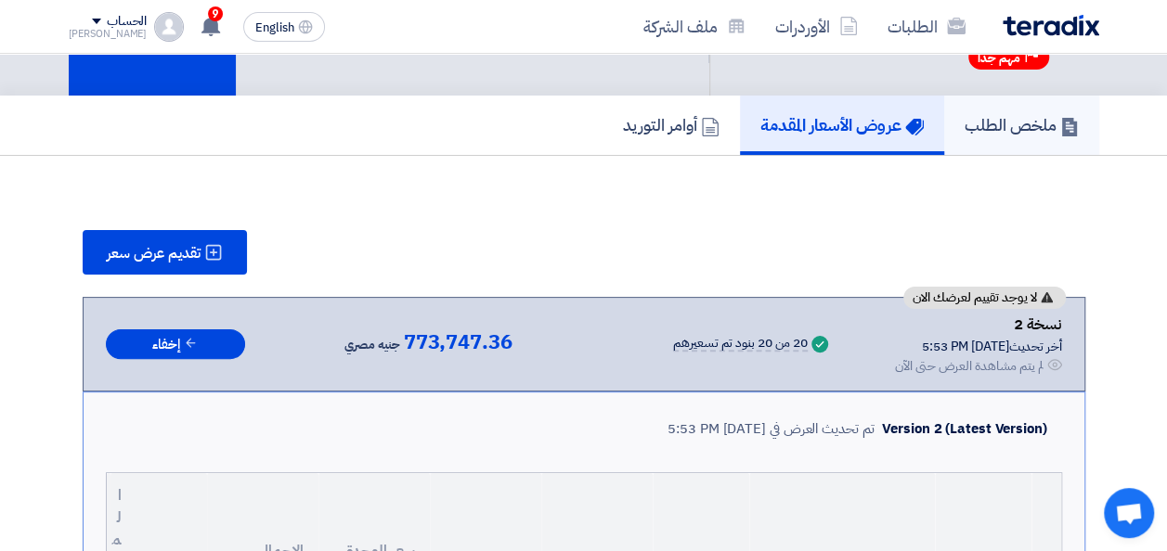
click at [967, 128] on h5 "ملخص الطلب" at bounding box center [1021, 124] width 114 height 21
